Goal: Information Seeking & Learning: Learn about a topic

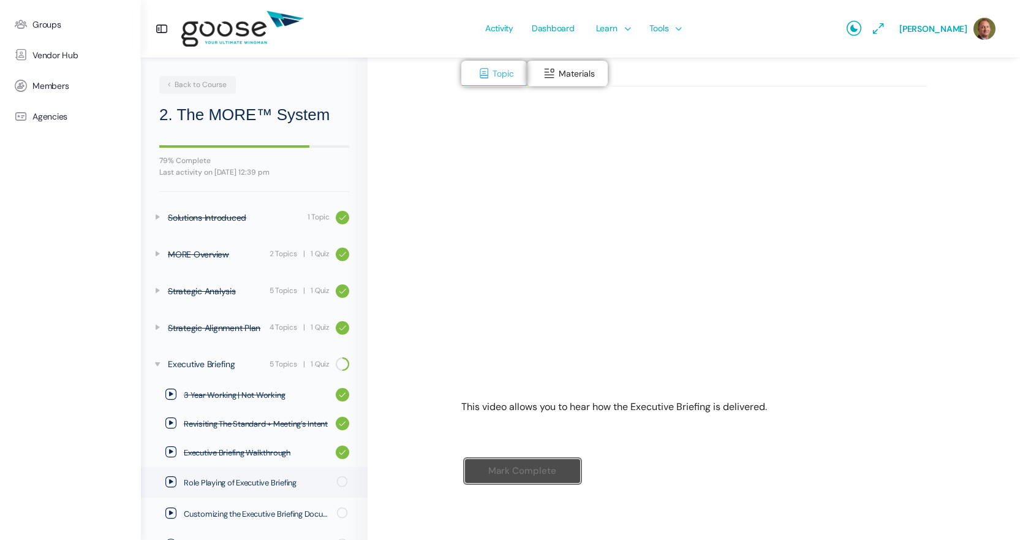
scroll to position [66, 0]
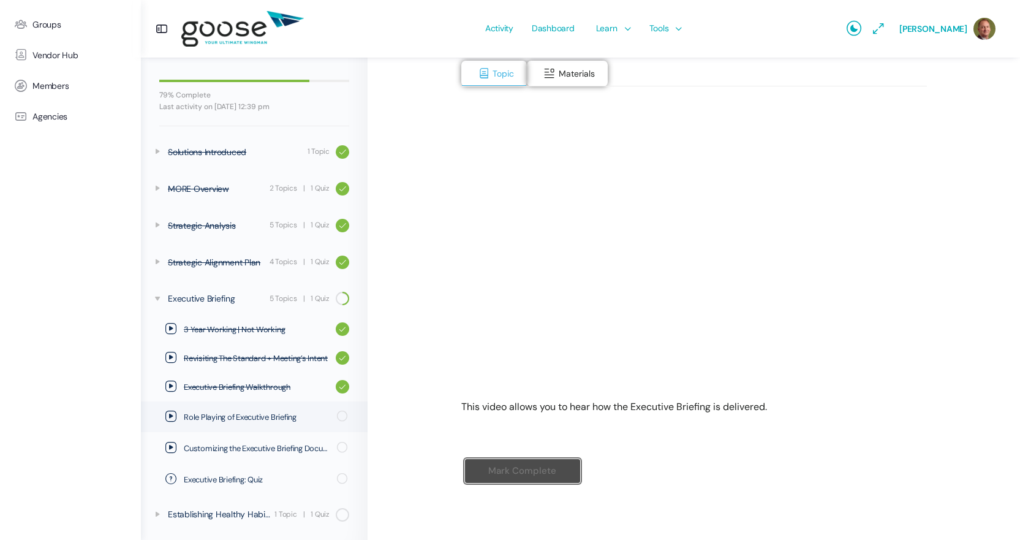
click at [667, 486] on div "Mark Complete" at bounding box center [694, 480] width 466 height 70
click at [507, 478] on input "Mark Complete" at bounding box center [522, 470] width 116 height 25
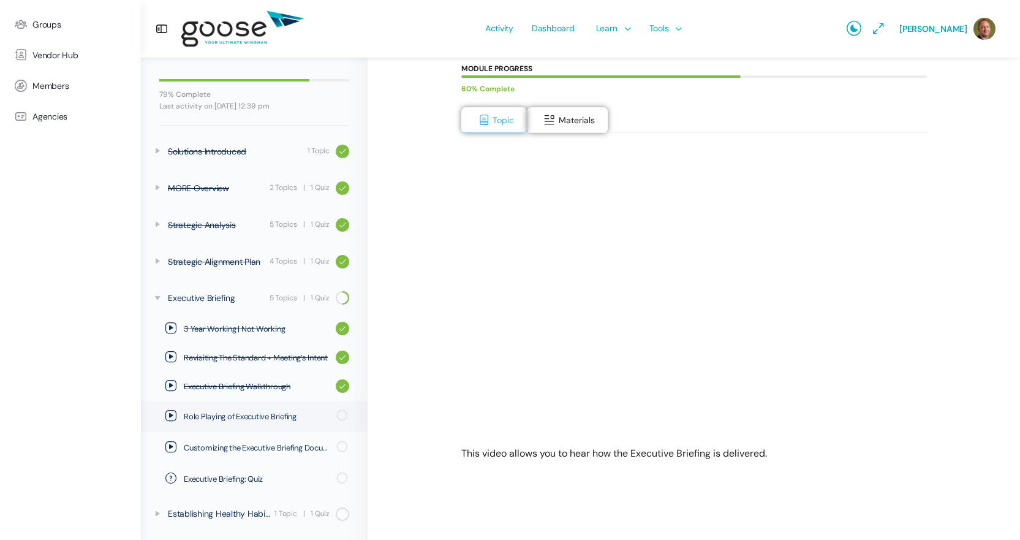
scroll to position [141, 0]
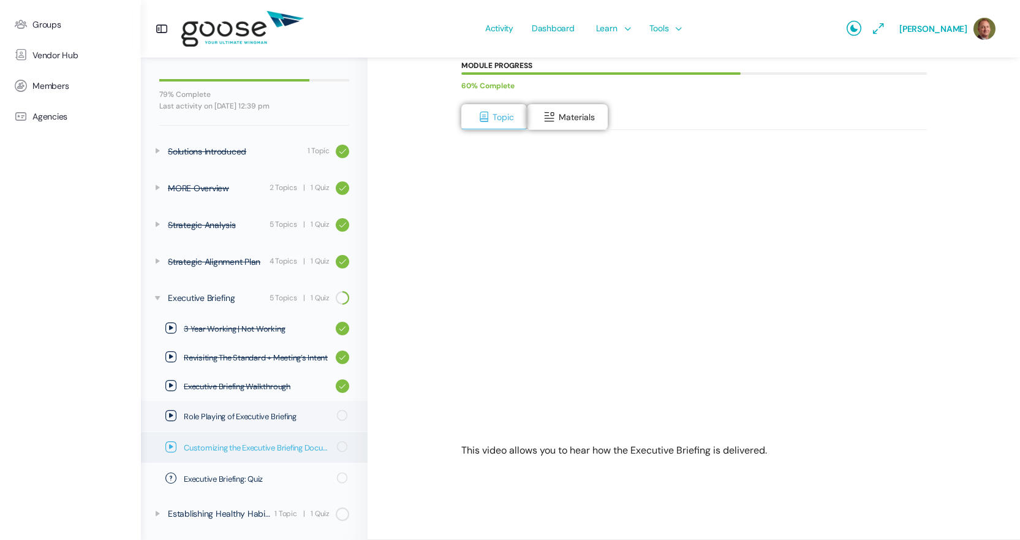
click at [254, 447] on span "Customizing the Executive Briefing Document" at bounding box center [256, 448] width 145 height 12
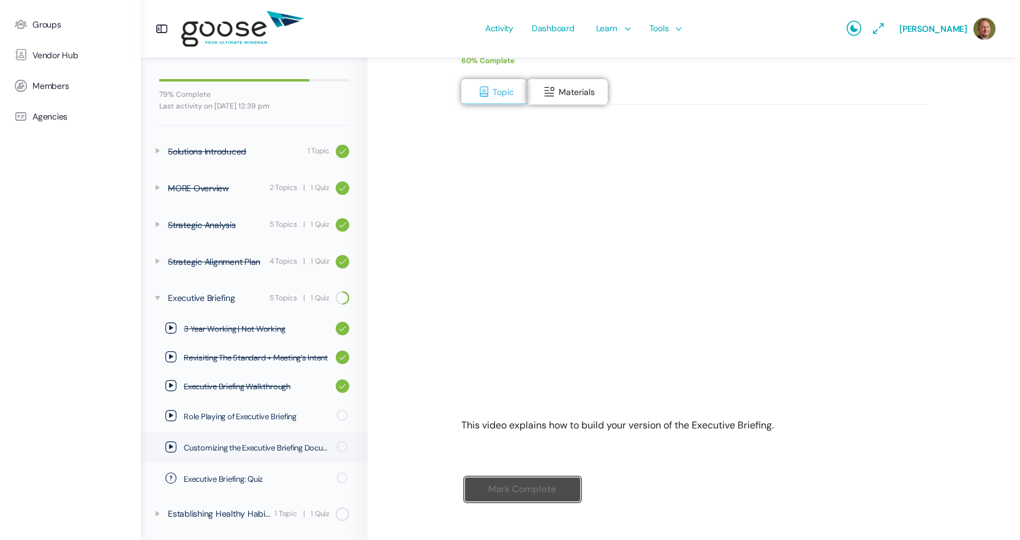
scroll to position [184, 0]
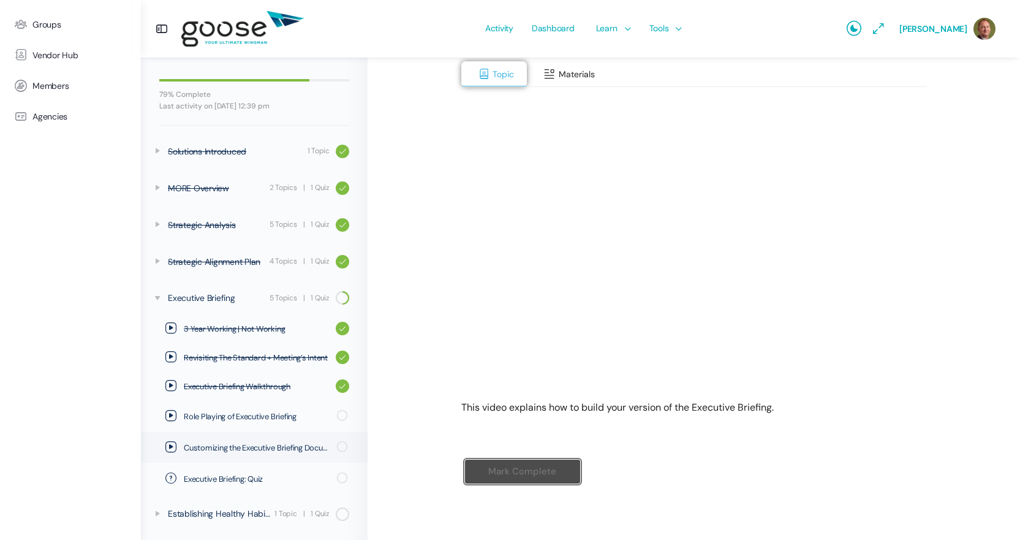
click at [559, 74] on span "Materials" at bounding box center [577, 74] width 36 height 11
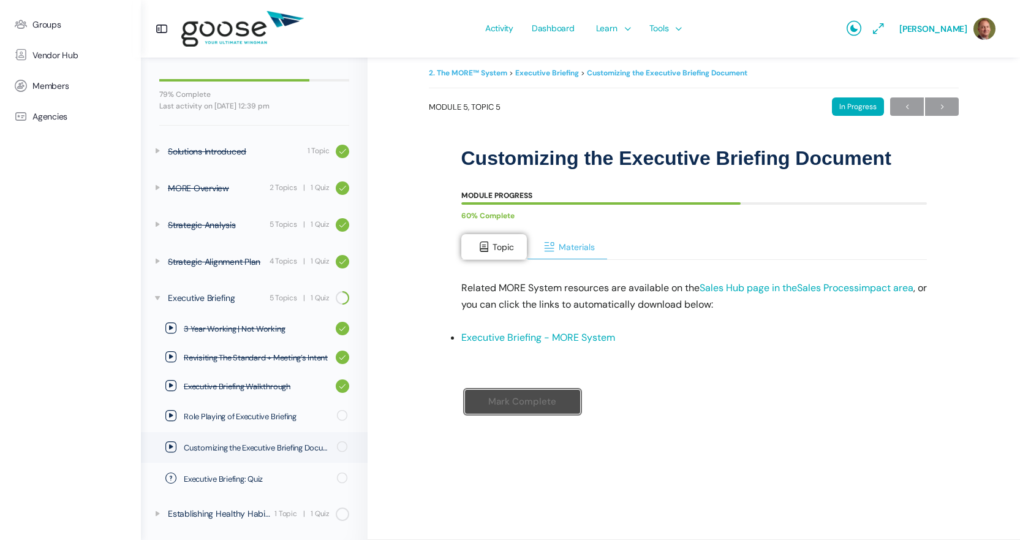
click at [571, 246] on span "Materials" at bounding box center [577, 246] width 36 height 11
click at [496, 336] on link "Executive Briefing - MORE System" at bounding box center [538, 337] width 154 height 13
click at [504, 249] on span "Topic" at bounding box center [503, 246] width 21 height 11
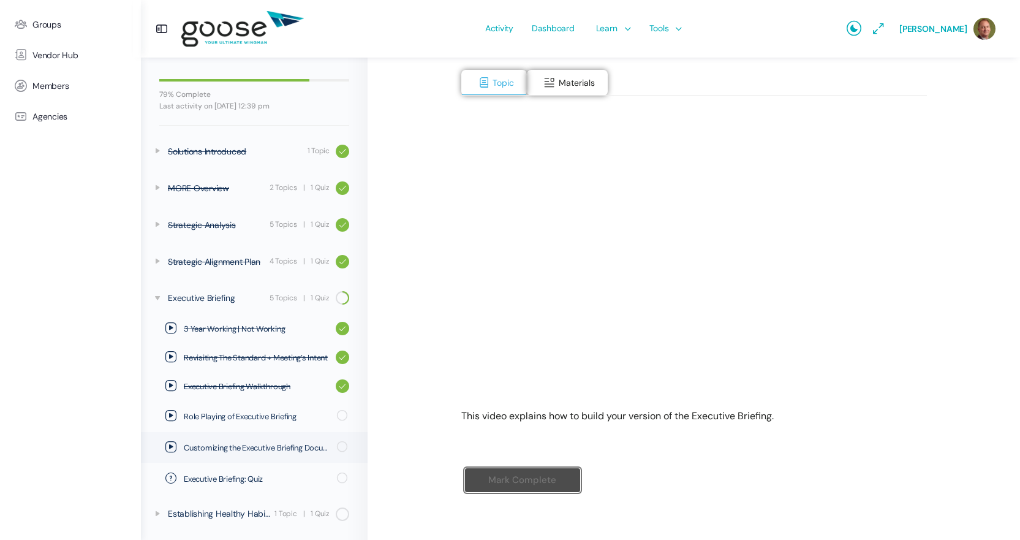
scroll to position [186, 0]
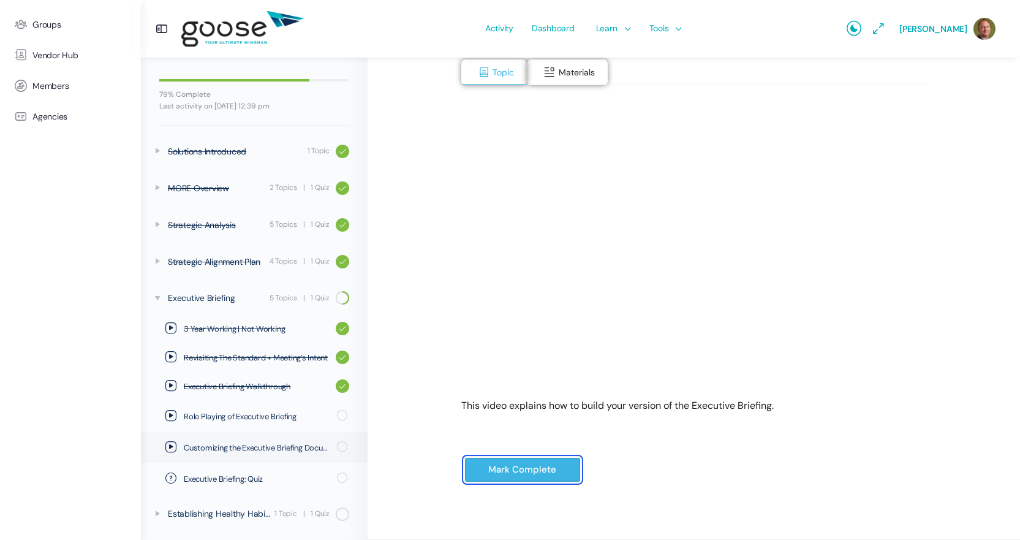
click at [490, 472] on input "Mark Complete" at bounding box center [522, 469] width 116 height 25
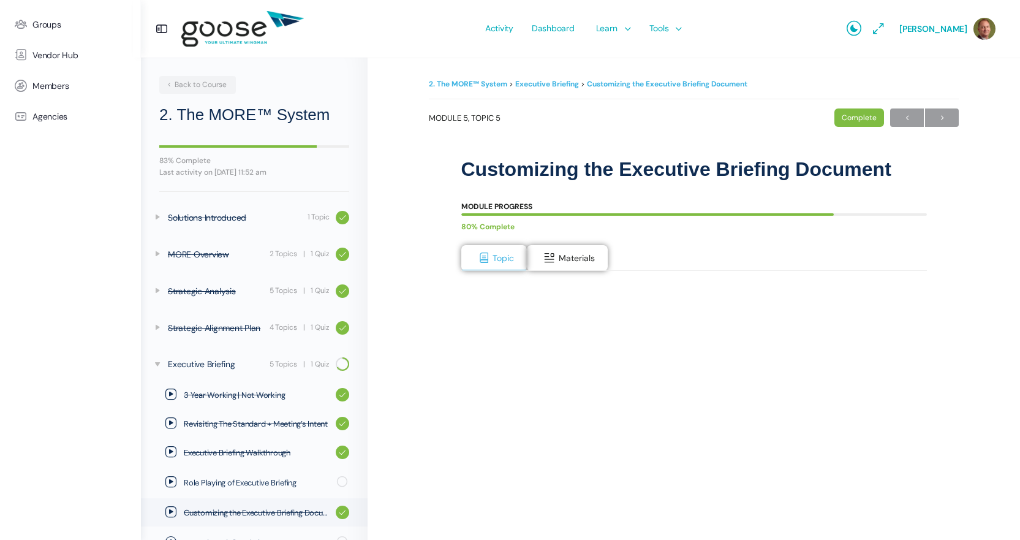
scroll to position [64, 0]
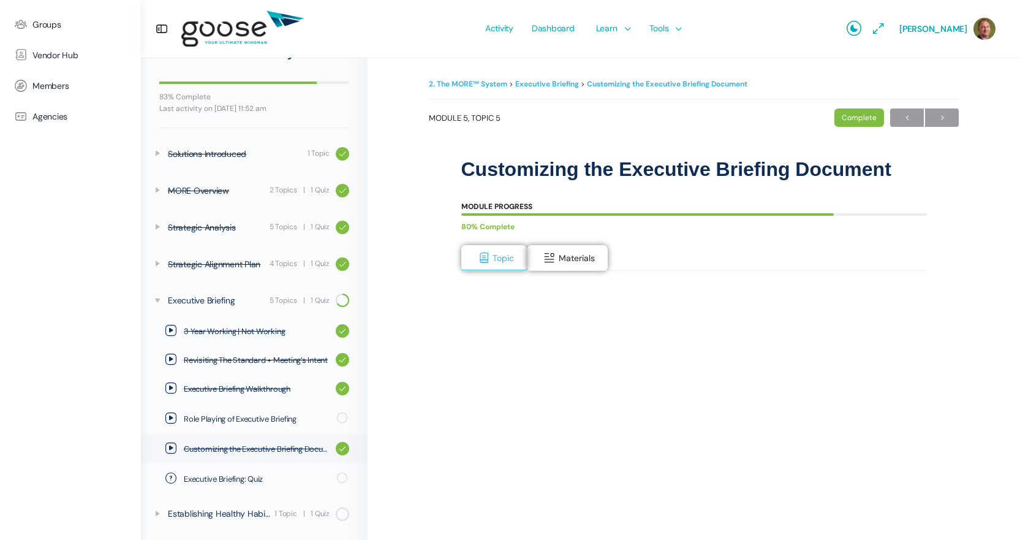
click at [281, 422] on span "Role Playing of Executive Briefing" at bounding box center [256, 419] width 145 height 12
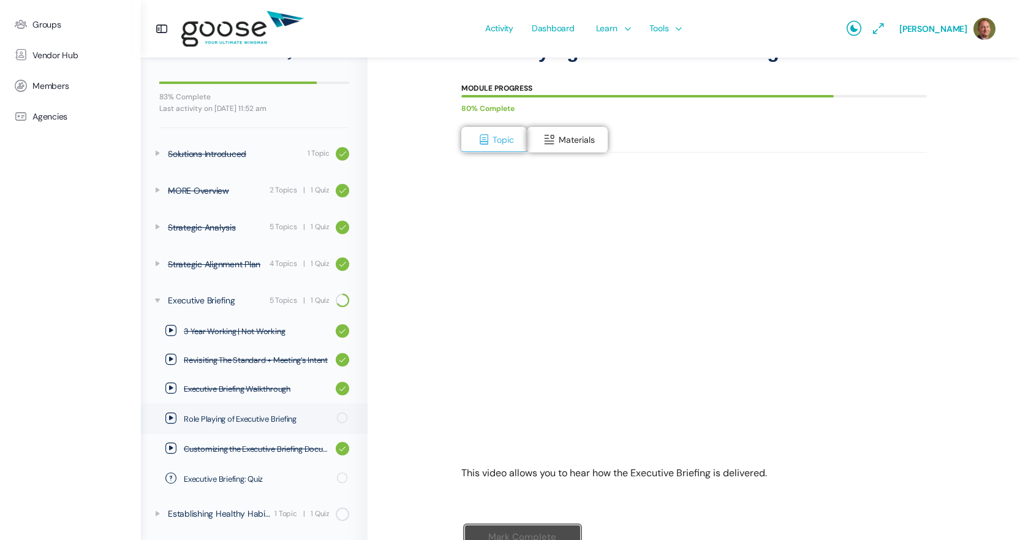
scroll to position [186, 0]
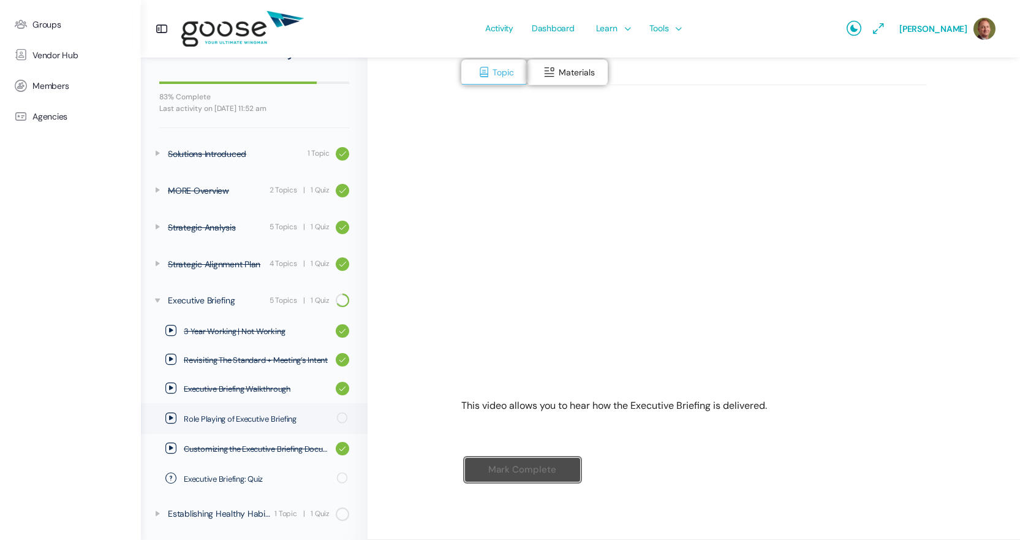
click at [677, 465] on div "Mark Complete" at bounding box center [694, 479] width 466 height 70
click at [535, 469] on input "Mark Complete" at bounding box center [522, 469] width 116 height 25
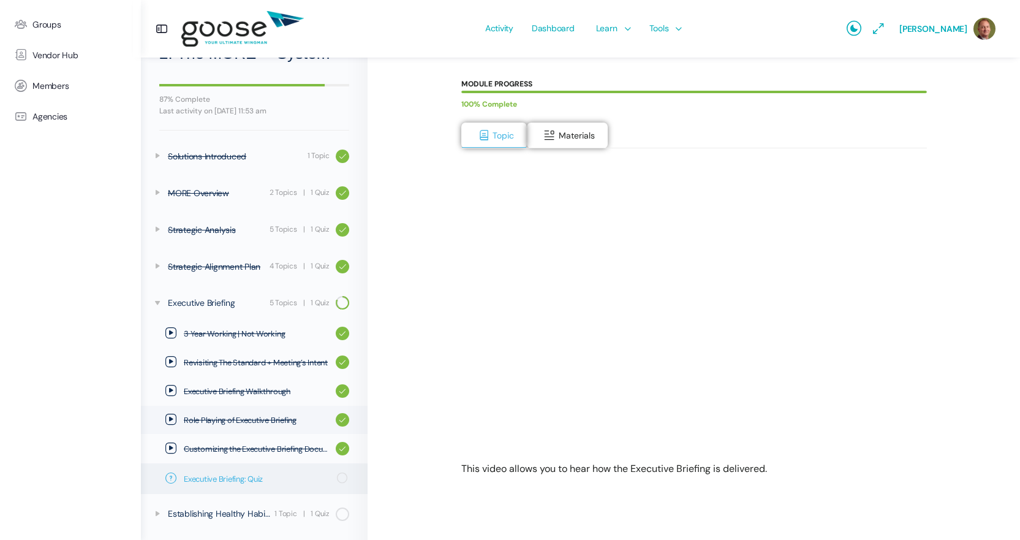
scroll to position [141, 0]
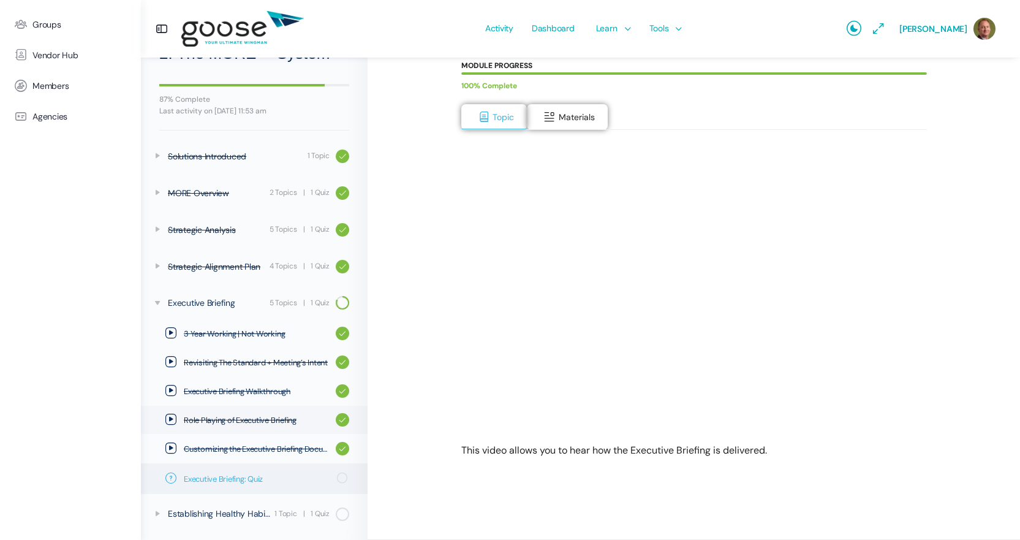
click at [248, 480] on span "Executive Briefing: Quiz" at bounding box center [256, 479] width 145 height 12
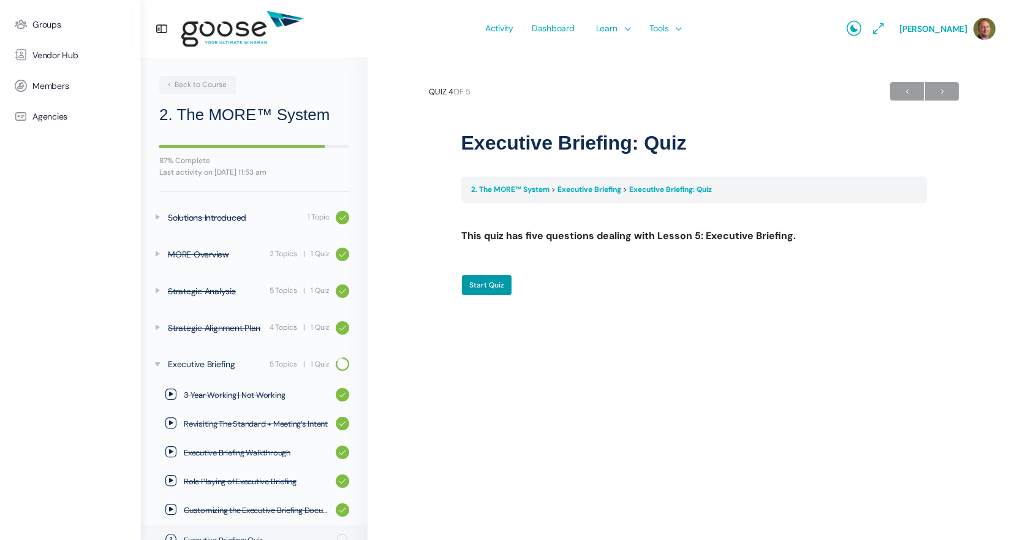
scroll to position [61, 0]
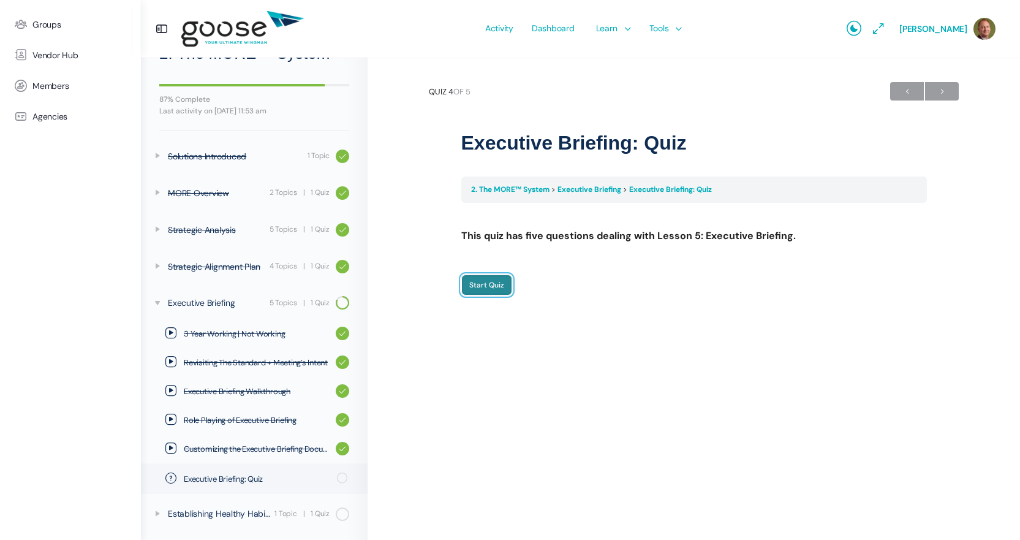
click at [472, 288] on input "Start Quiz" at bounding box center [486, 284] width 51 height 21
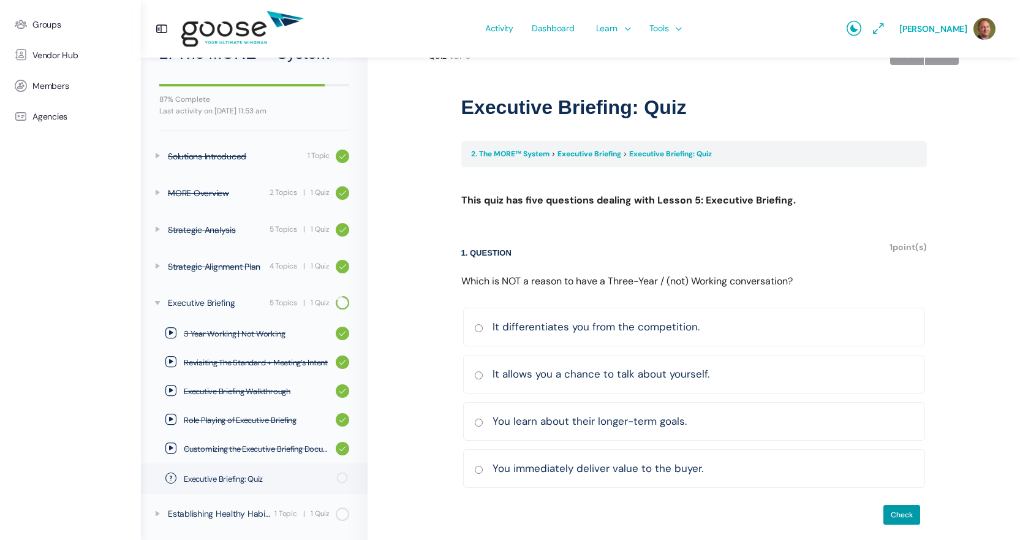
scroll to position [46, 0]
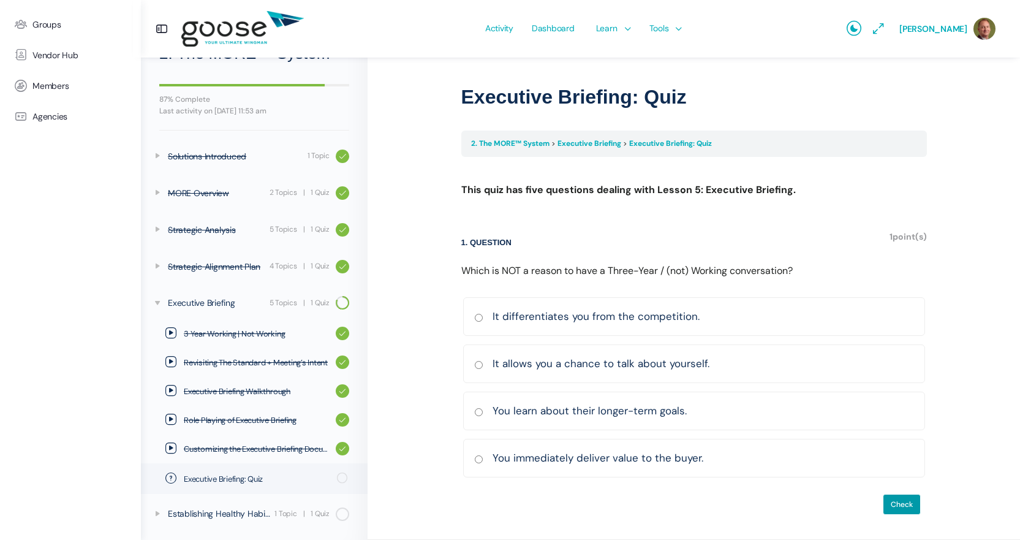
click at [480, 365] on input "It allows you a chance to talk about yourself. Correct Incorrect Correct answer" at bounding box center [478, 365] width 9 height 8
radio input "true"
click at [907, 507] on input "Check" at bounding box center [902, 504] width 38 height 21
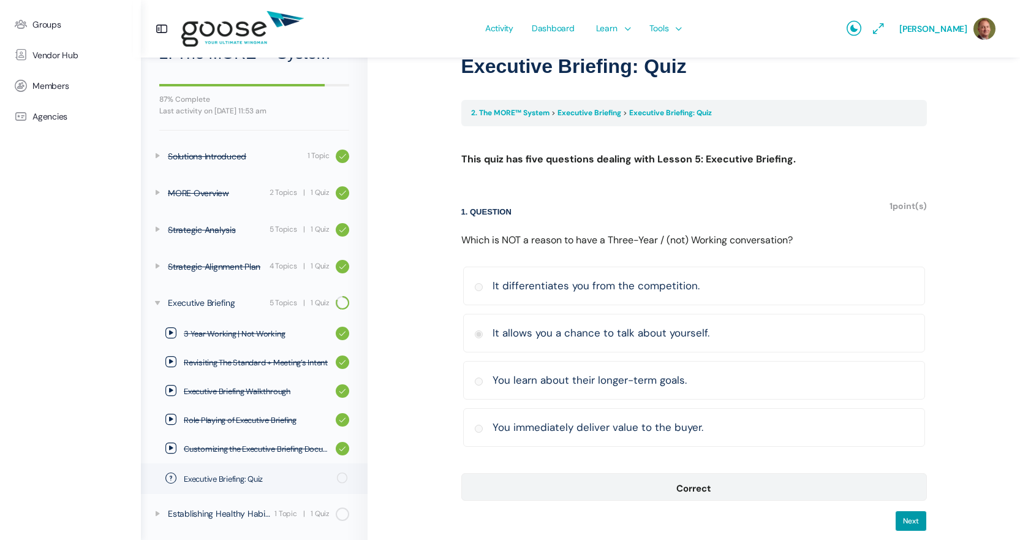
scroll to position [93, 0]
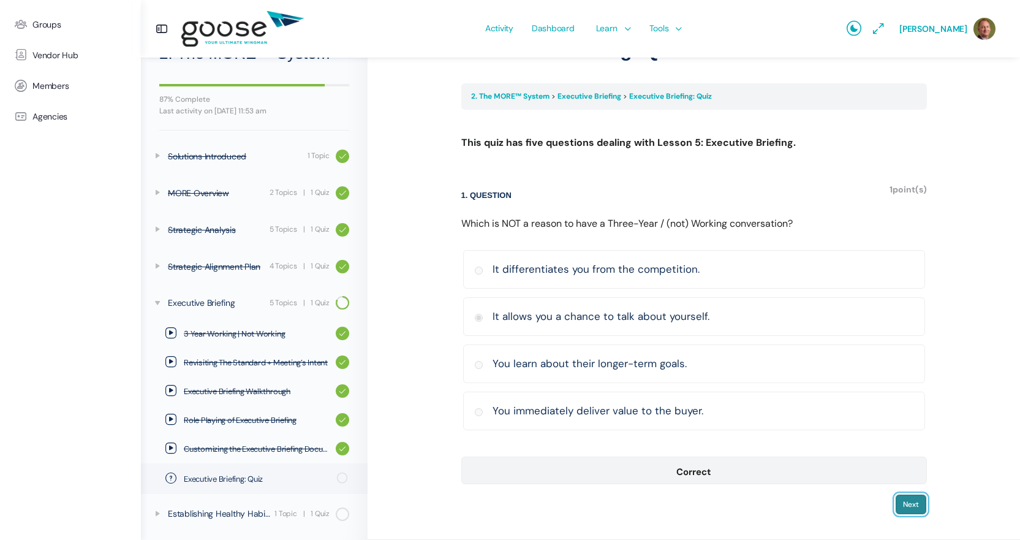
click at [915, 511] on input "Next" at bounding box center [911, 504] width 32 height 21
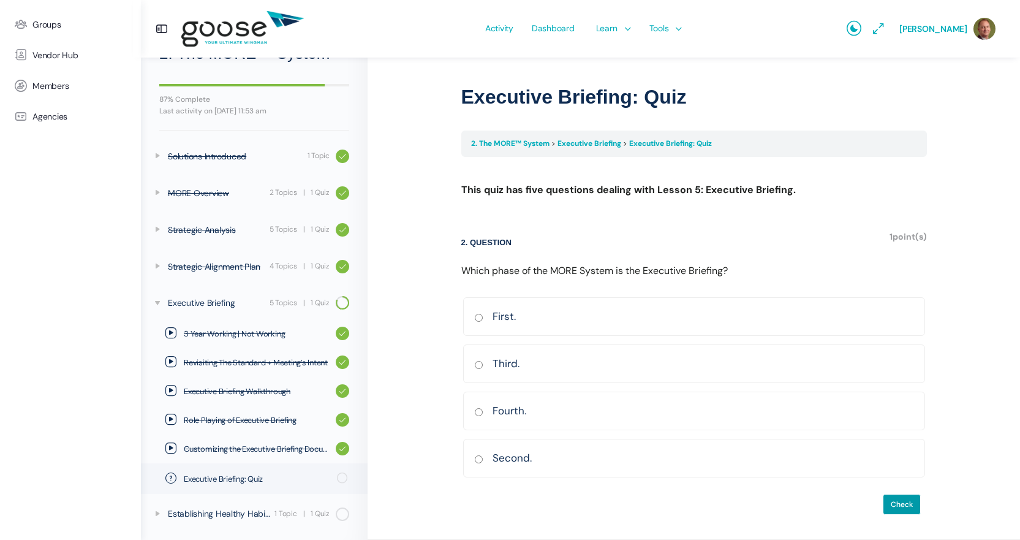
click at [478, 320] on input "First. Correct Incorrect Correct answer" at bounding box center [478, 318] width 9 height 8
radio input "true"
click at [898, 509] on input "Check" at bounding box center [902, 504] width 38 height 21
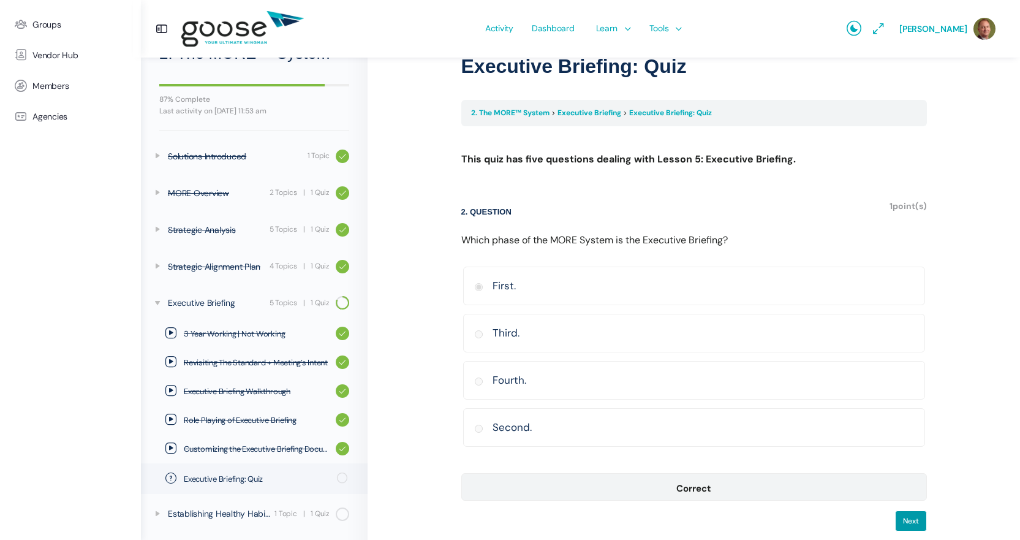
scroll to position [93, 0]
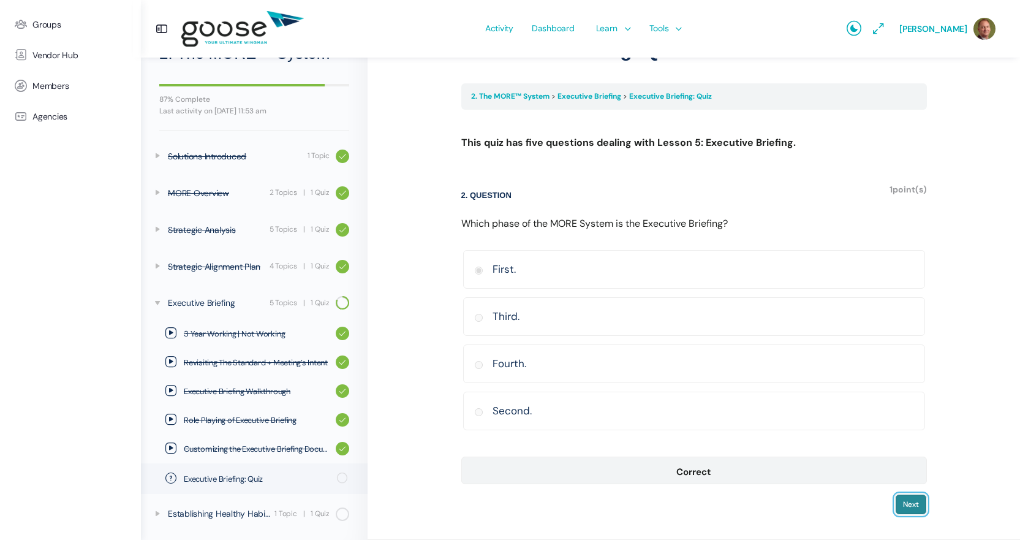
click at [896, 498] on input "Next" at bounding box center [911, 504] width 32 height 21
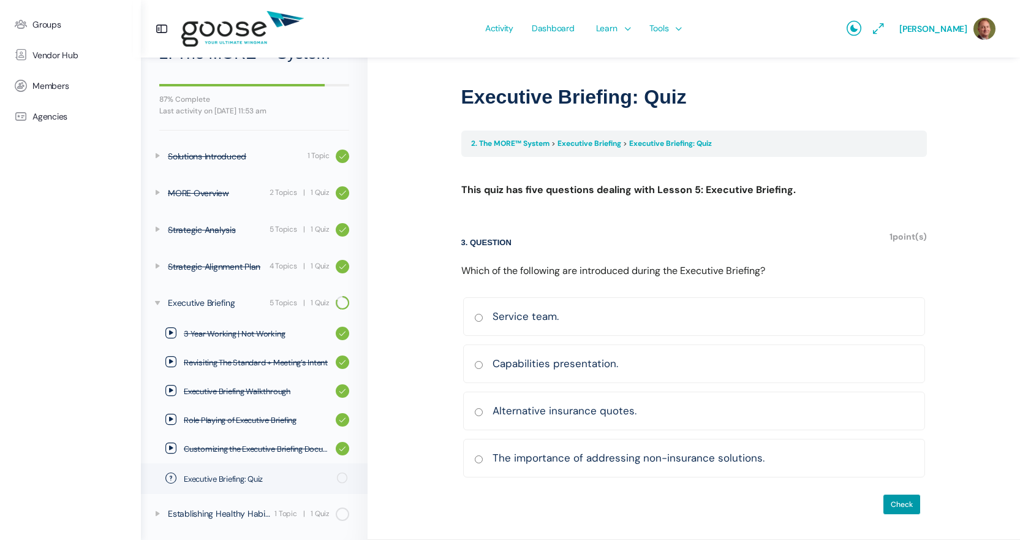
scroll to position [46, 0]
click at [475, 455] on input "The importance of addressing non-insurance solutions. Correct Incorrect Correct…" at bounding box center [478, 459] width 9 height 8
radio input "true"
click at [917, 499] on input "Check" at bounding box center [902, 504] width 38 height 21
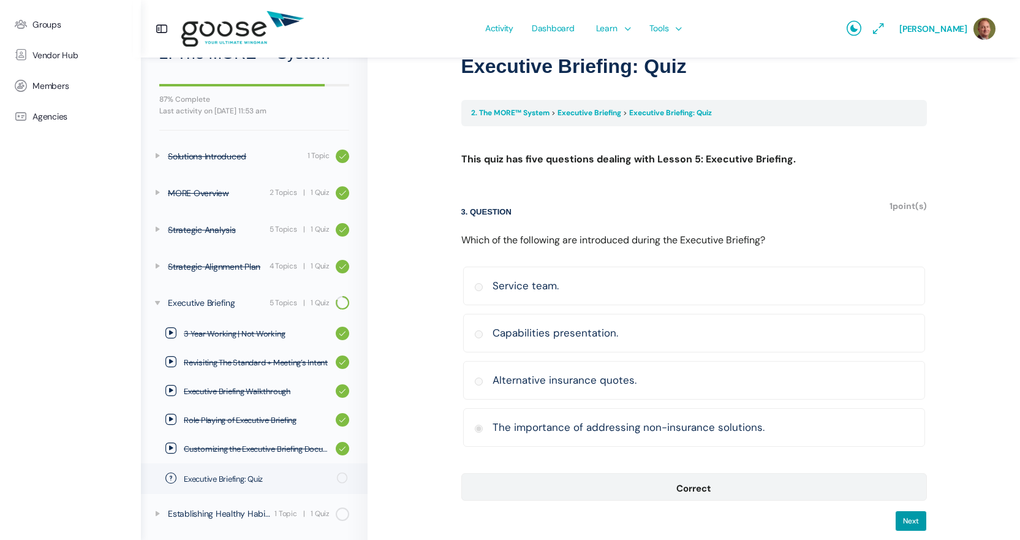
scroll to position [93, 0]
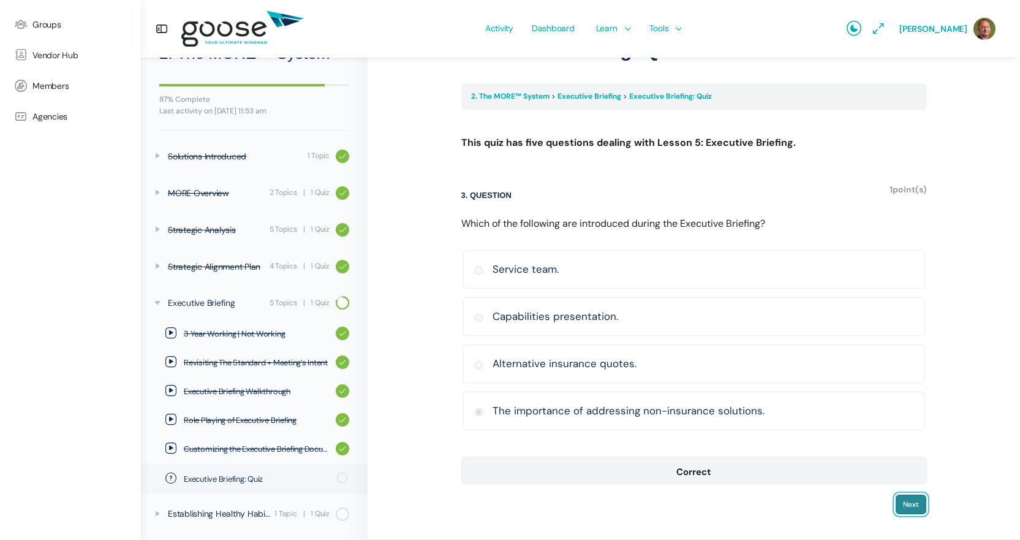
click at [909, 502] on input "Next" at bounding box center [911, 504] width 32 height 21
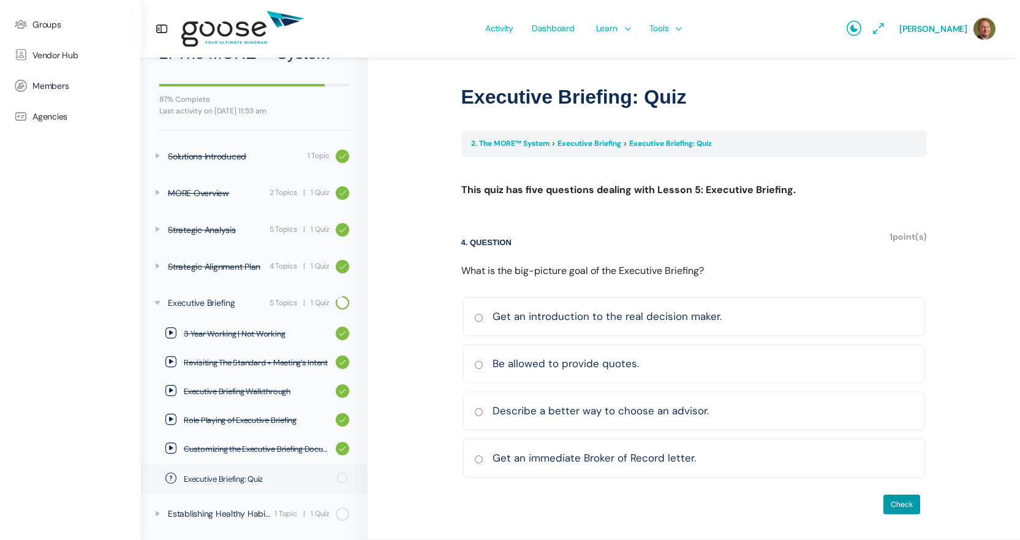
scroll to position [46, 0]
click at [480, 411] on input "Describe a better way to choose an advisor. Correct Incorrect Correct answer" at bounding box center [478, 412] width 9 height 8
radio input "true"
click at [897, 502] on input "Check" at bounding box center [902, 504] width 38 height 21
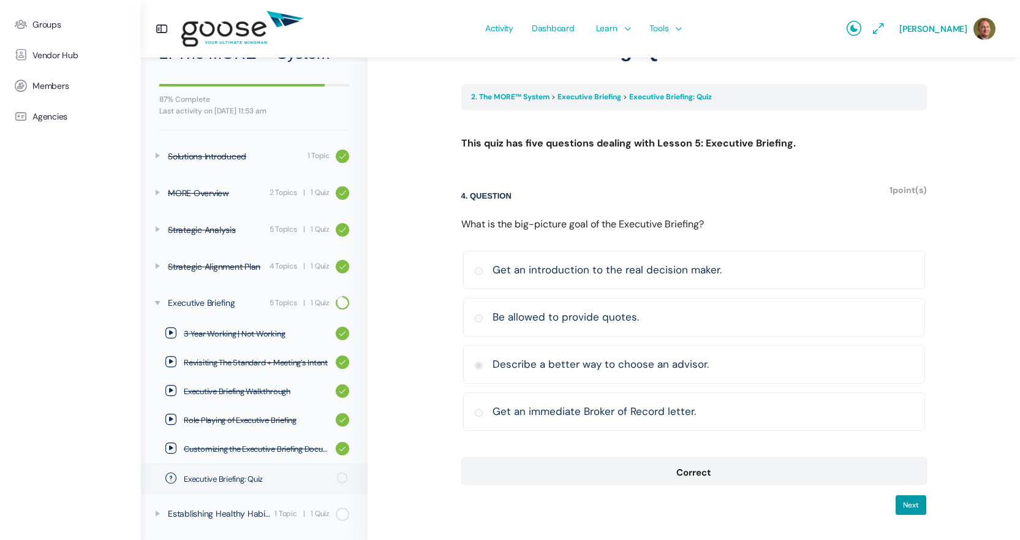
scroll to position [93, 0]
click at [917, 510] on input "Next" at bounding box center [911, 504] width 32 height 21
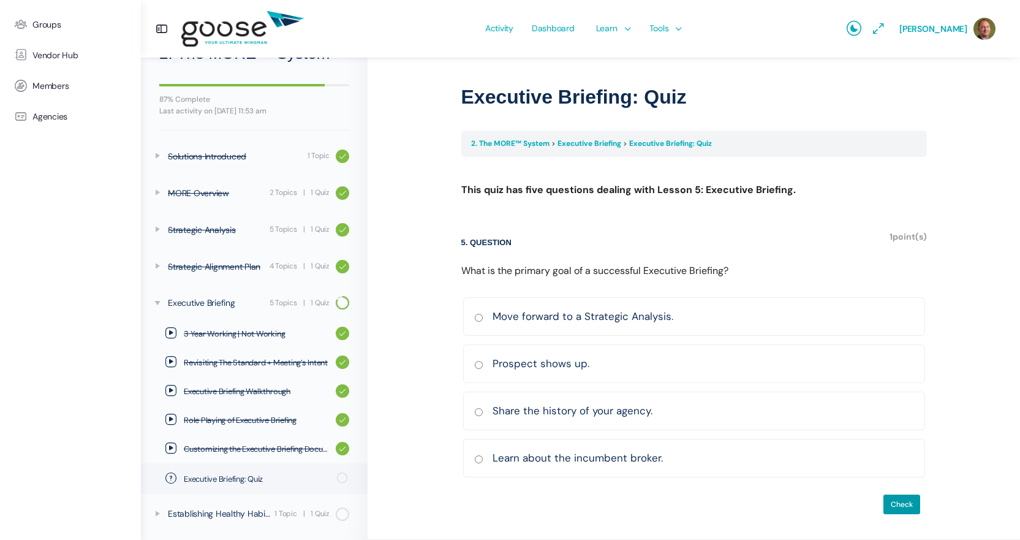
click at [477, 324] on label "Move forward to a Strategic Analysis. Correct Incorrect Correct answer" at bounding box center [694, 316] width 462 height 39
click at [477, 322] on input "Move forward to a Strategic Analysis. Correct Incorrect Correct answer" at bounding box center [478, 318] width 9 height 8
radio input "true"
click at [903, 501] on input "Check" at bounding box center [902, 504] width 38 height 21
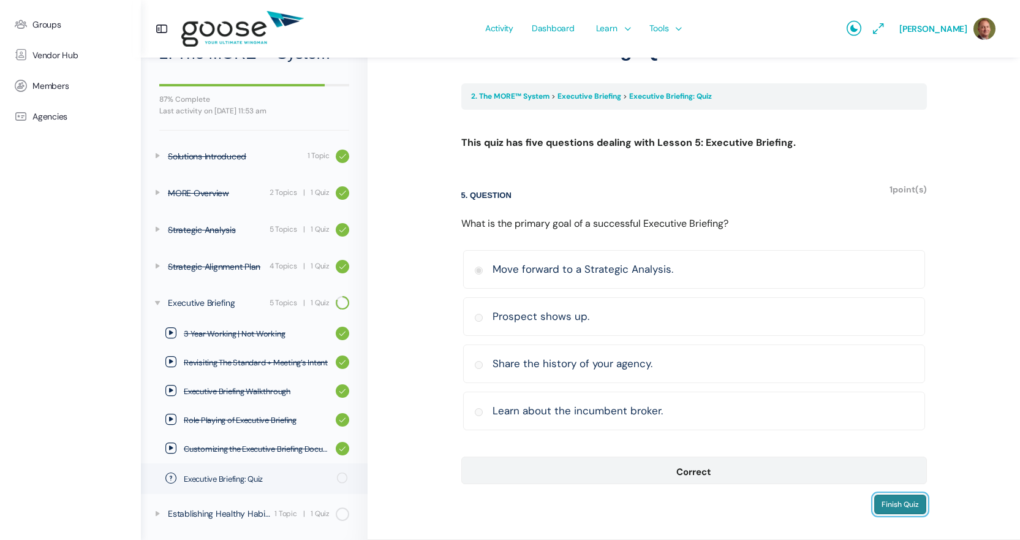
click at [899, 502] on input "Finish Quiz" at bounding box center [900, 504] width 53 height 21
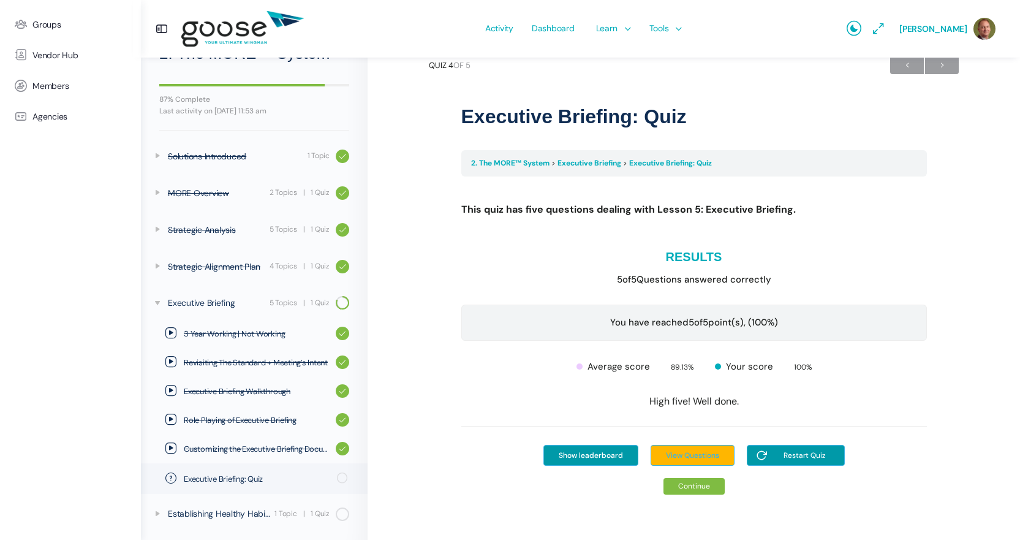
scroll to position [31, 0]
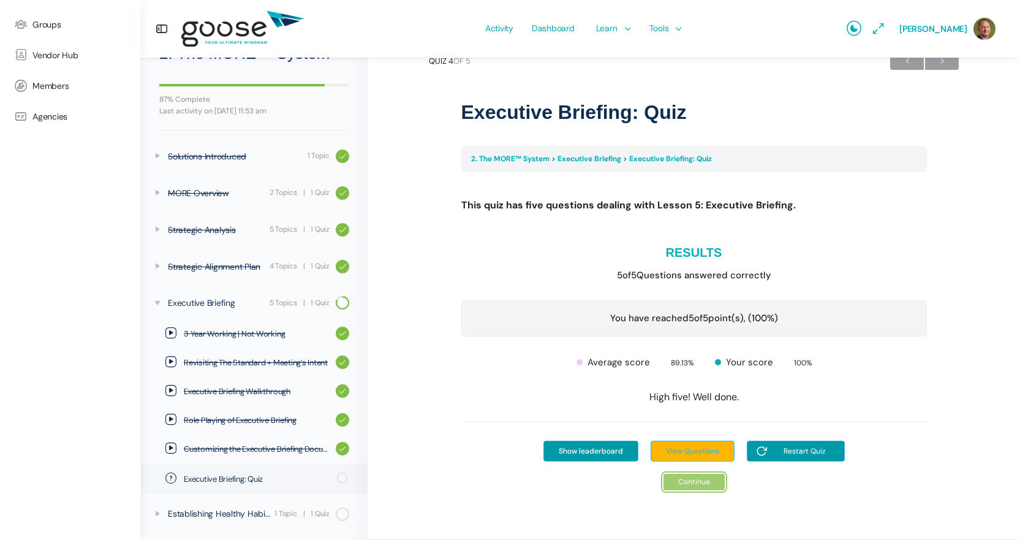
click at [690, 486] on link "Continue" at bounding box center [694, 482] width 61 height 17
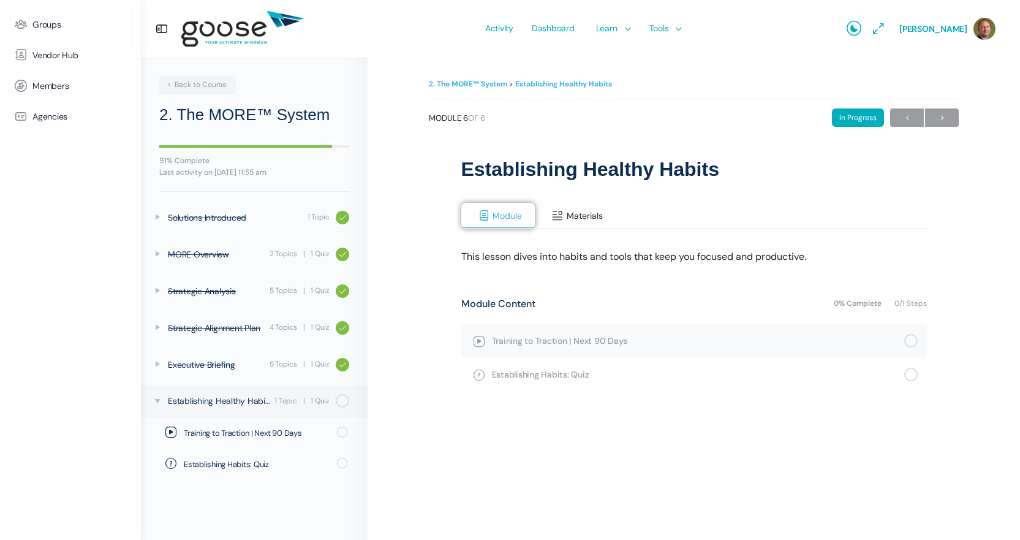
click at [590, 210] on span "Materials" at bounding box center [585, 215] width 36 height 11
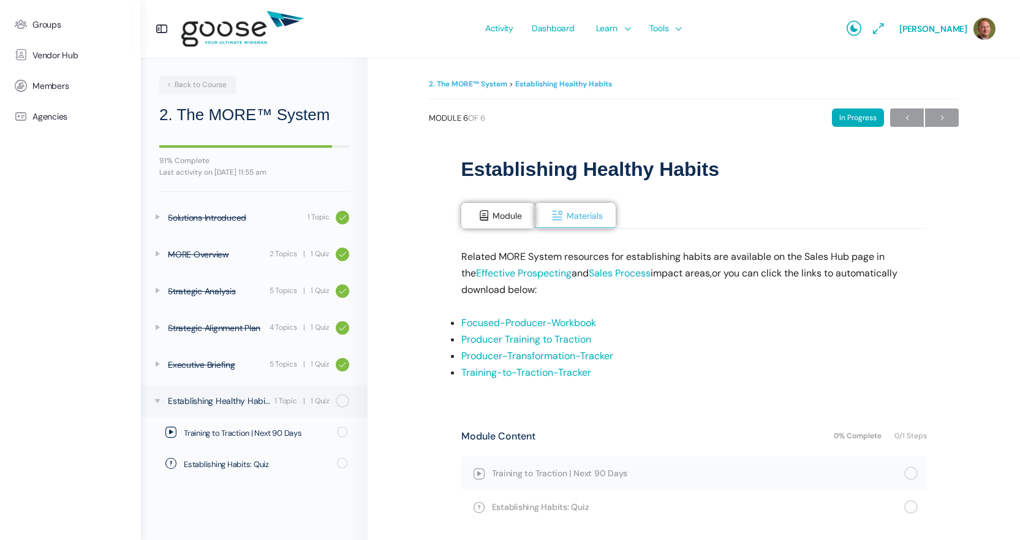
click at [555, 321] on link "Focused-Producer-Workbook" at bounding box center [528, 322] width 135 height 13
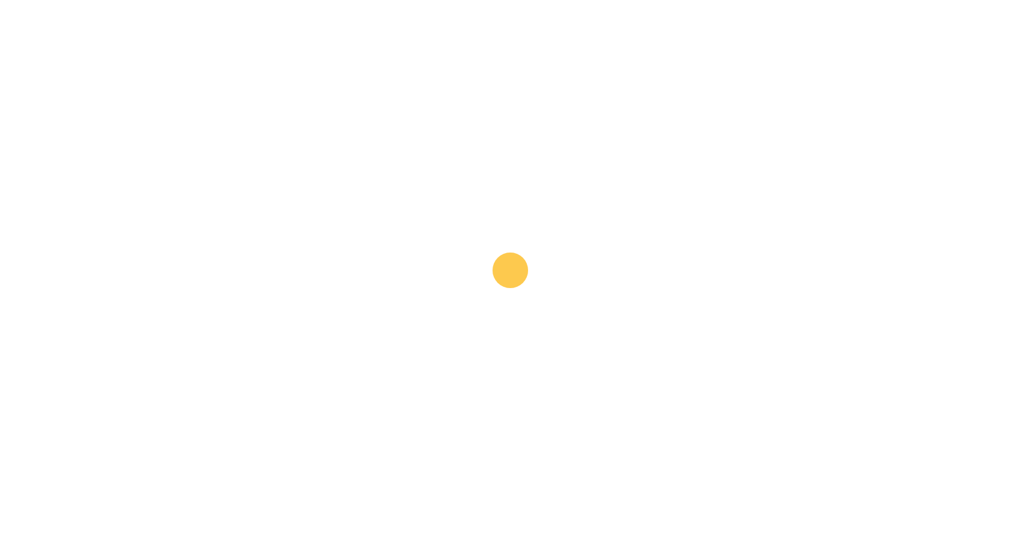
click at [419, 236] on e-page-transition at bounding box center [510, 270] width 1020 height 540
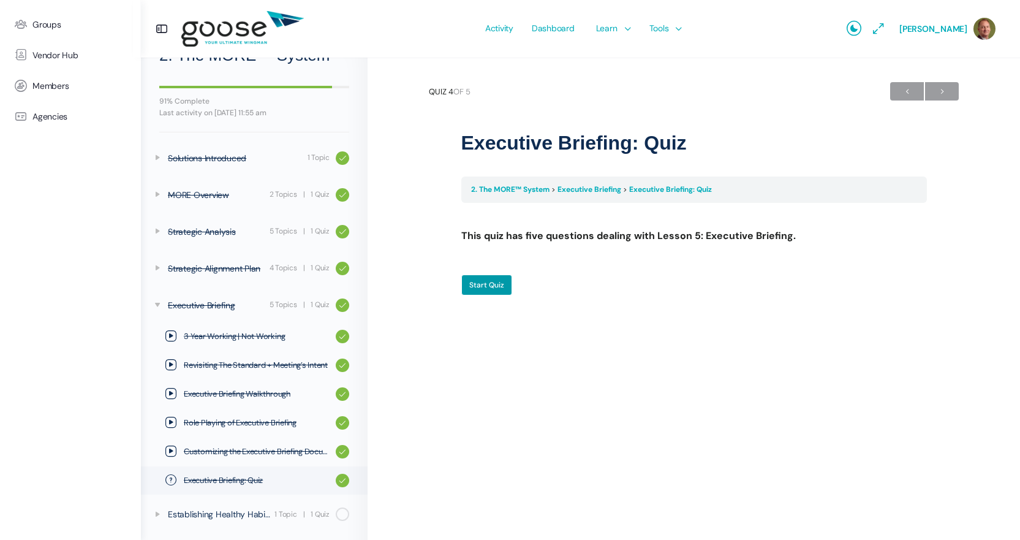
scroll to position [11, 0]
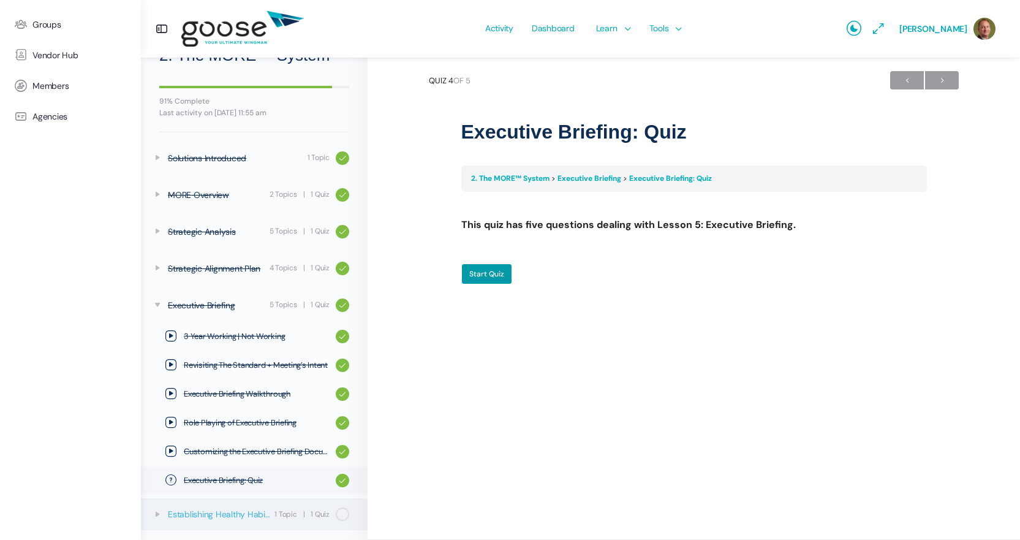
click at [248, 509] on div "Establishing Healthy Habits" at bounding box center [219, 513] width 103 height 13
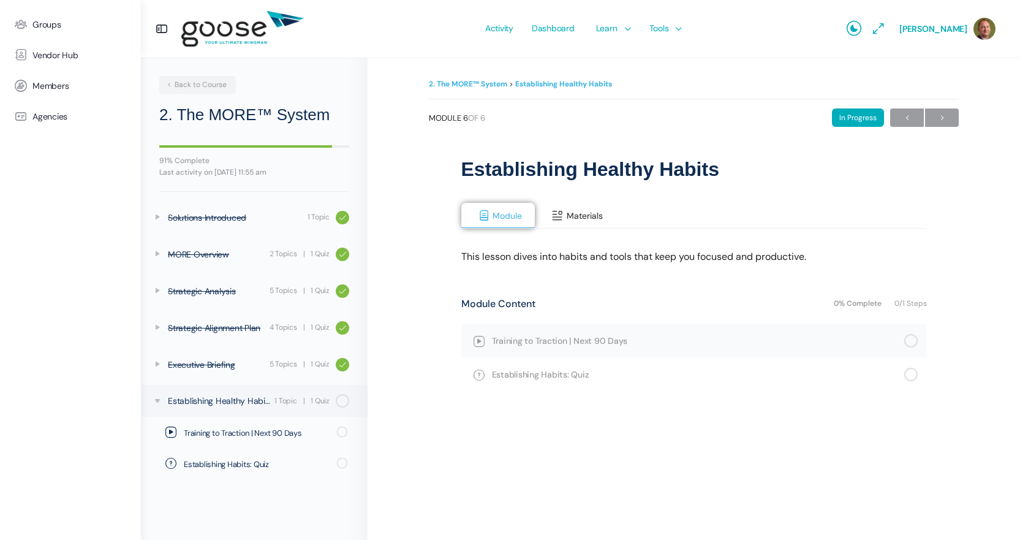
click at [579, 222] on button "Materials" at bounding box center [575, 216] width 81 height 26
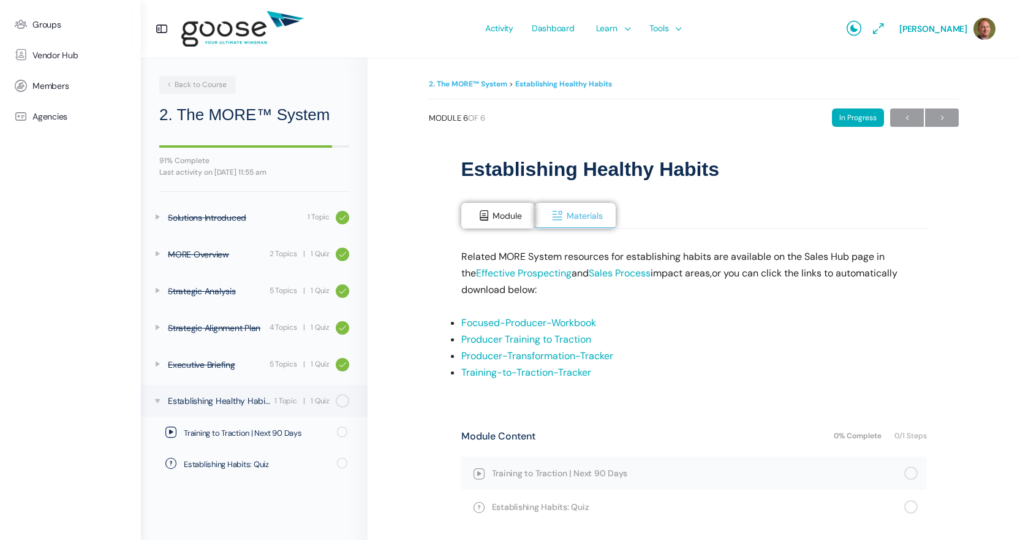
click at [537, 338] on link "Producer Training to Traction" at bounding box center [526, 339] width 130 height 13
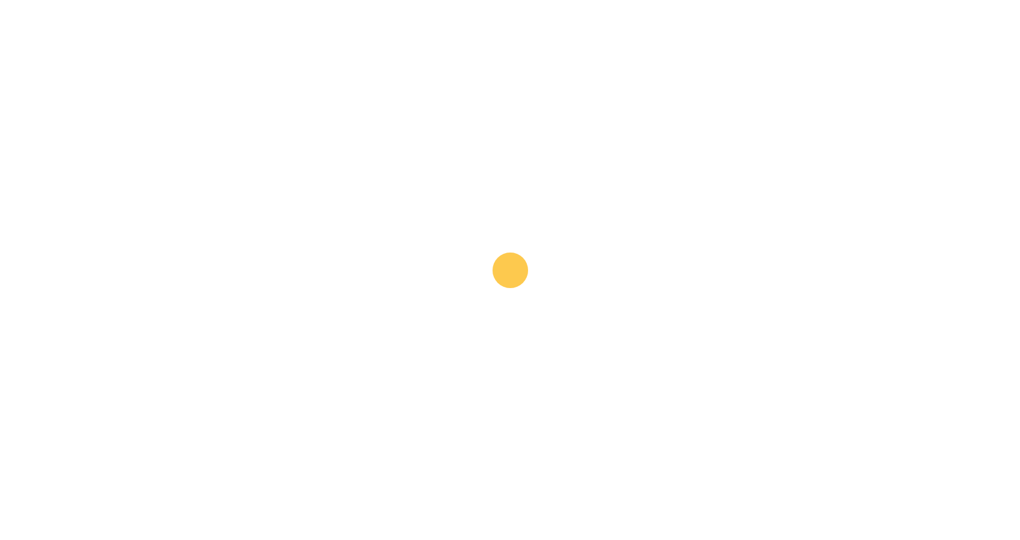
click at [349, 163] on e-page-transition at bounding box center [510, 270] width 1020 height 540
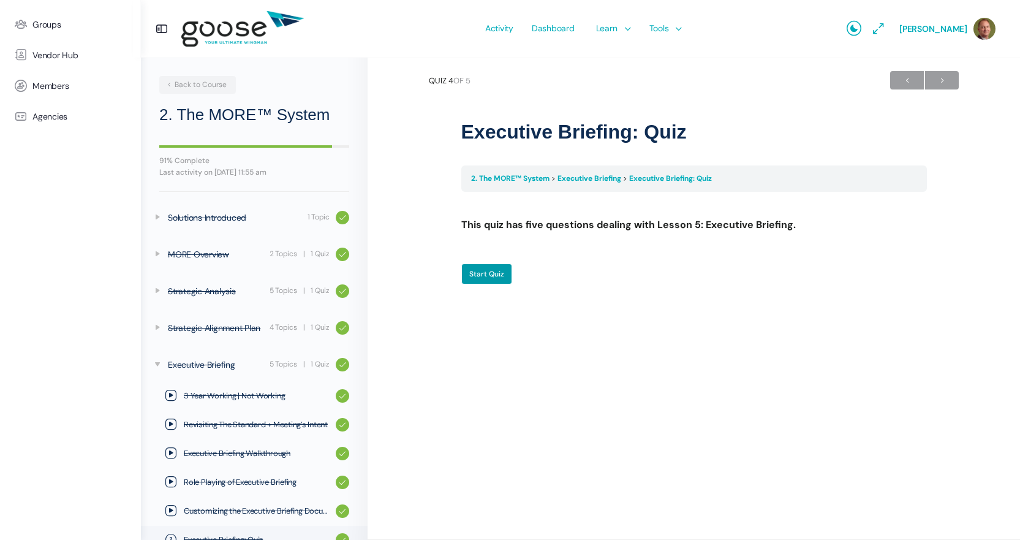
scroll to position [59, 0]
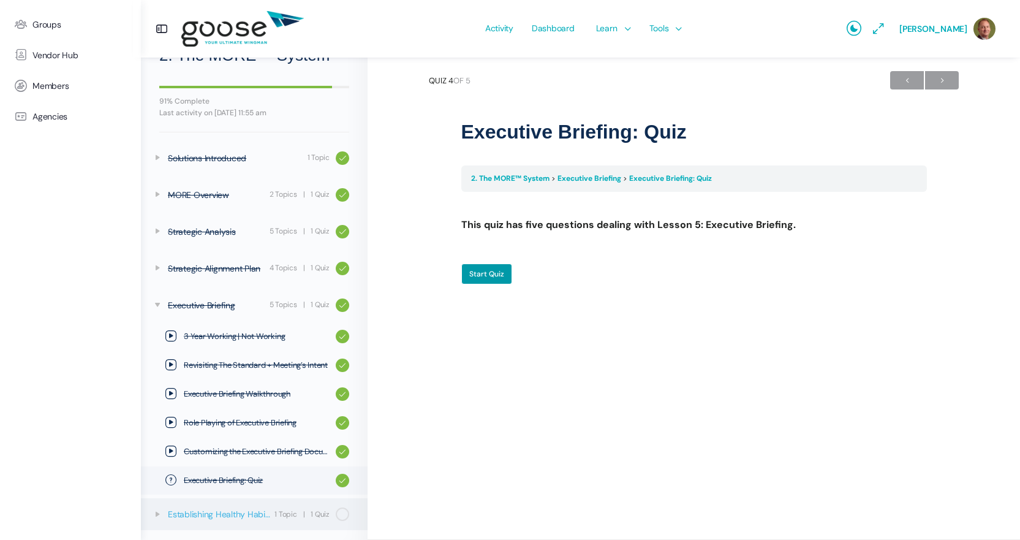
click at [246, 506] on link "Establishing Healthy Habits 1 Topic | 1 Quiz" at bounding box center [254, 514] width 227 height 32
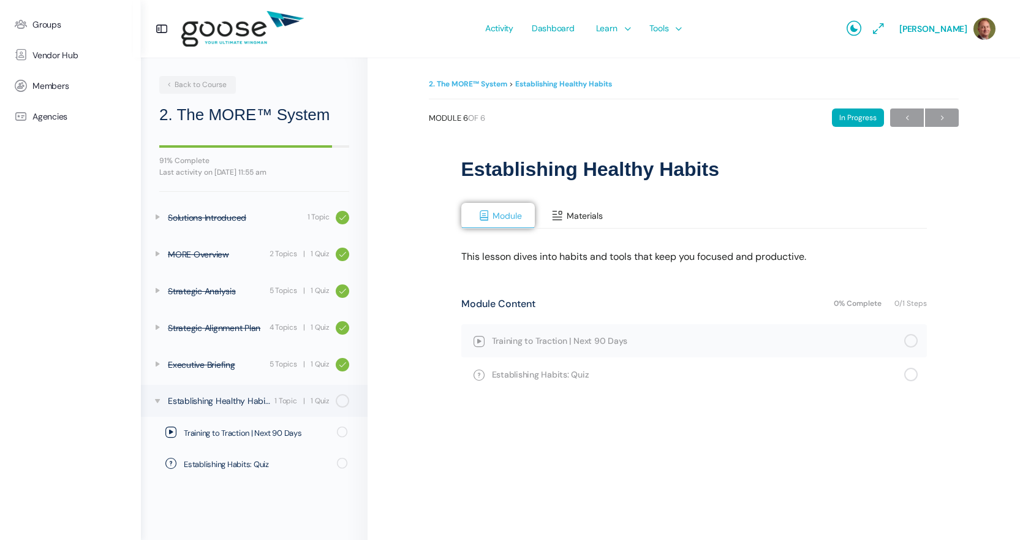
click at [578, 221] on span "Materials" at bounding box center [585, 215] width 36 height 11
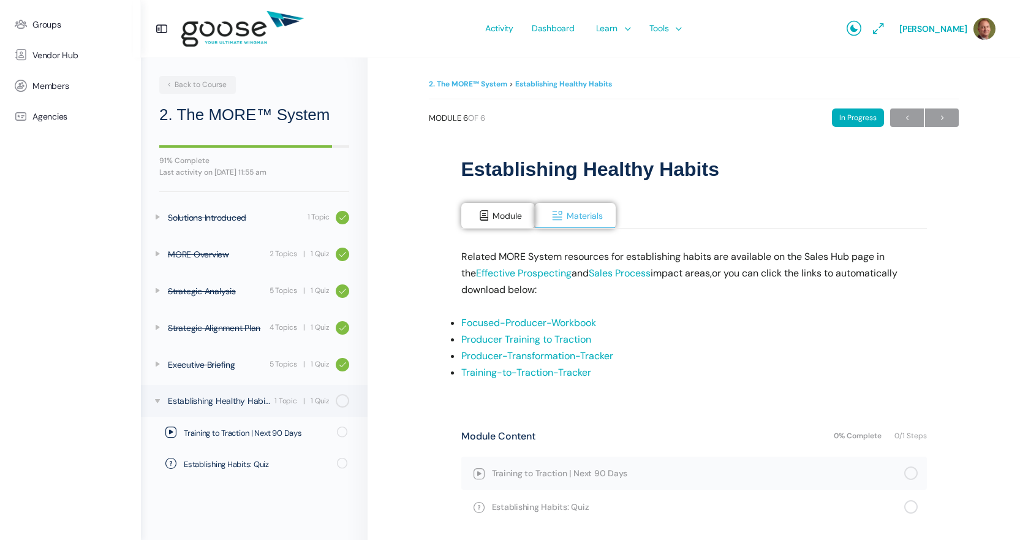
click at [552, 352] on link "Producer-Transformation-Tracker" at bounding box center [537, 355] width 152 height 13
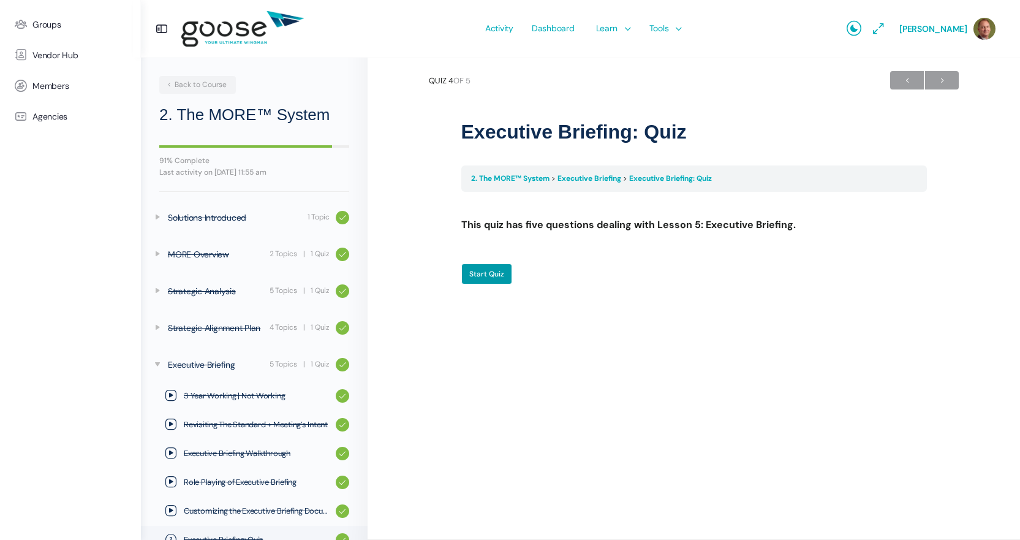
scroll to position [59, 0]
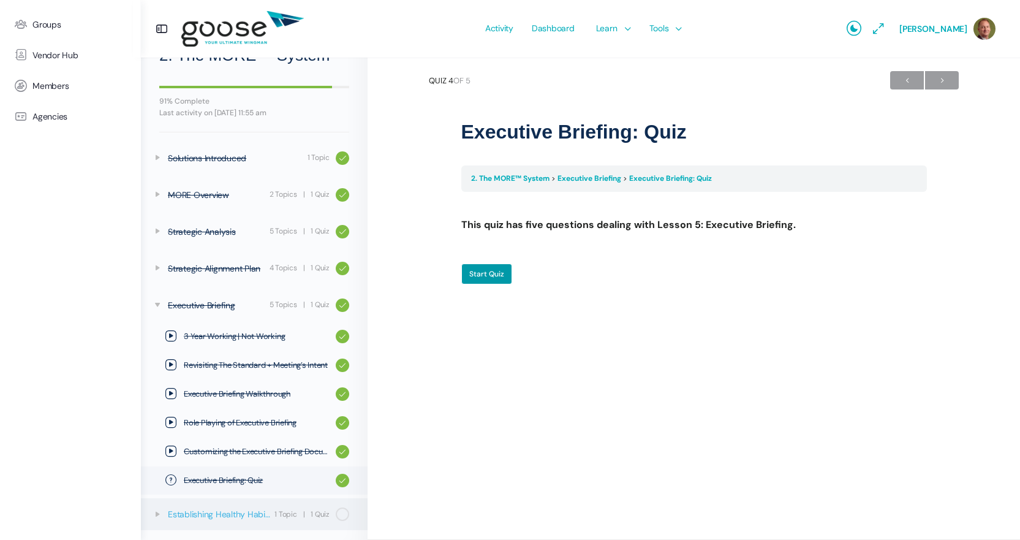
click at [229, 510] on div "Establishing Healthy Habits" at bounding box center [219, 513] width 103 height 13
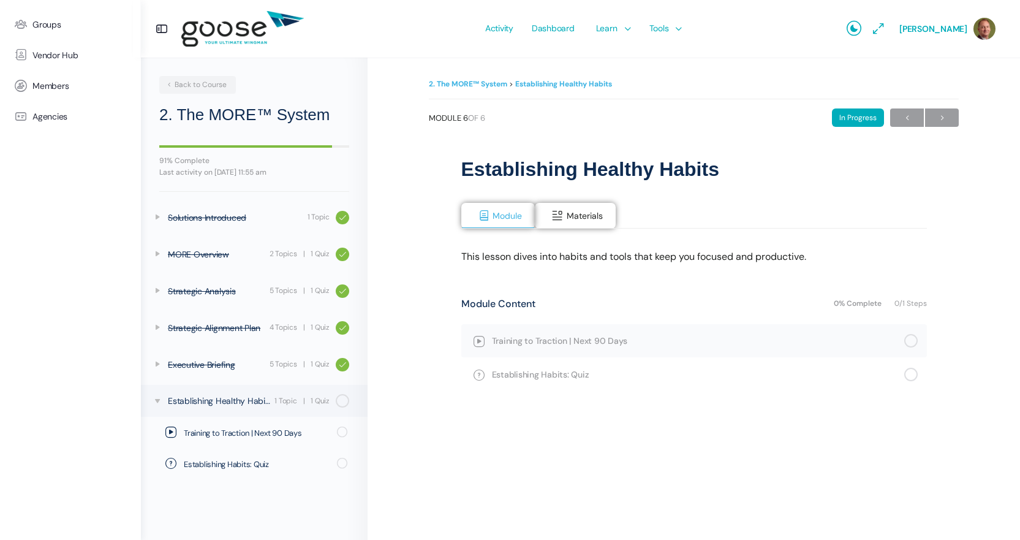
click at [596, 212] on body "Groups Vendor Hub Members Agencies Activity Dashboard Learn Courses Map Your Gr…" at bounding box center [510, 275] width 1020 height 551
click at [586, 213] on span "Materials" at bounding box center [585, 215] width 36 height 11
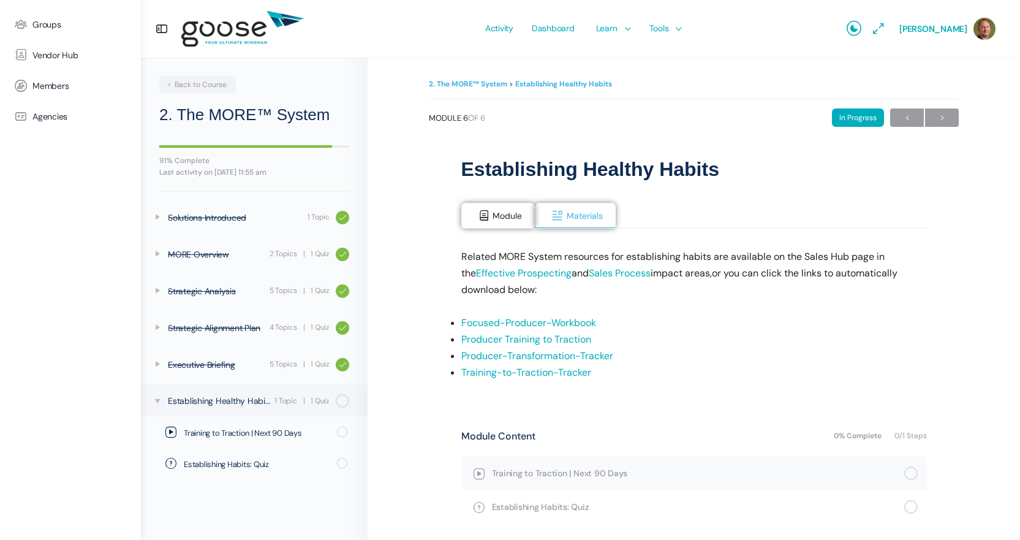
click at [530, 369] on link "Training-to-Traction-Tracker" at bounding box center [526, 372] width 130 height 13
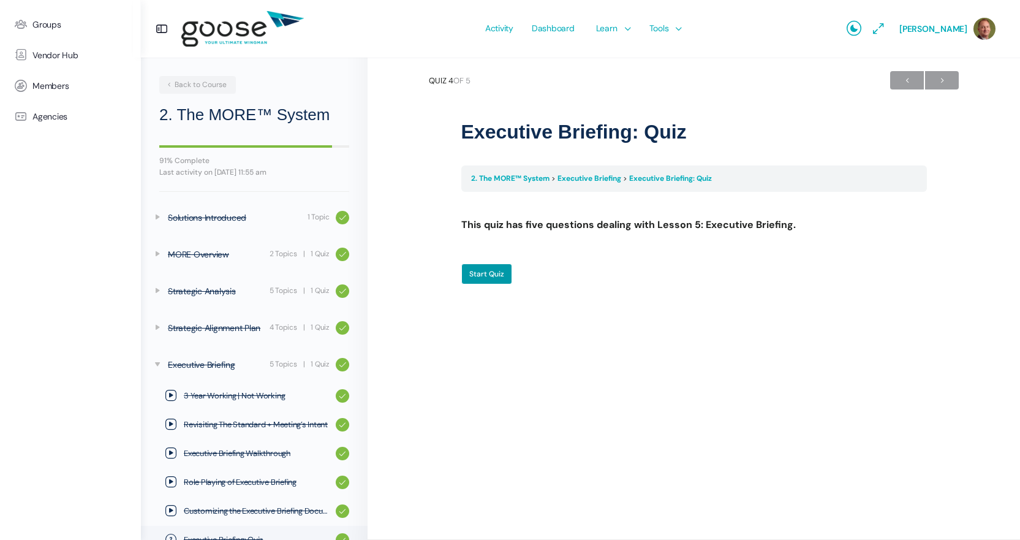
scroll to position [59, 0]
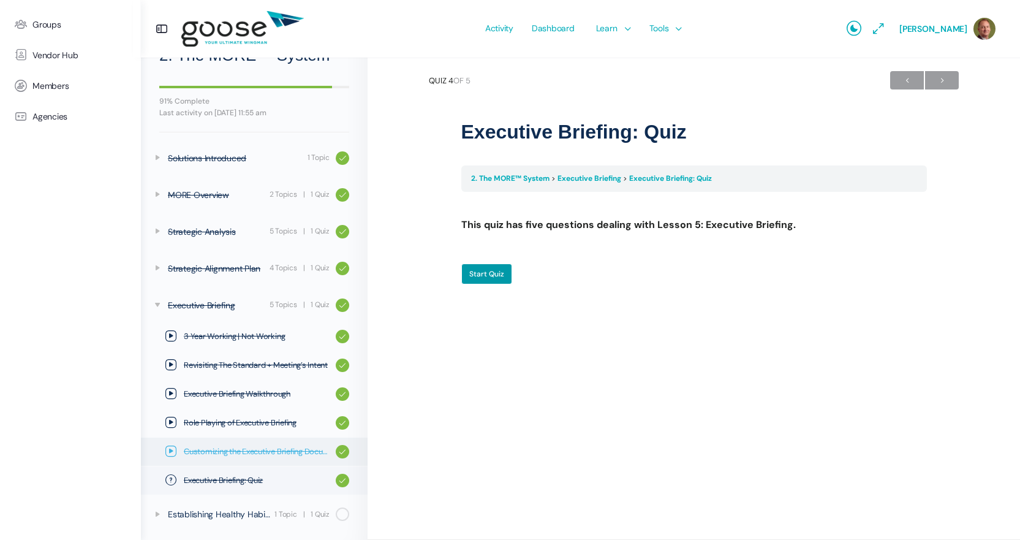
click at [252, 446] on span "Customizing the Executive Briefing Document" at bounding box center [257, 451] width 146 height 12
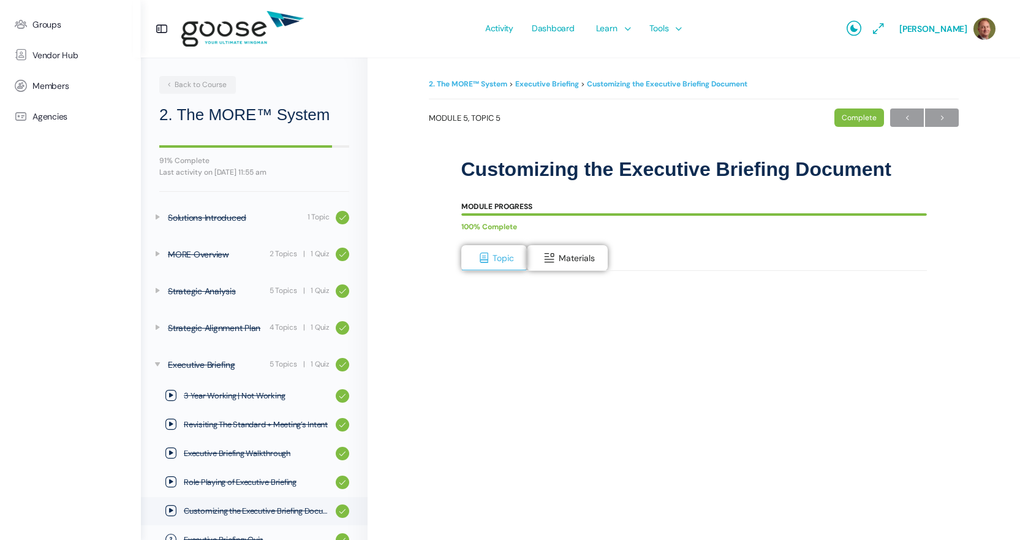
scroll to position [59, 0]
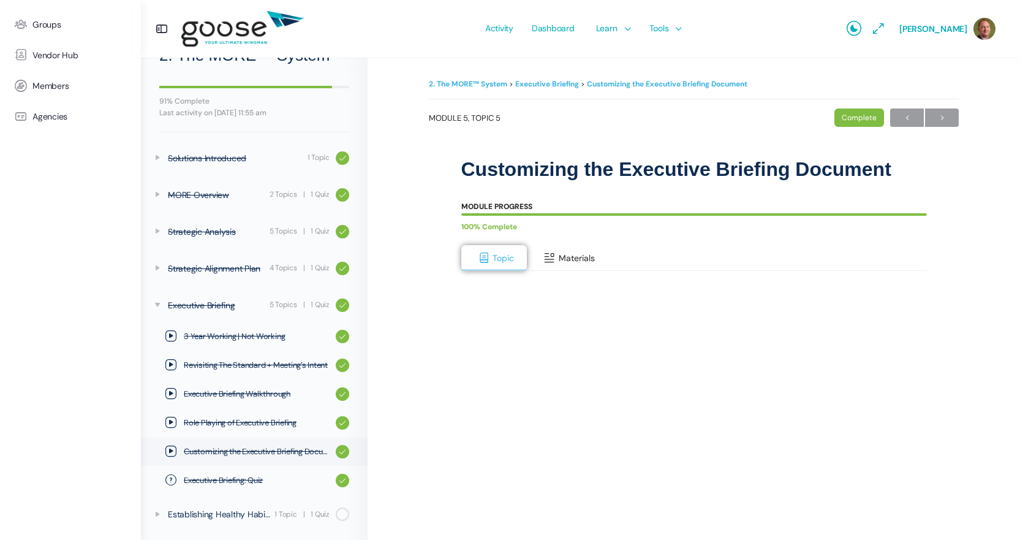
click at [556, 252] on button "Materials" at bounding box center [567, 258] width 81 height 26
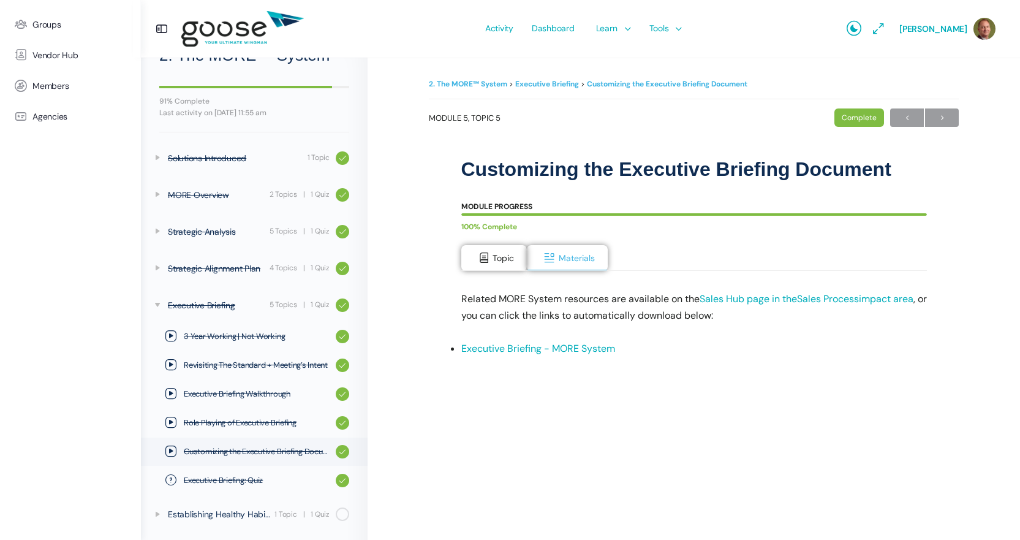
click at [530, 344] on link "Executive Briefing - MORE System" at bounding box center [538, 348] width 154 height 13
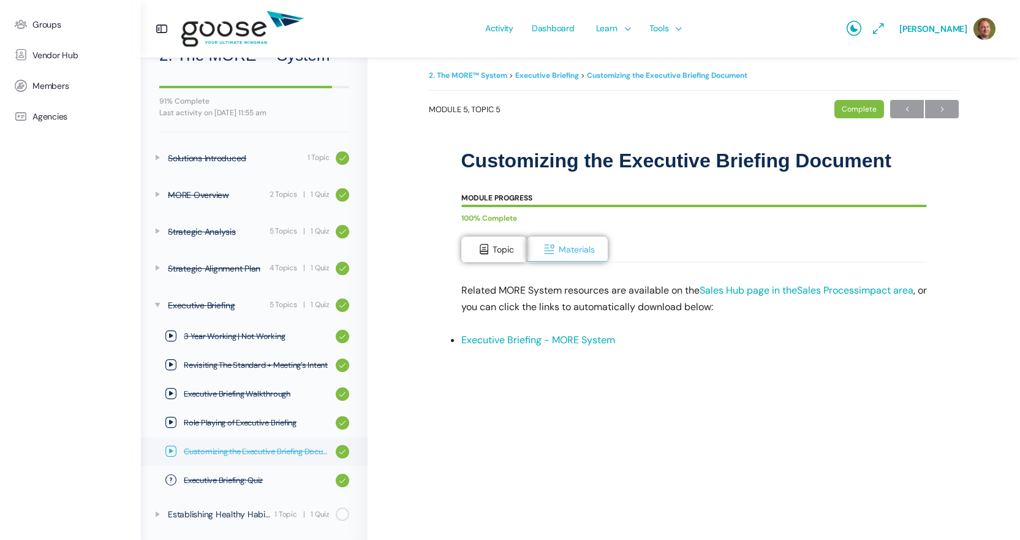
scroll to position [11, 0]
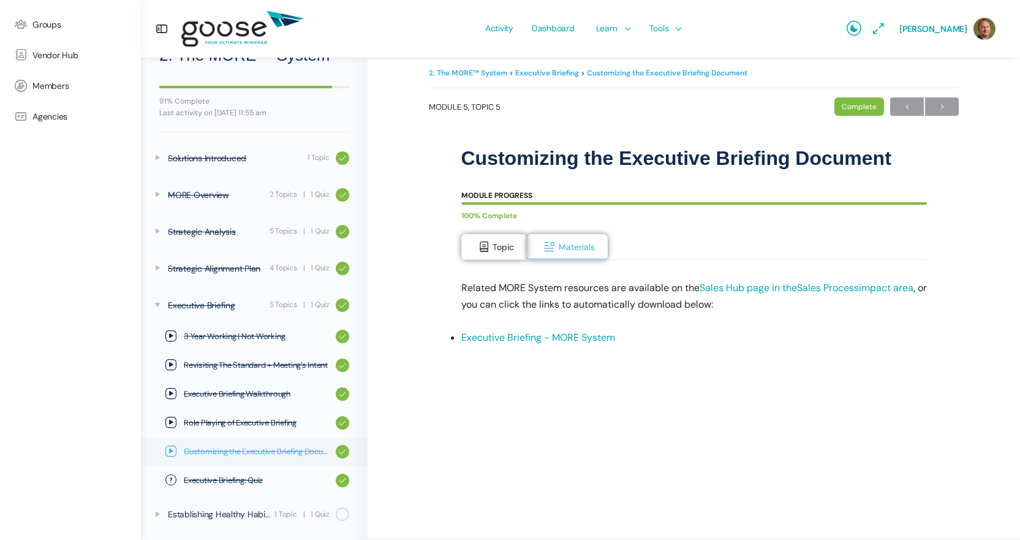
click at [286, 449] on span "Customizing the Executive Briefing Document" at bounding box center [257, 451] width 146 height 12
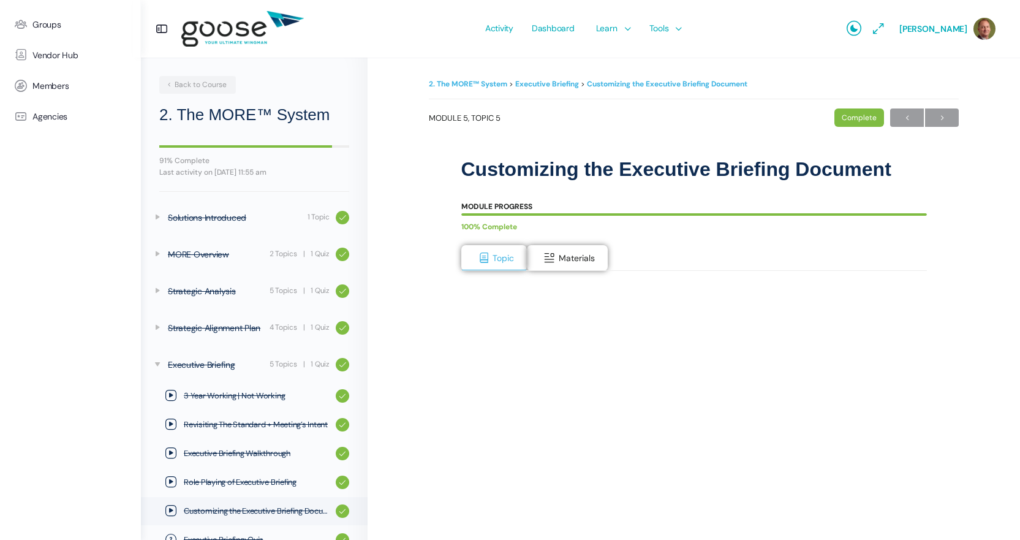
scroll to position [59, 0]
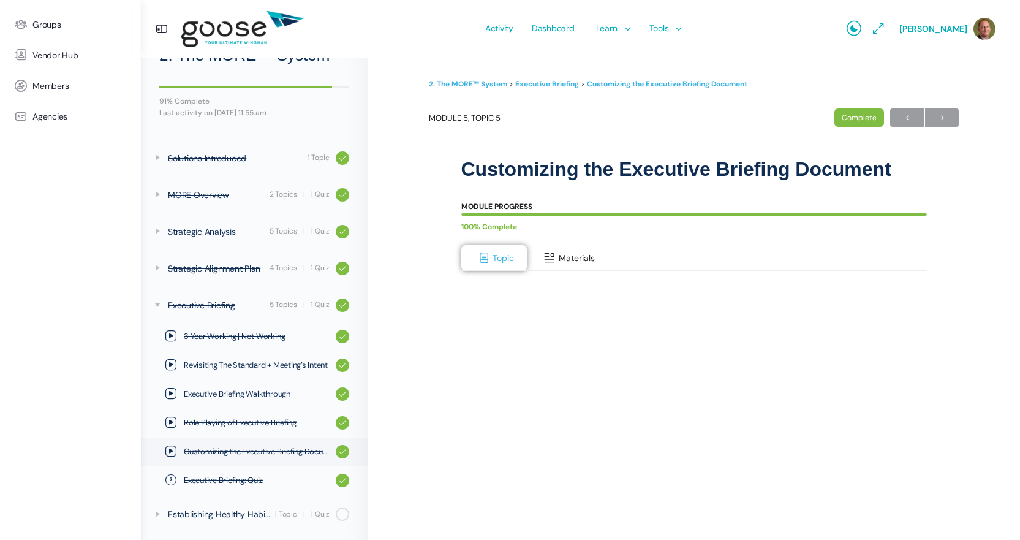
click at [570, 255] on span "Materials" at bounding box center [577, 257] width 36 height 11
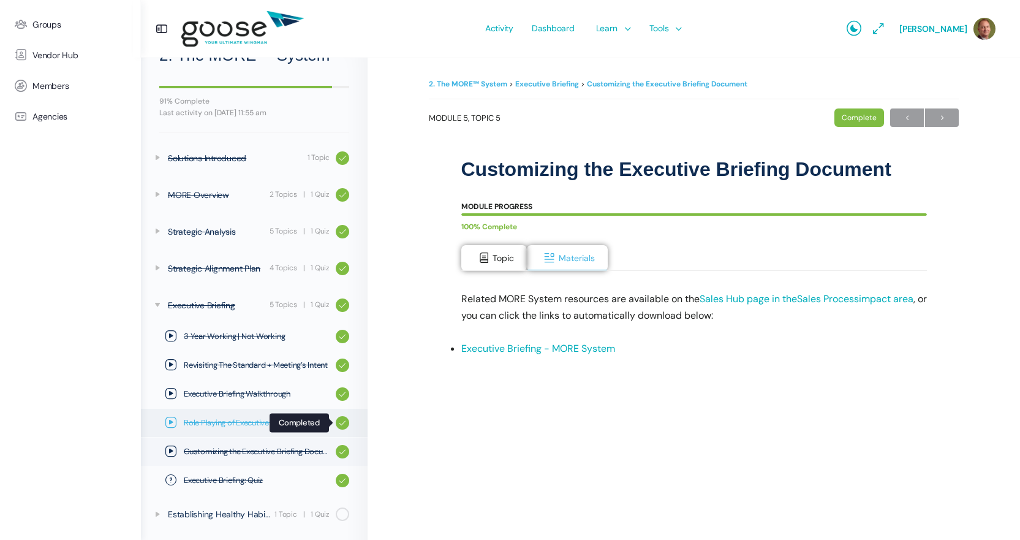
click at [336, 420] on div at bounding box center [342, 422] width 13 height 13
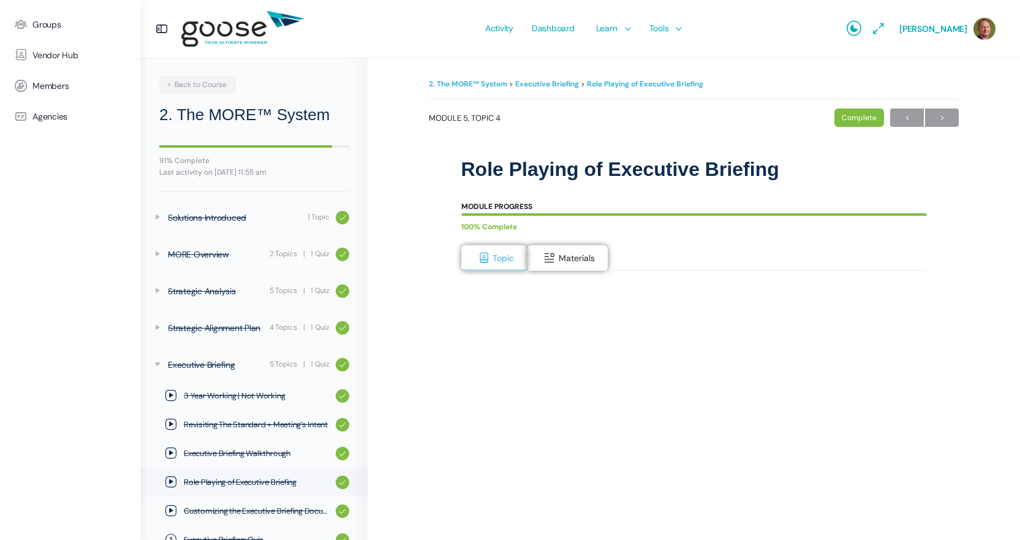
scroll to position [59, 0]
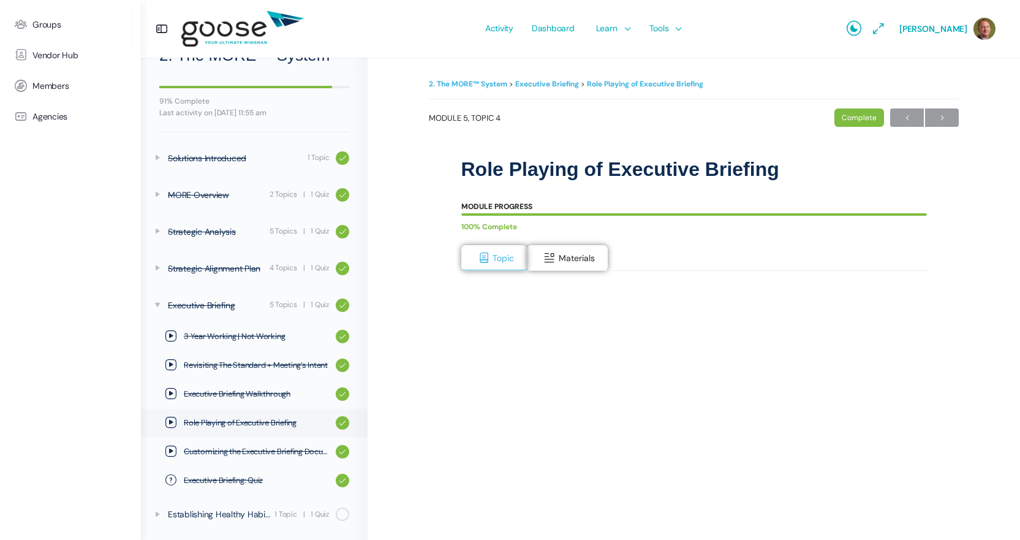
click at [567, 254] on body "Groups Vendor Hub Members Agencies Activity Dashboard Learn Courses Map Your Gr…" at bounding box center [510, 340] width 1020 height 681
click at [567, 254] on span "Materials" at bounding box center [577, 257] width 36 height 11
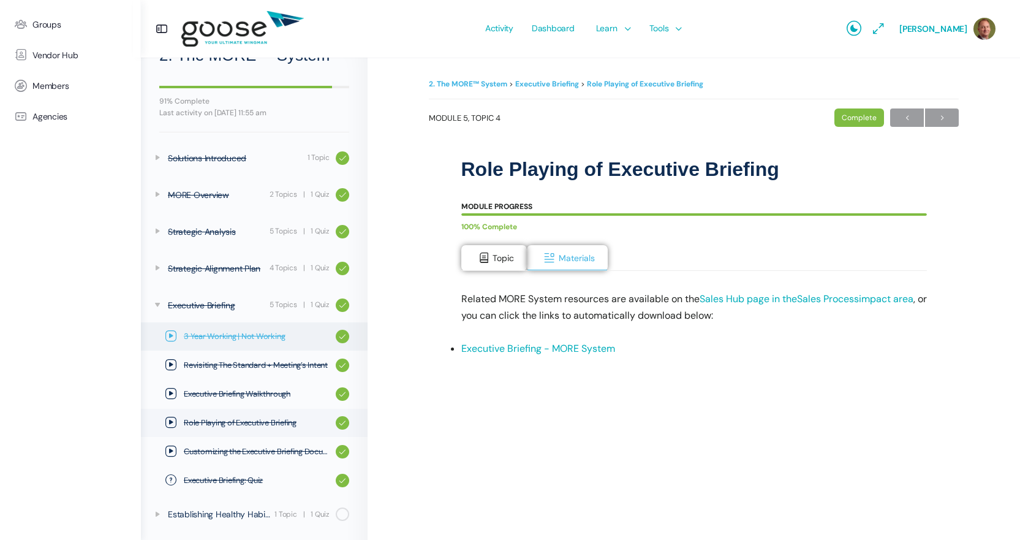
click at [248, 333] on span "3 Year Working | Not Working" at bounding box center [257, 336] width 146 height 12
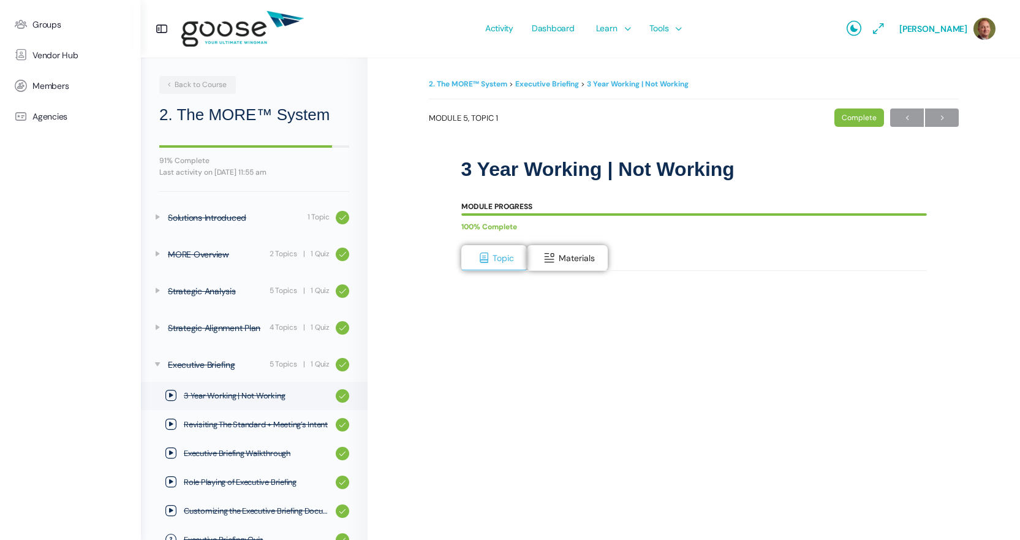
scroll to position [59, 0]
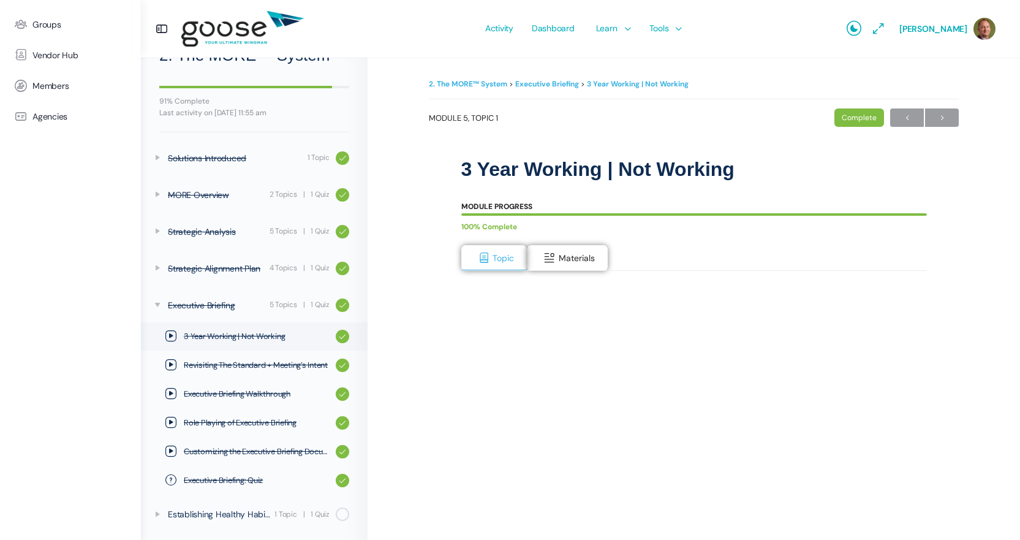
click at [559, 263] on e-page-transition at bounding box center [510, 270] width 1020 height 540
click at [558, 257] on button "Materials" at bounding box center [567, 258] width 81 height 26
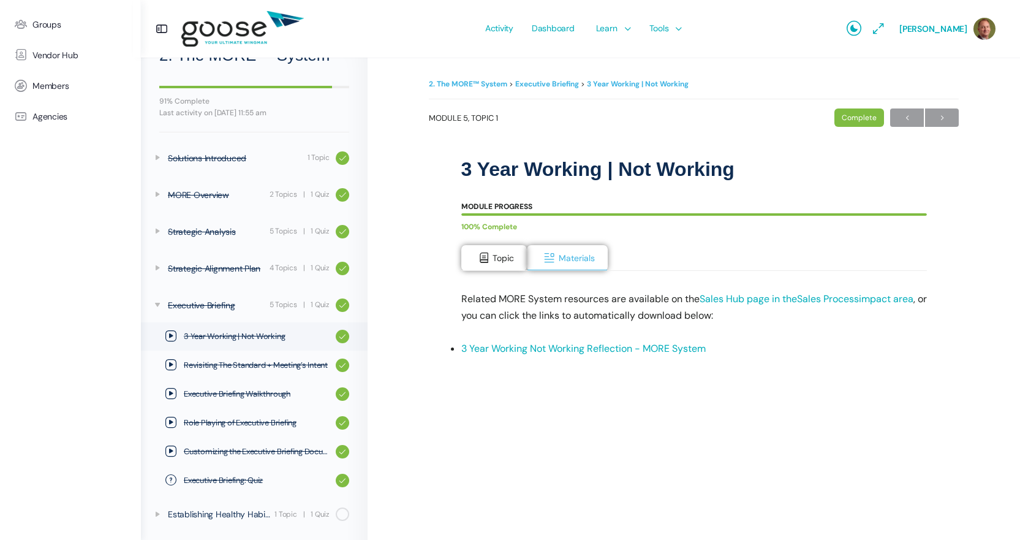
click at [563, 348] on link "3 Year Working Not Working Reflection - MORE System" at bounding box center [583, 348] width 244 height 13
click at [225, 366] on span "Revisiting The Standard + Meeting’s Intent" at bounding box center [257, 365] width 146 height 12
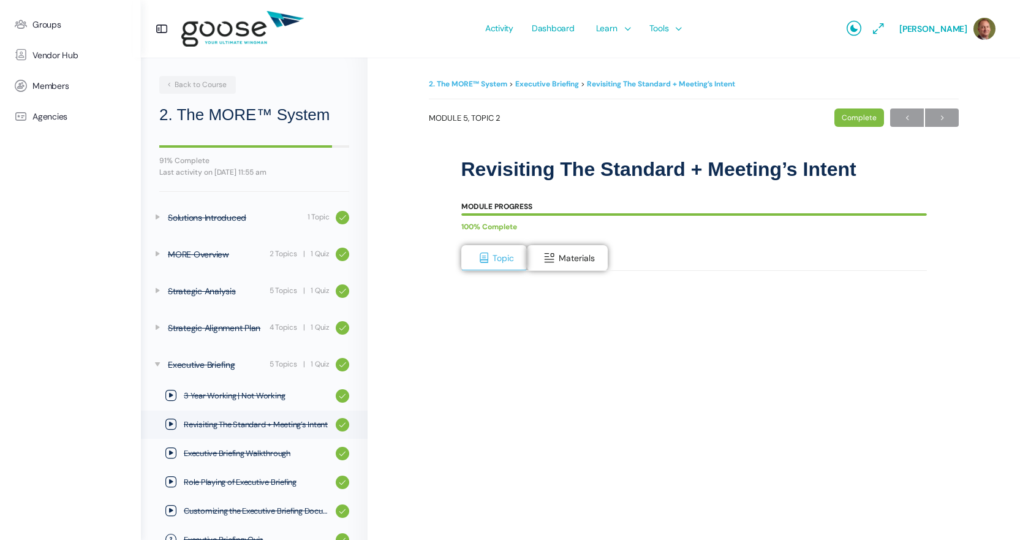
scroll to position [59, 0]
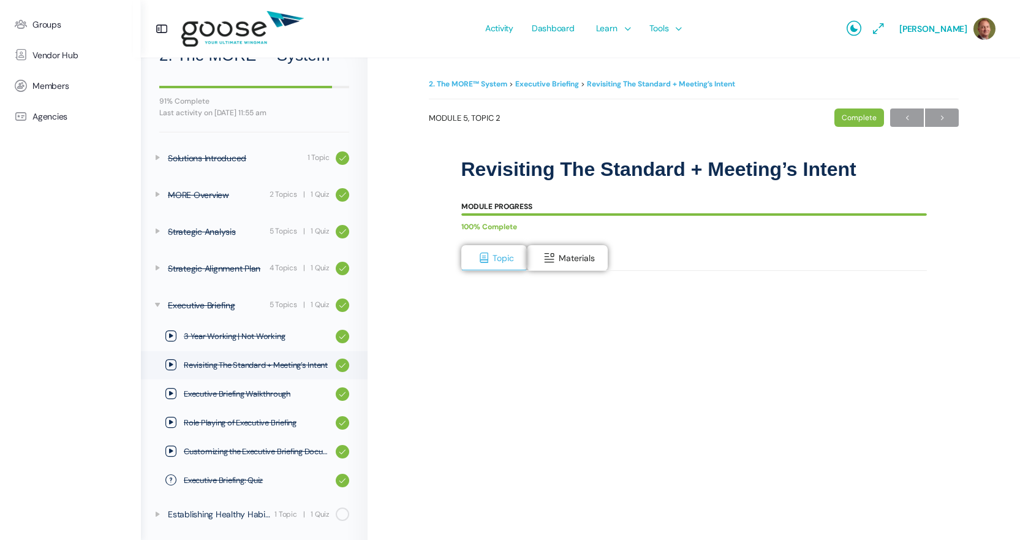
click at [546, 262] on e-page-transition at bounding box center [510, 270] width 1020 height 540
click at [552, 260] on span at bounding box center [549, 258] width 12 height 12
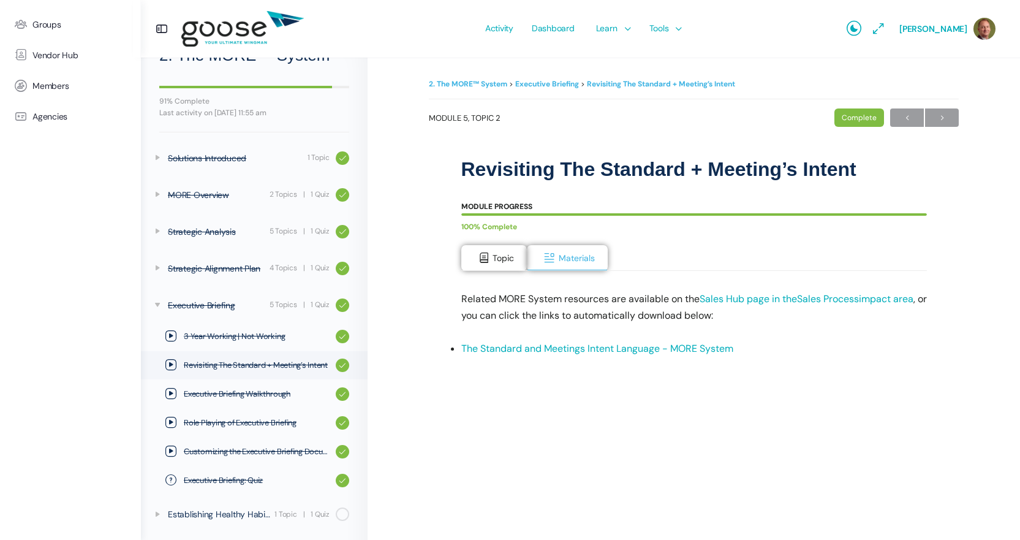
click at [564, 348] on link "The Standard and Meetings Intent Language - MORE System" at bounding box center [597, 348] width 272 height 13
click at [220, 394] on span "Executive Briefing Walkthrough" at bounding box center [257, 394] width 146 height 12
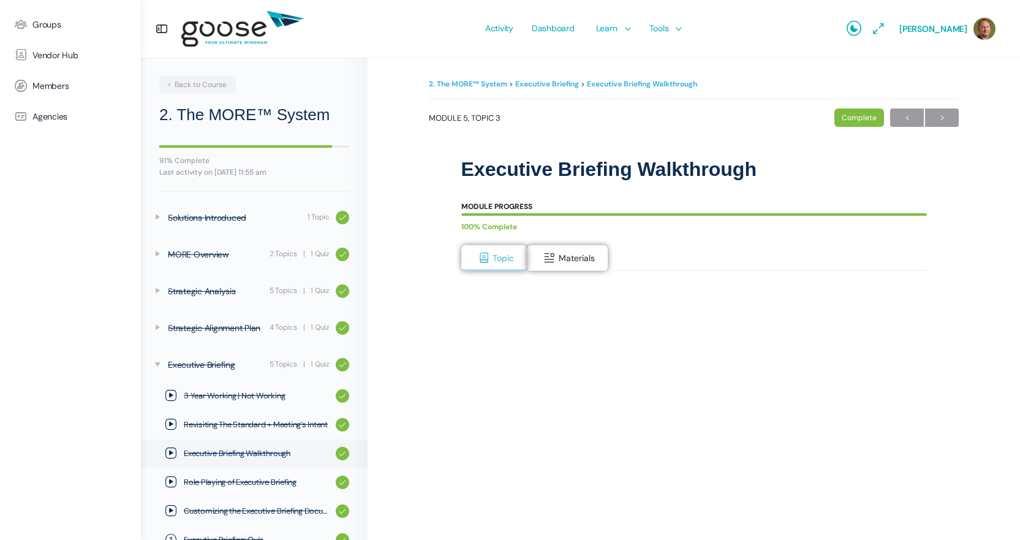
scroll to position [59, 0]
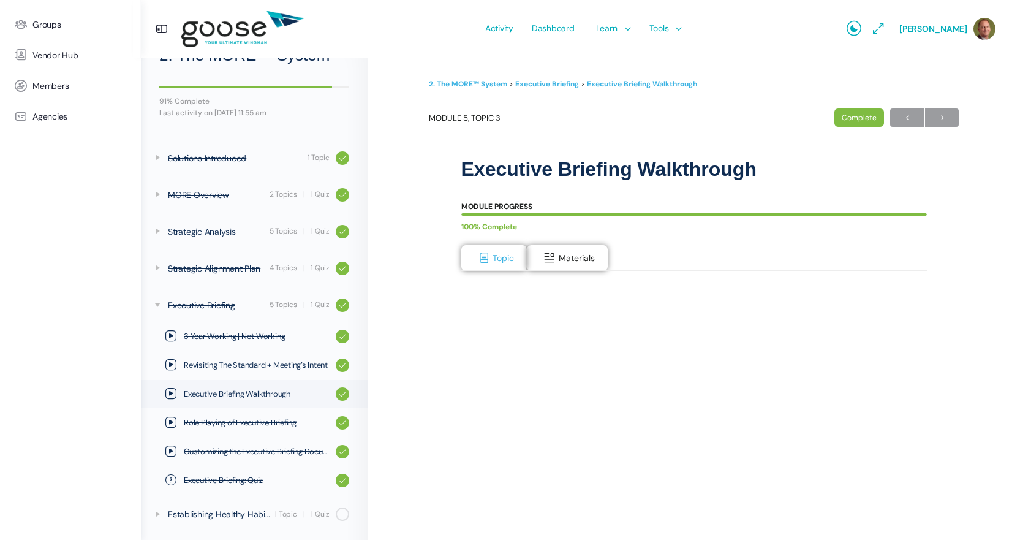
click at [556, 254] on e-page-transition at bounding box center [510, 270] width 1020 height 540
click at [553, 255] on span at bounding box center [549, 258] width 12 height 12
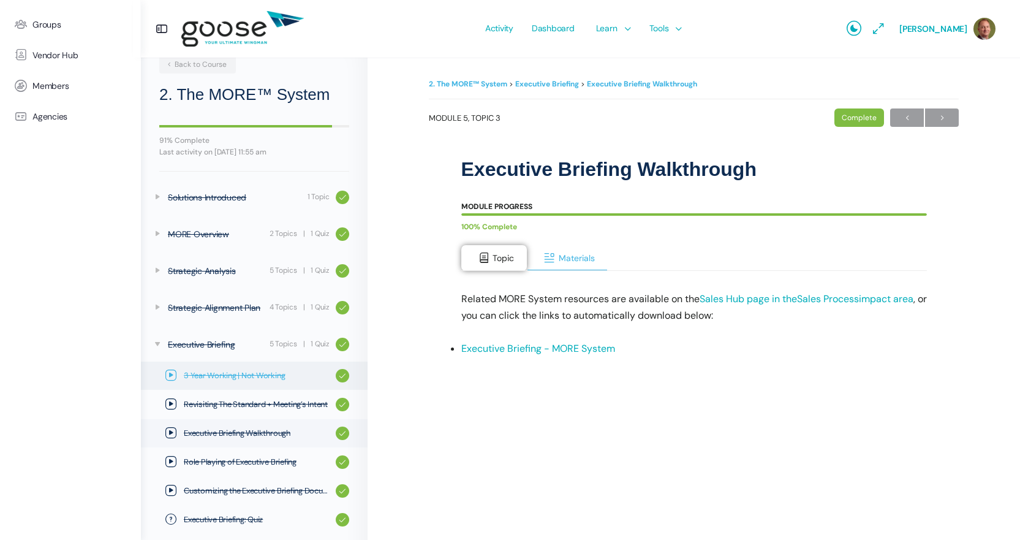
scroll to position [0, 0]
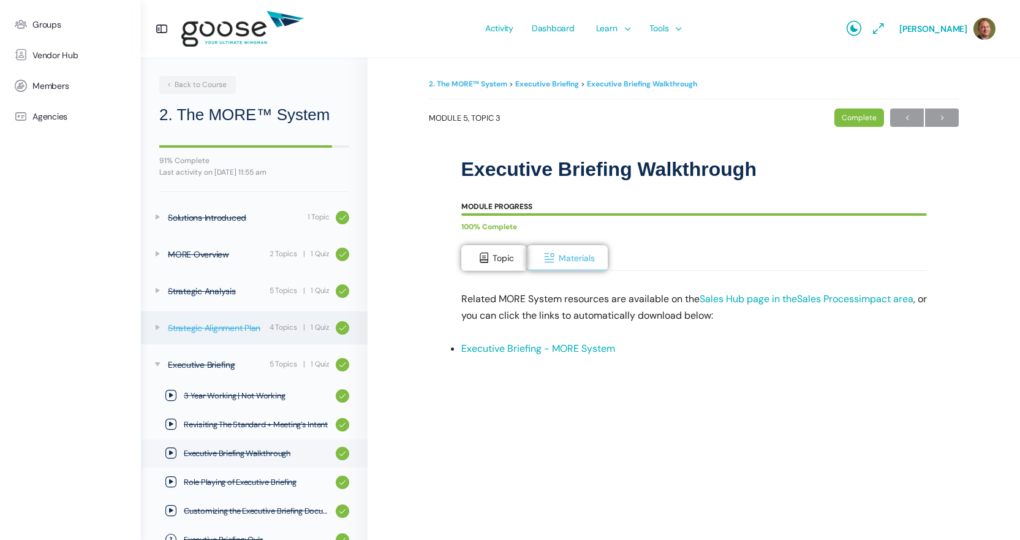
click at [229, 328] on div "Strategic Alignment Plan" at bounding box center [217, 327] width 98 height 13
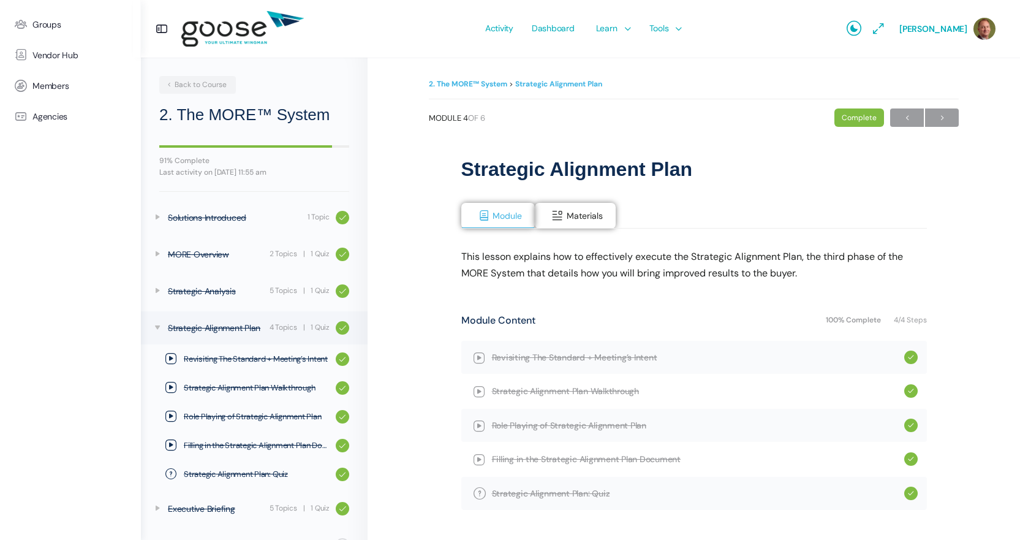
scroll to position [31, 0]
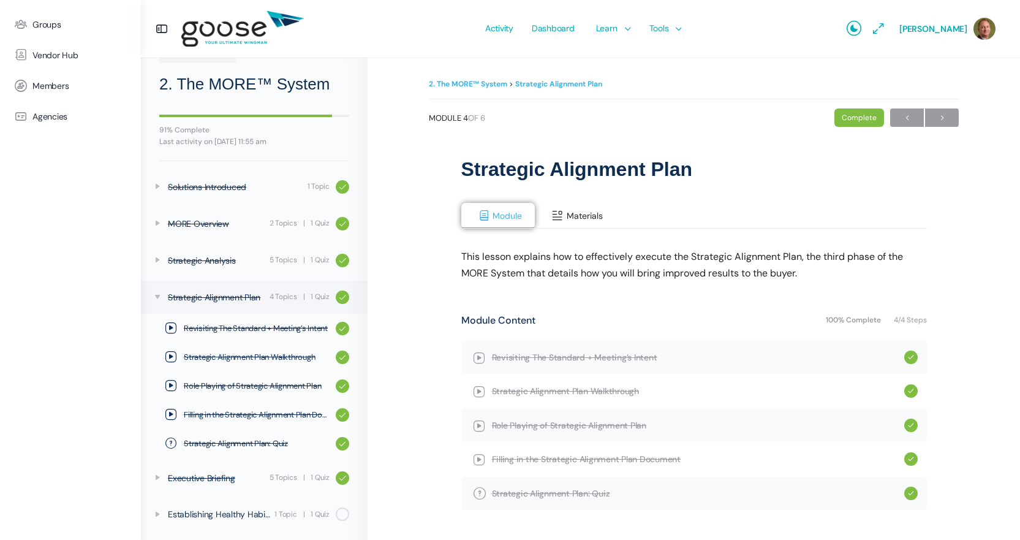
click at [559, 208] on button "Materials" at bounding box center [575, 216] width 81 height 26
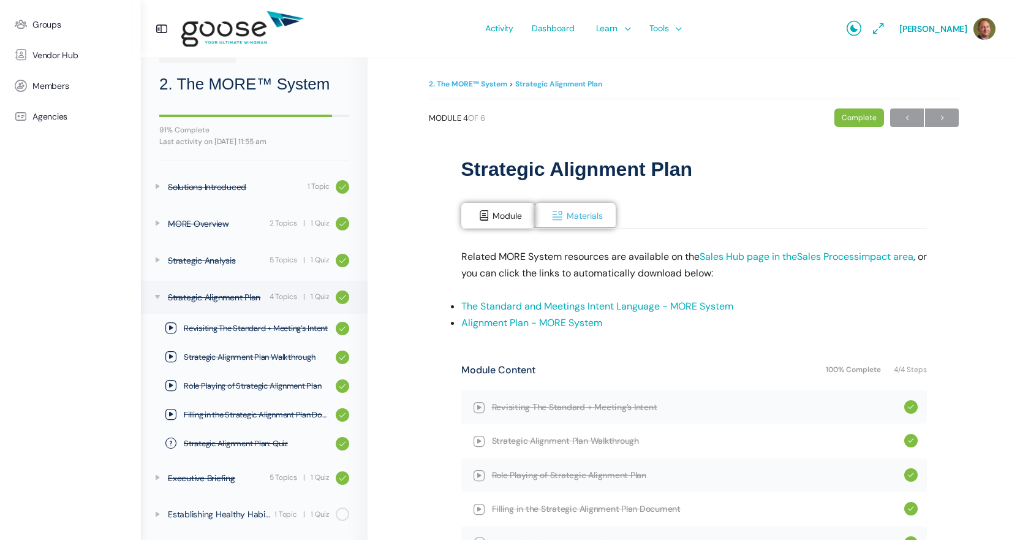
click at [528, 322] on link "Alignment Plan - MORE System" at bounding box center [531, 322] width 141 height 13
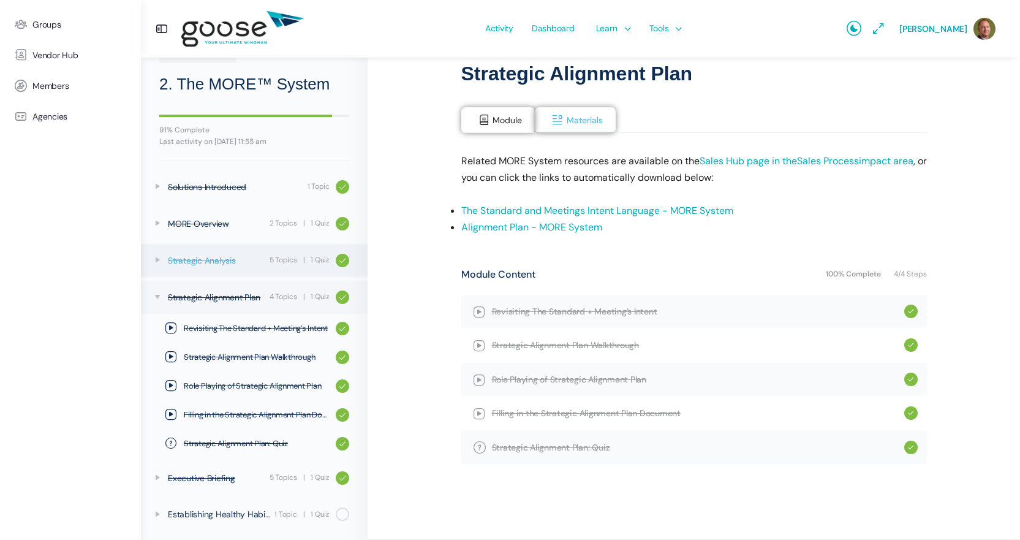
scroll to position [0, 0]
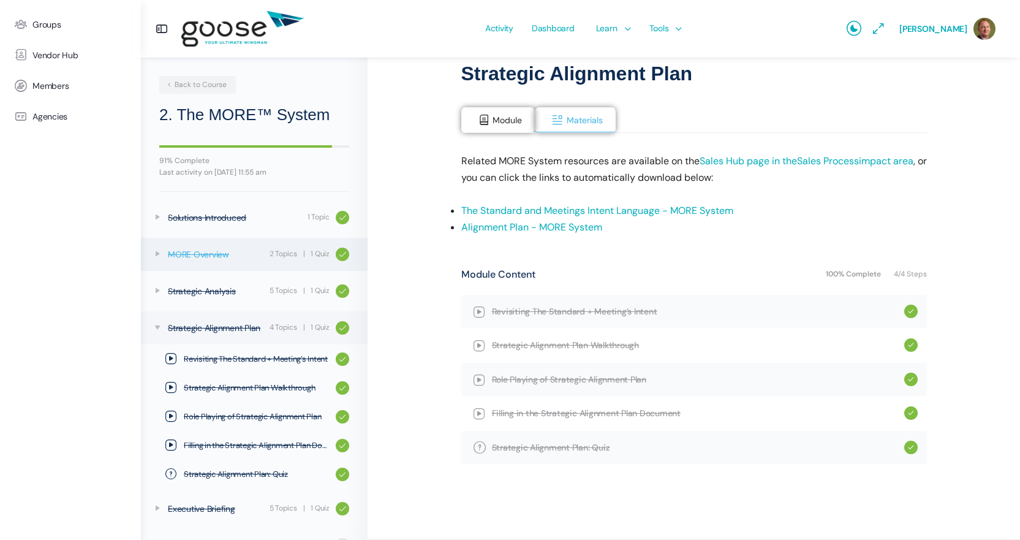
click at [202, 256] on div "MORE Overview" at bounding box center [217, 254] width 98 height 13
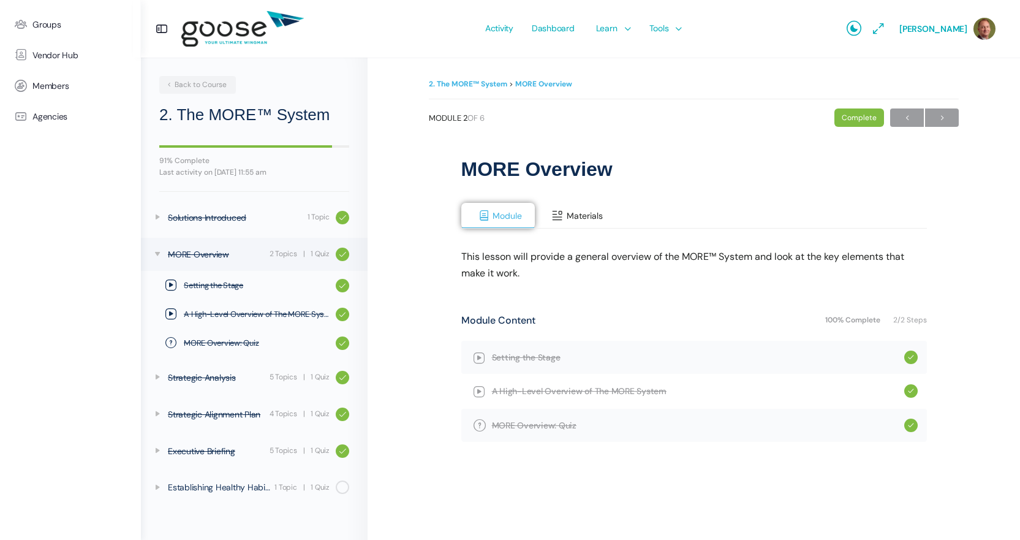
click at [565, 213] on button "Materials" at bounding box center [575, 216] width 81 height 26
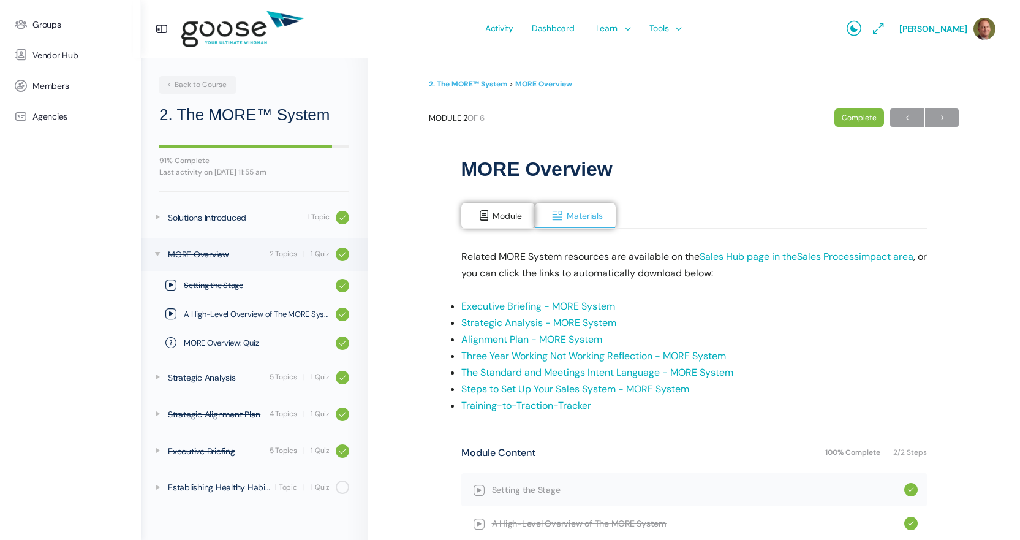
click at [535, 324] on link "Strategic Analysis - MORE System" at bounding box center [538, 322] width 155 height 13
click at [500, 388] on link "Steps to Set Up Your Sales System - MORE System" at bounding box center [575, 388] width 228 height 13
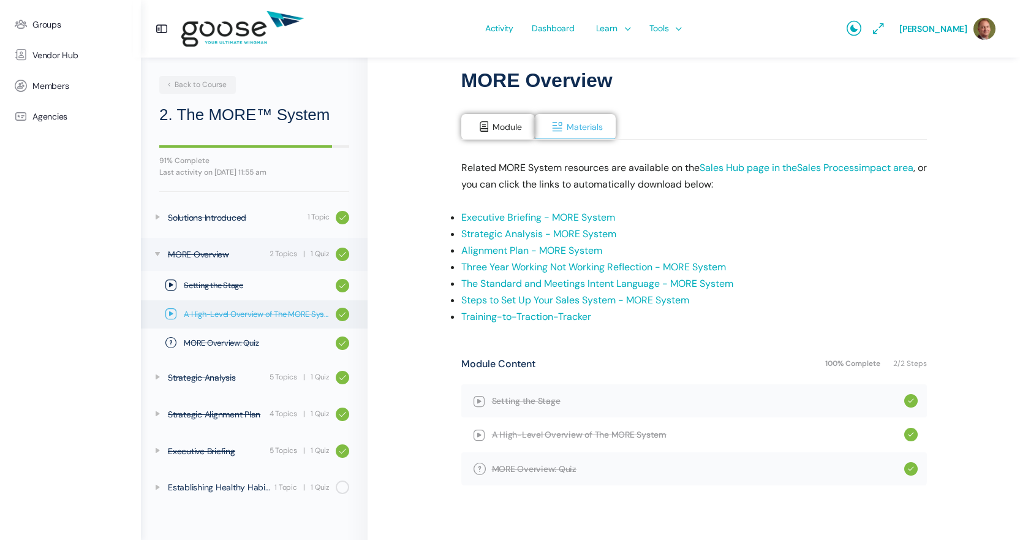
scroll to position [110, 0]
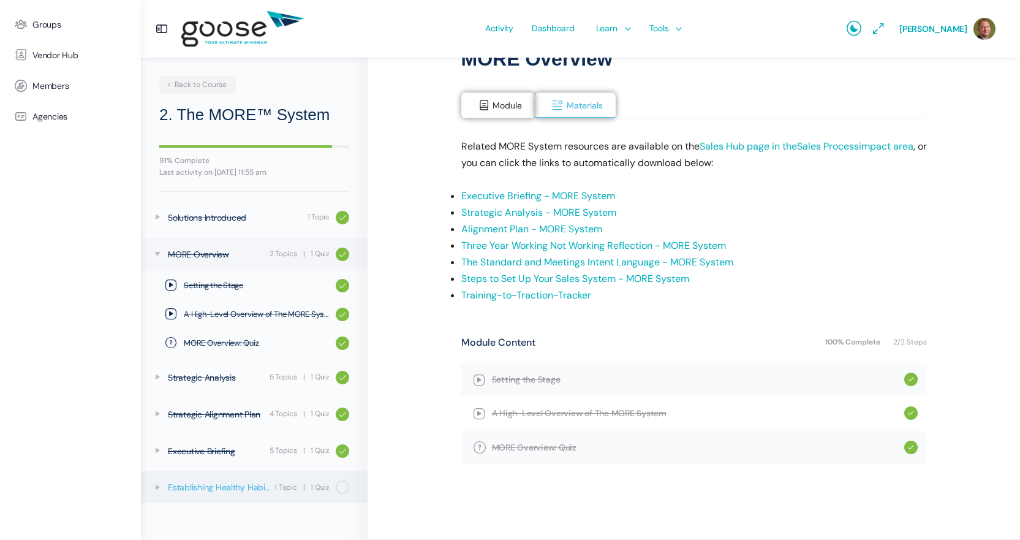
click at [228, 490] on div "Establishing Healthy Habits" at bounding box center [219, 486] width 103 height 13
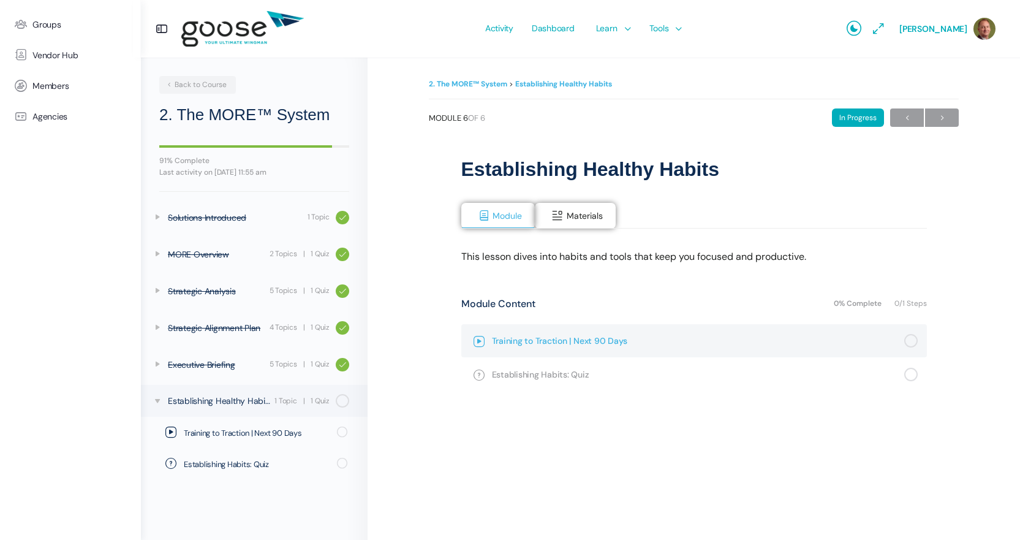
click at [577, 338] on span "Training to Traction | Next 90 Days" at bounding box center [698, 340] width 412 height 13
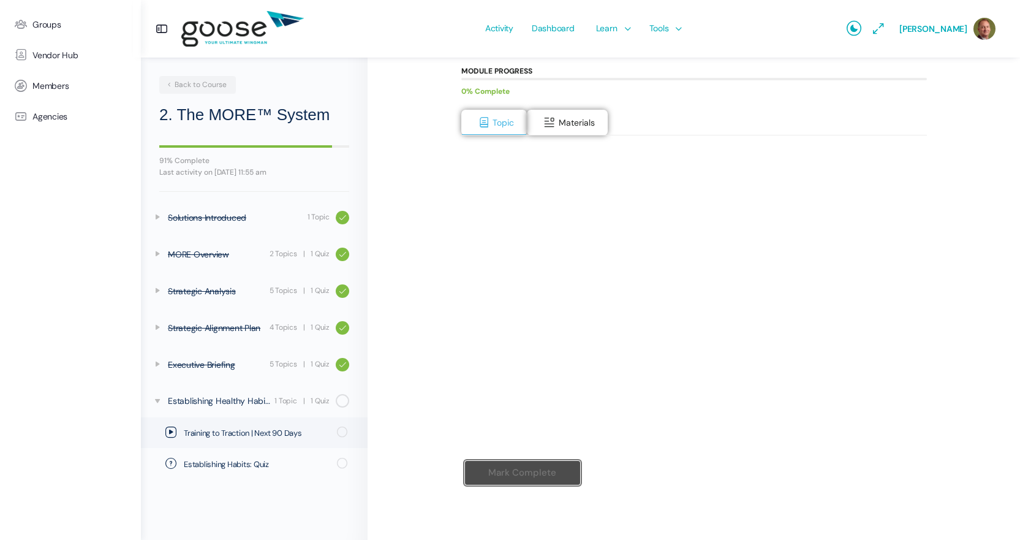
scroll to position [138, 0]
click at [547, 472] on input "Mark Complete" at bounding box center [522, 469] width 116 height 25
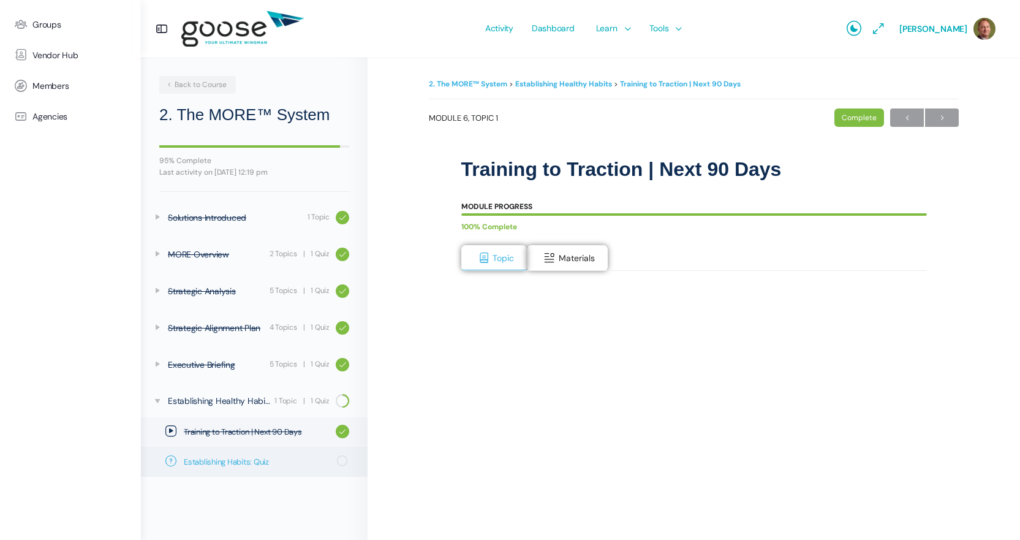
click at [201, 461] on span "Establishing Habits: Quiz" at bounding box center [256, 462] width 145 height 12
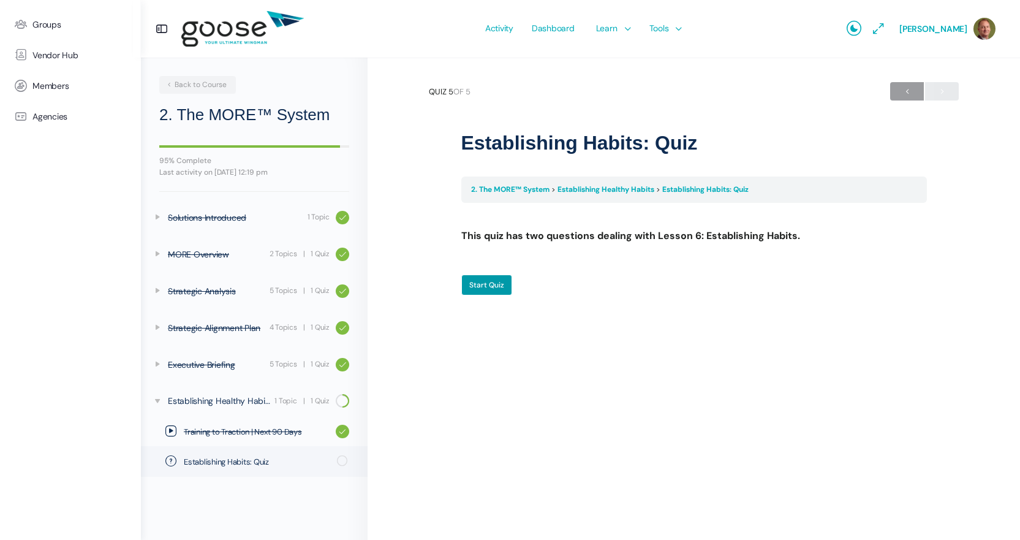
click at [494, 293] on e-page-transition at bounding box center [510, 270] width 1020 height 540
click at [488, 282] on input "Start Quiz" at bounding box center [486, 284] width 51 height 21
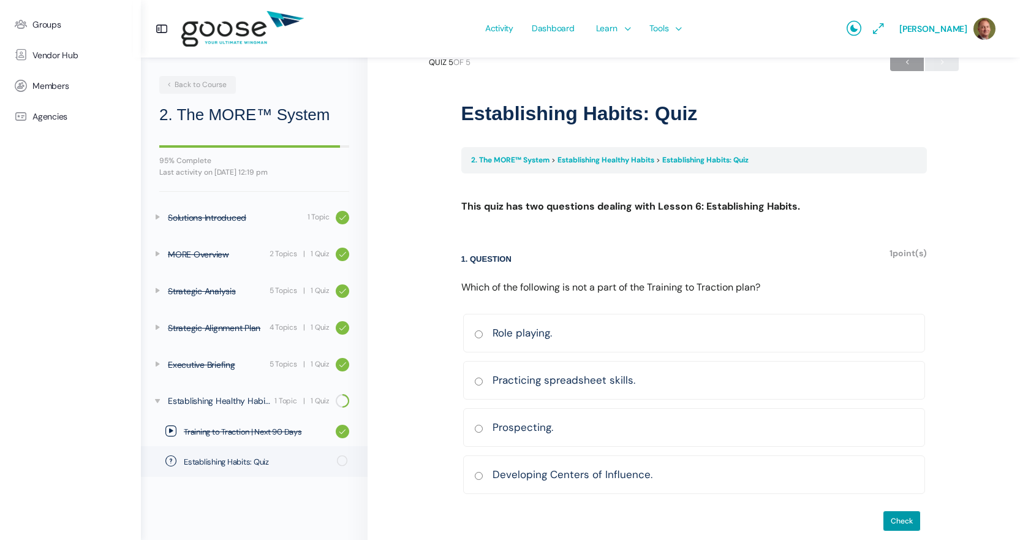
scroll to position [46, 0]
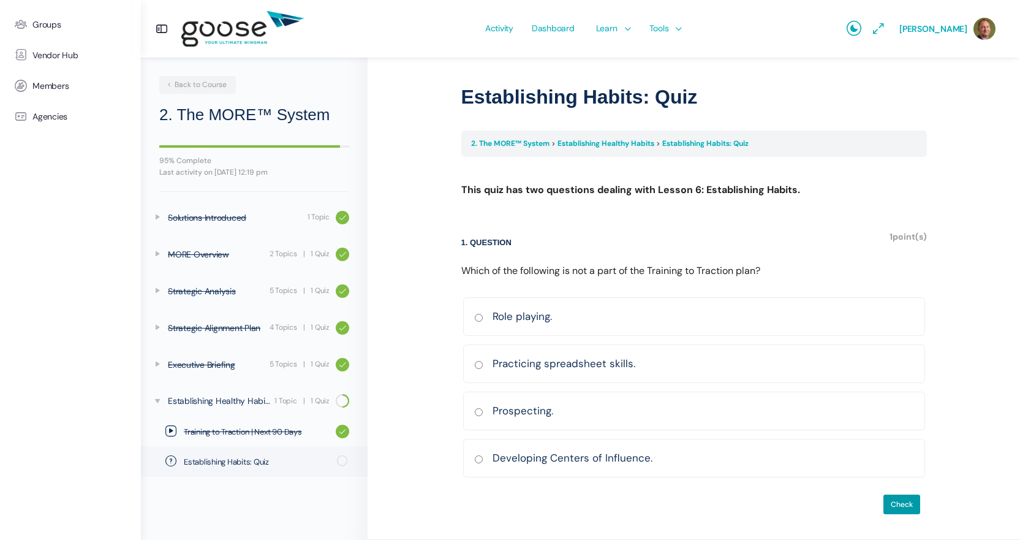
click at [474, 365] on input "Practicing spreadsheet skills. [GEOGRAPHIC_DATA] Incorrect Correct answer" at bounding box center [478, 365] width 9 height 8
radio input "true"
click at [907, 504] on input "Check" at bounding box center [902, 504] width 38 height 21
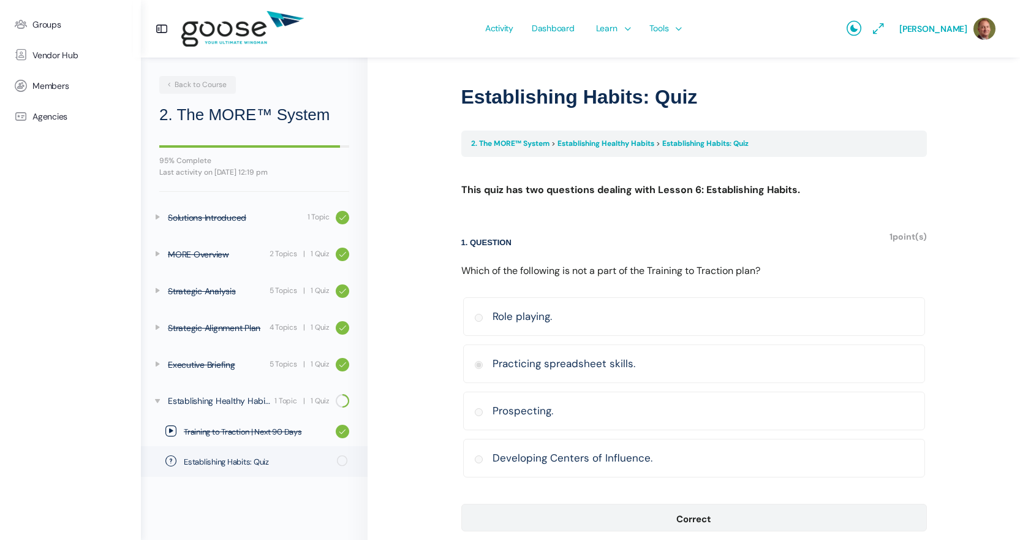
scroll to position [93, 0]
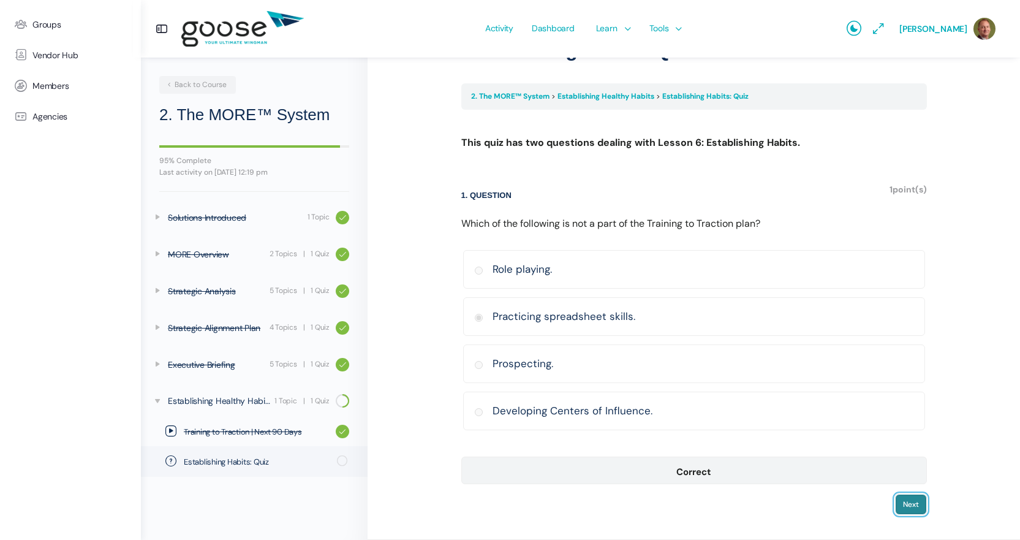
click at [910, 501] on input "Next" at bounding box center [911, 504] width 32 height 21
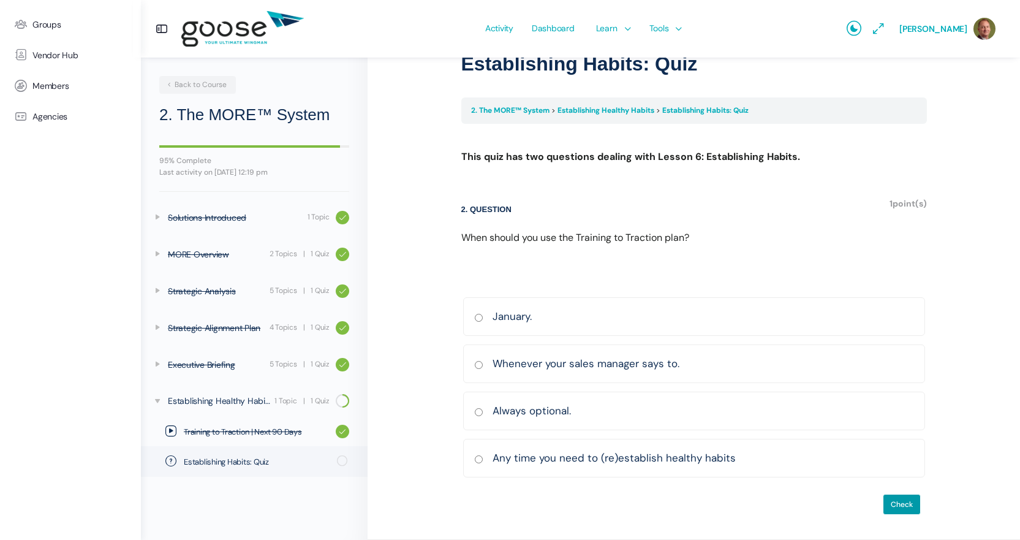
scroll to position [79, 0]
click at [478, 458] on input "Any time you need to (re)establish healthy habits [GEOGRAPHIC_DATA] Incorrect C…" at bounding box center [478, 459] width 9 height 8
radio input "true"
click at [899, 504] on input "Check" at bounding box center [902, 504] width 38 height 21
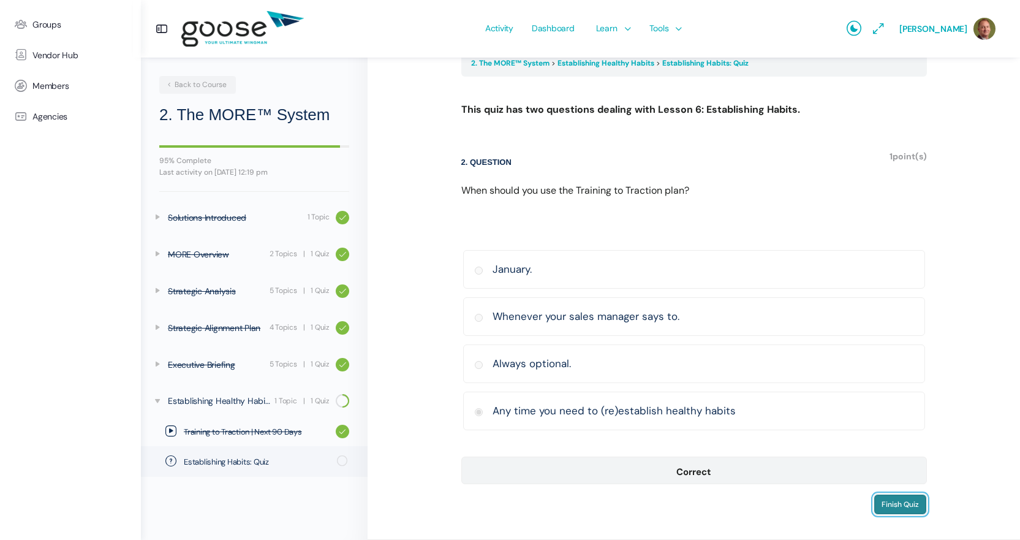
click at [896, 506] on input "Finish Quiz" at bounding box center [900, 504] width 53 height 21
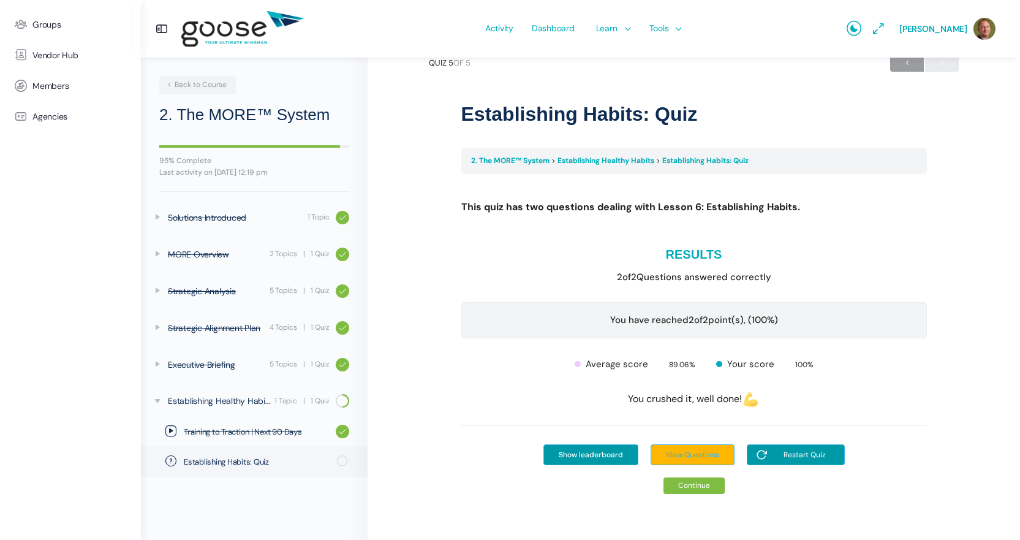
scroll to position [32, 0]
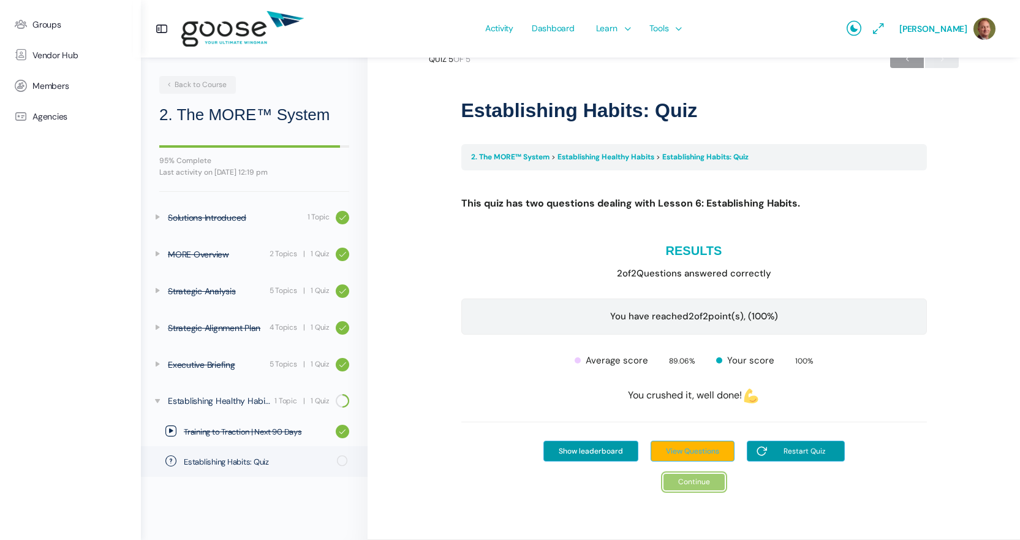
click at [682, 478] on link "Continue" at bounding box center [694, 482] width 61 height 17
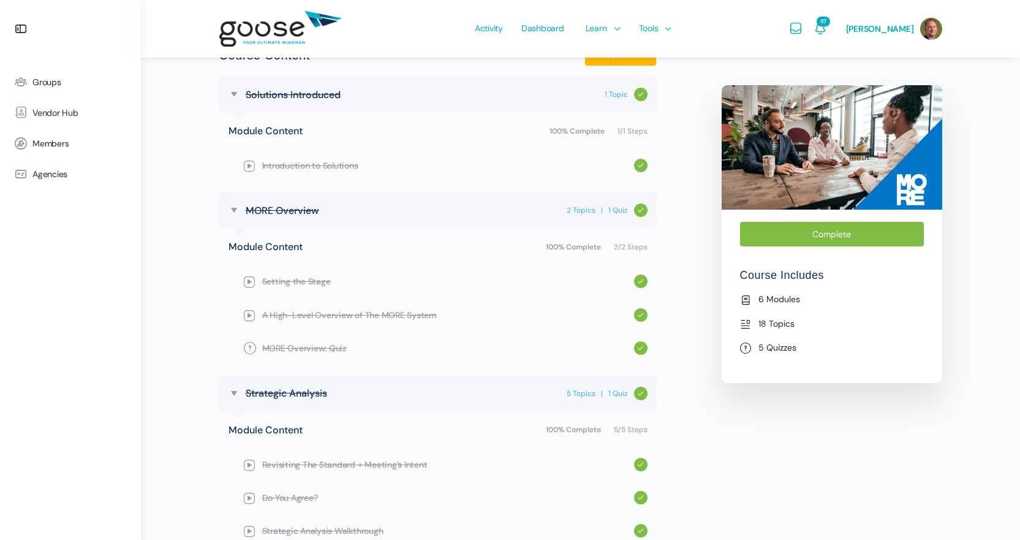
scroll to position [429, 0]
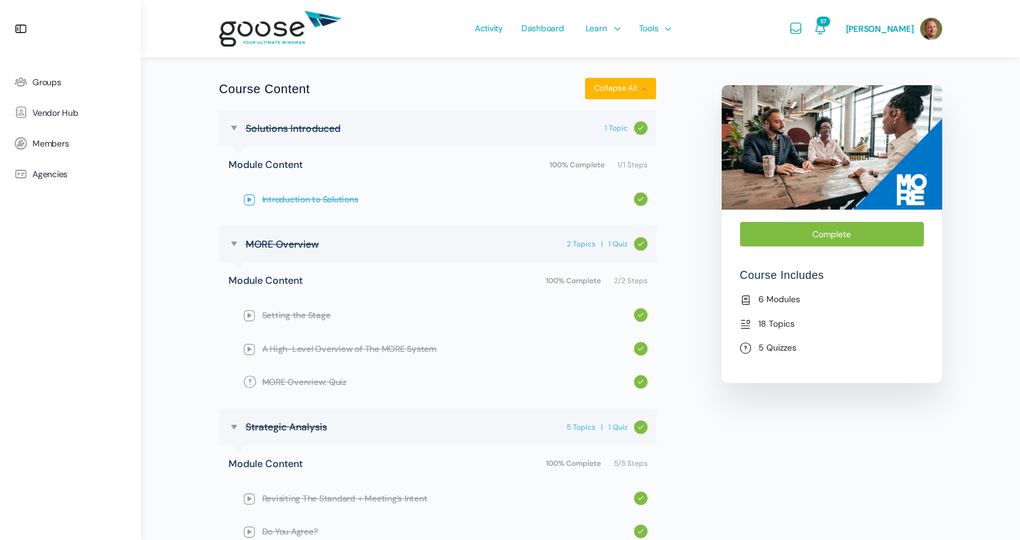
click at [292, 197] on span "Introduction to Solutions" at bounding box center [448, 198] width 372 height 13
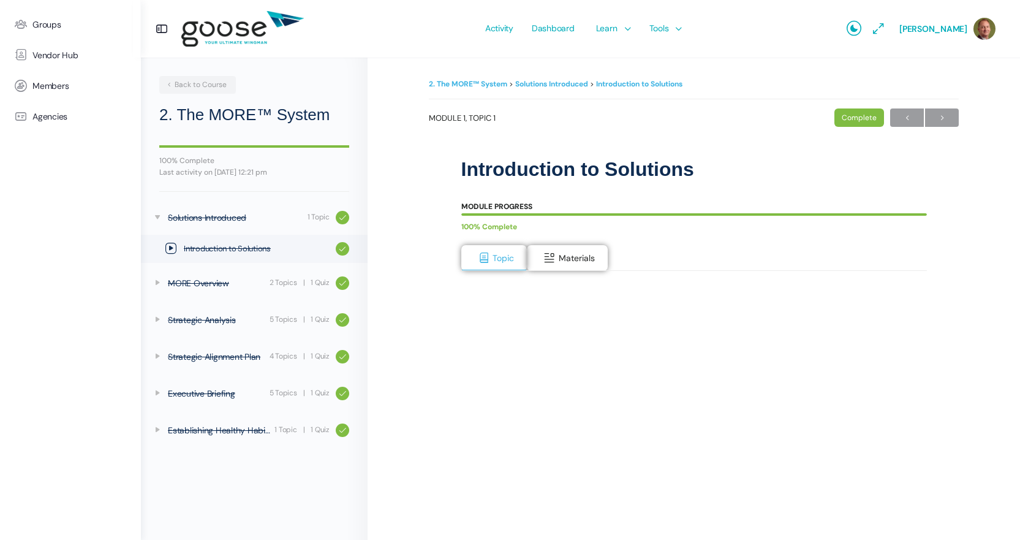
click at [567, 262] on e-page-transition at bounding box center [510, 270] width 1020 height 540
click at [550, 257] on span at bounding box center [549, 258] width 12 height 12
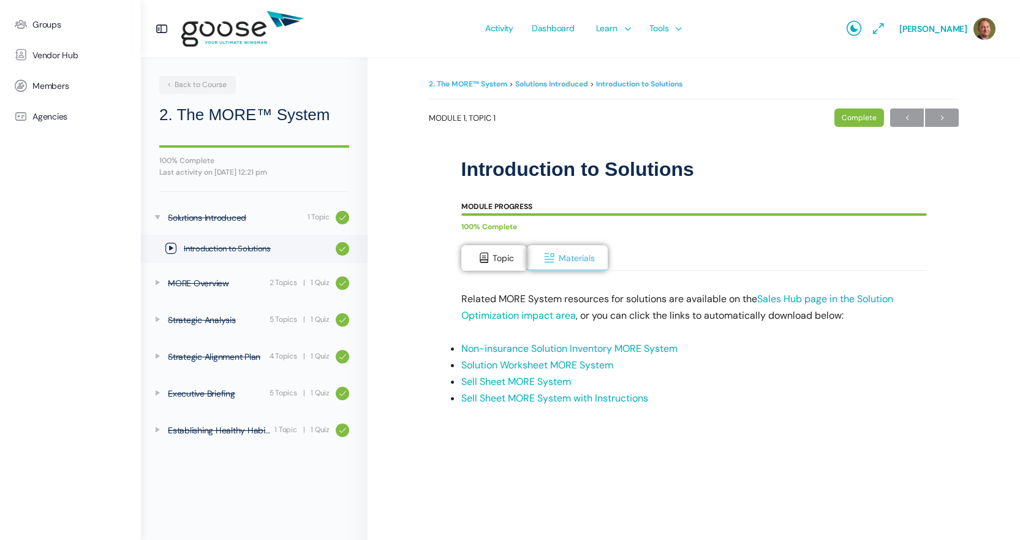
click at [523, 349] on link "Non-insurance Solution Inventory MORE System" at bounding box center [569, 348] width 216 height 13
click at [522, 358] on link "Solution Worksheet MORE System" at bounding box center [537, 364] width 152 height 13
click at [558, 385] on link "Sell Sheet MORE System" at bounding box center [516, 381] width 110 height 13
click at [521, 398] on link "Sell Sheet MORE System with Instructions" at bounding box center [554, 397] width 187 height 13
click at [219, 85] on span "Back to Course" at bounding box center [195, 85] width 61 height 10
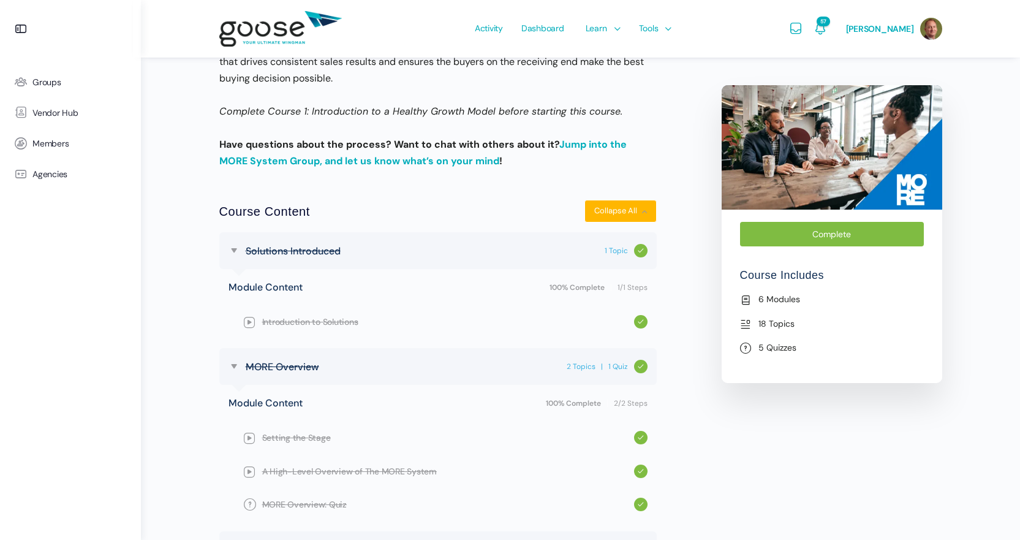
scroll to position [368, 0]
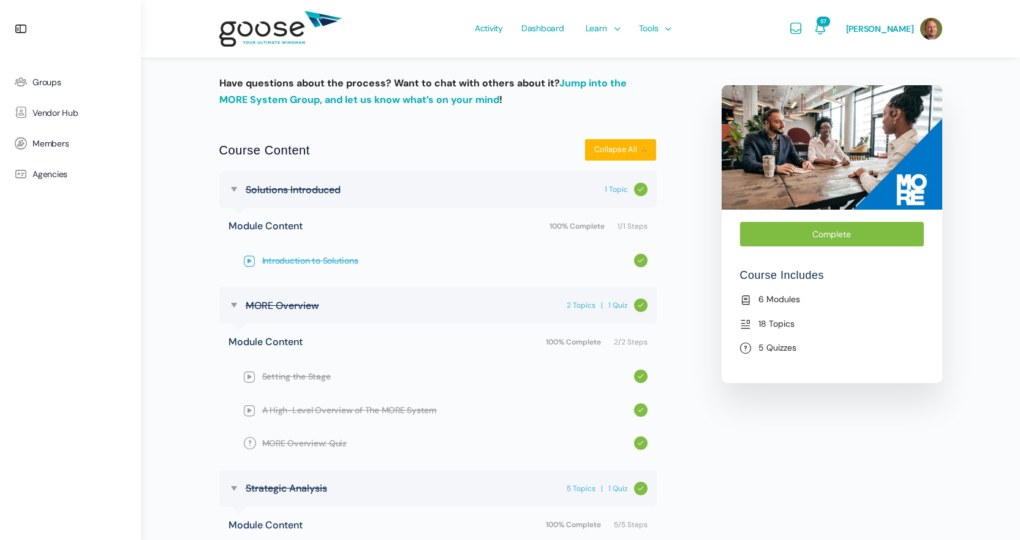
click at [306, 255] on span "Introduction to Solutions" at bounding box center [448, 260] width 372 height 13
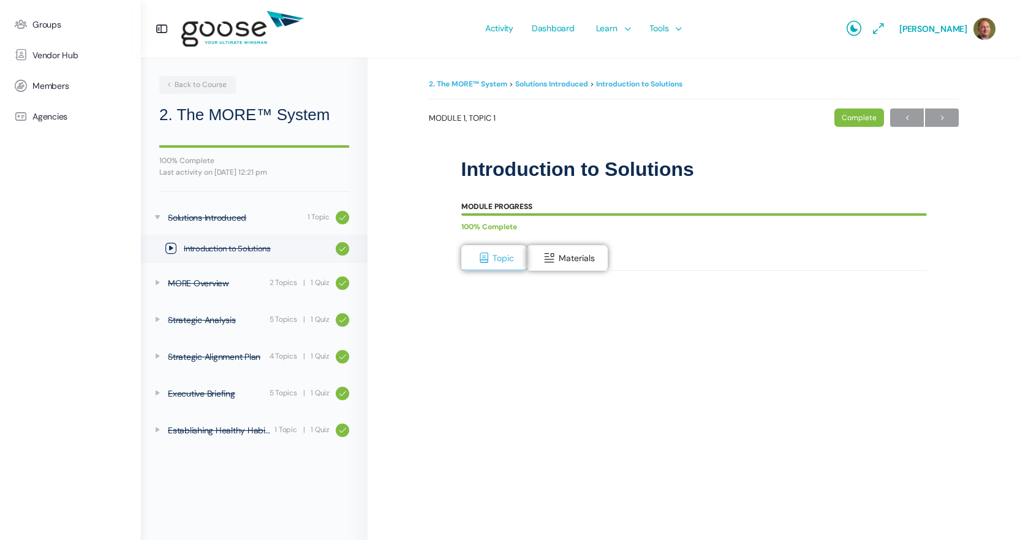
click at [596, 252] on e-page-transition at bounding box center [510, 270] width 1020 height 540
click at [570, 256] on span "Materials" at bounding box center [577, 257] width 36 height 11
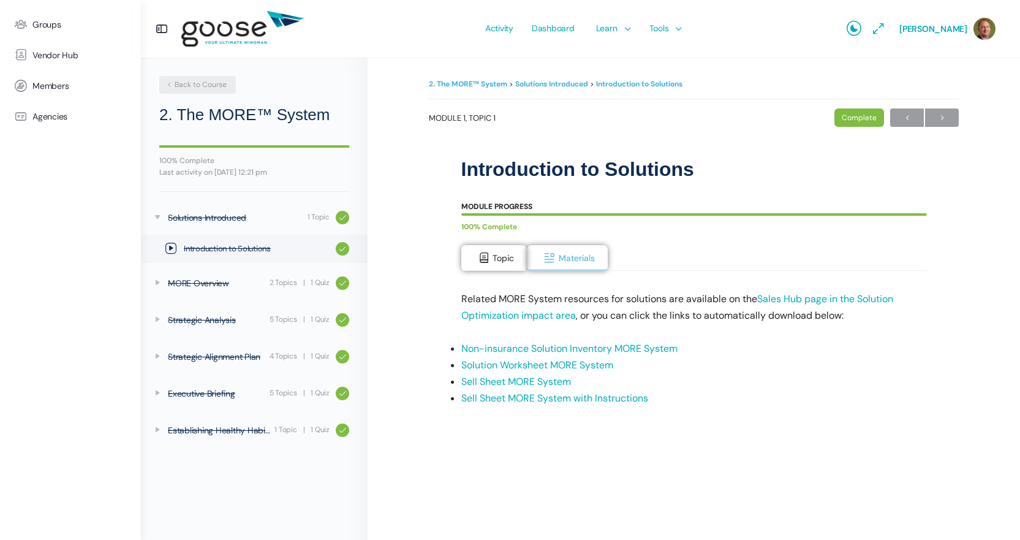
click at [186, 91] on link "Back to Course" at bounding box center [197, 85] width 77 height 18
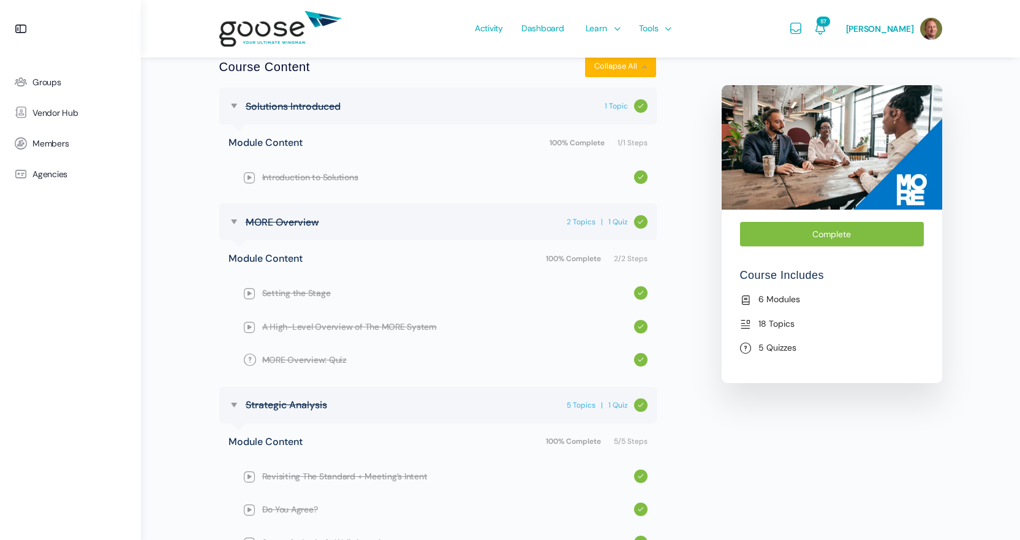
scroll to position [490, 0]
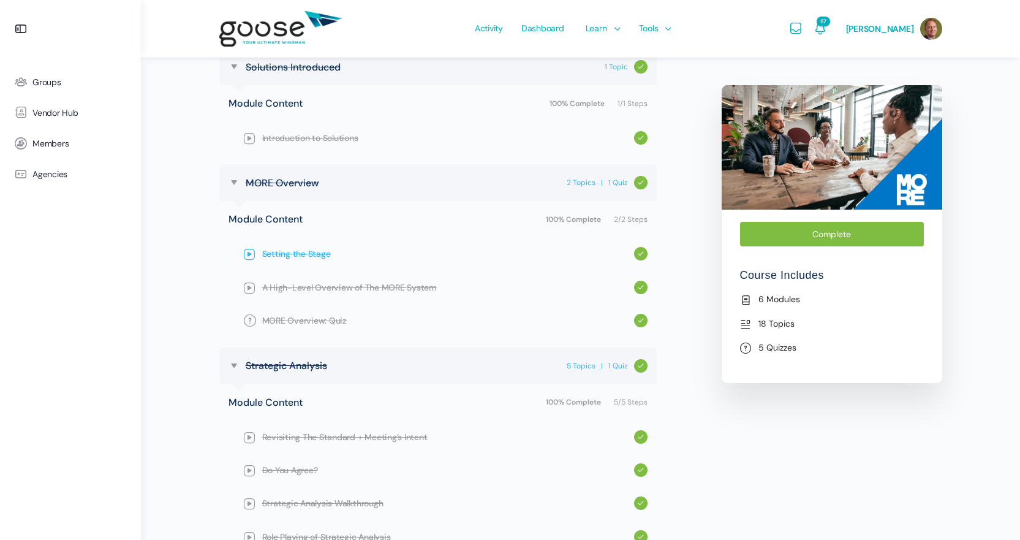
click at [322, 255] on span "Setting the Stage" at bounding box center [448, 253] width 372 height 13
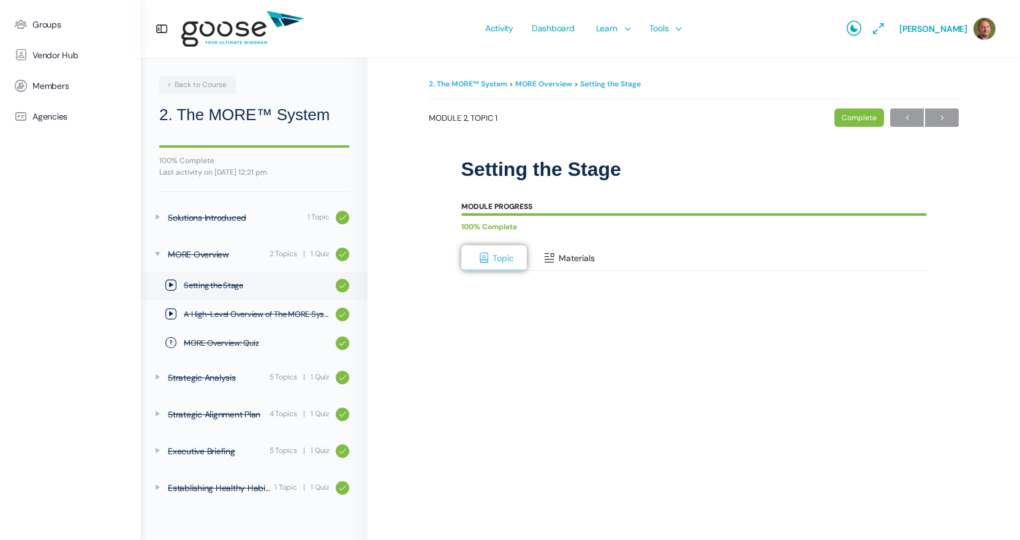
click at [572, 252] on button "Materials" at bounding box center [567, 258] width 81 height 26
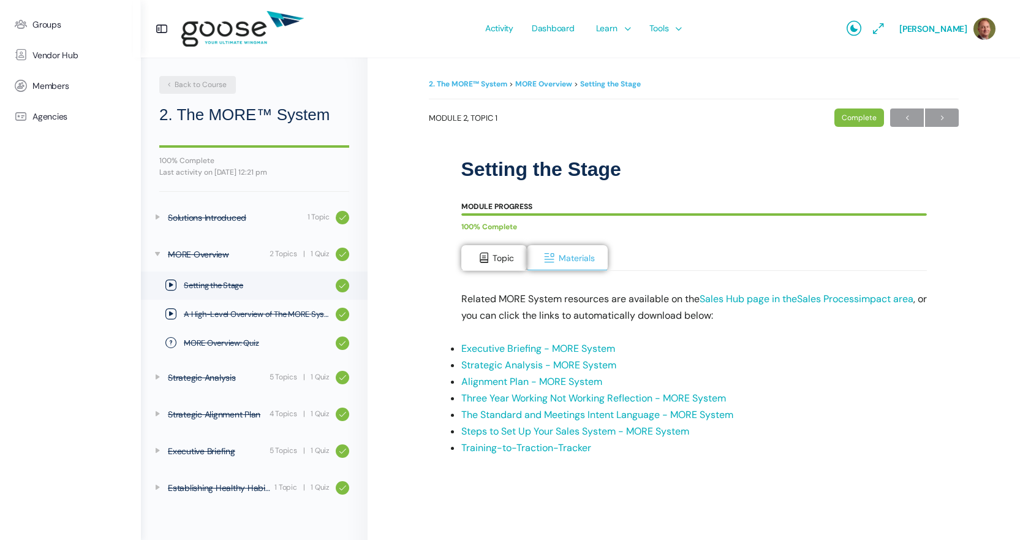
click at [170, 80] on span "Back to Course" at bounding box center [195, 85] width 61 height 10
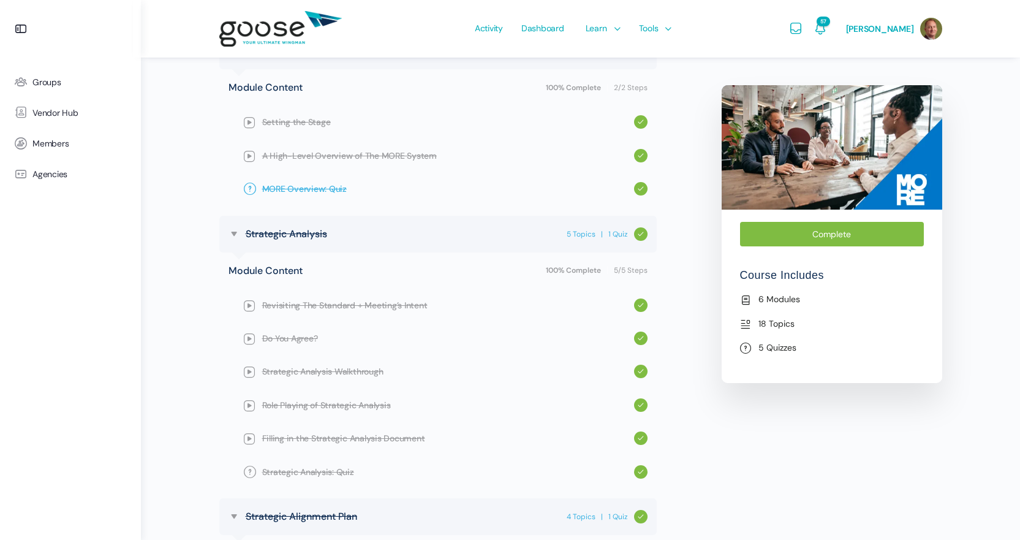
scroll to position [674, 0]
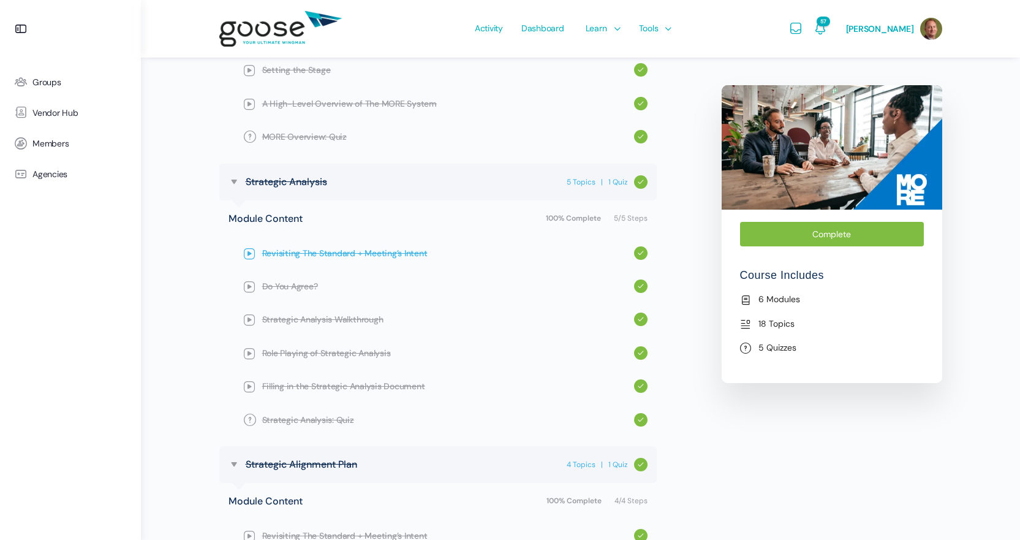
click at [318, 252] on span "Revisiting The Standard + Meeting’s Intent" at bounding box center [448, 252] width 372 height 13
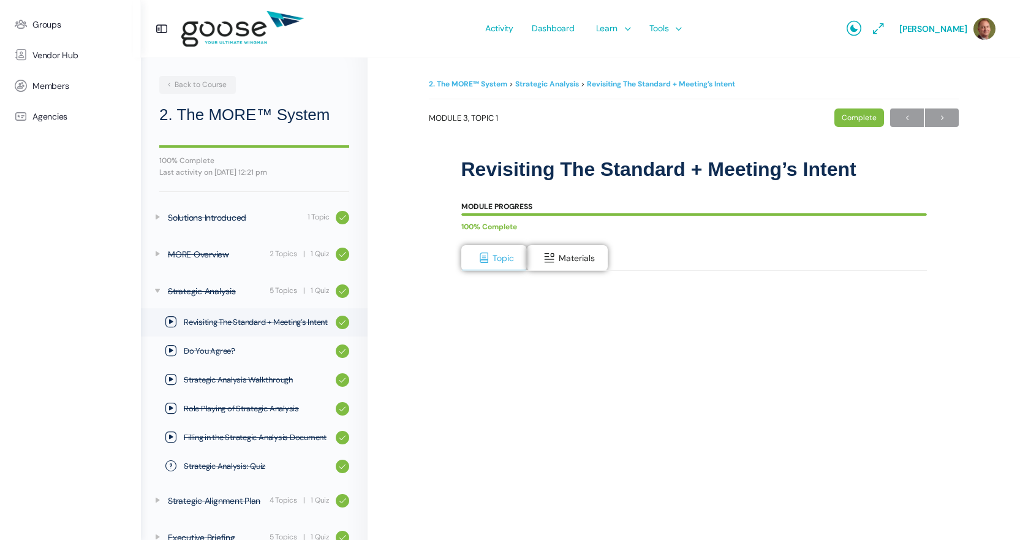
scroll to position [61, 0]
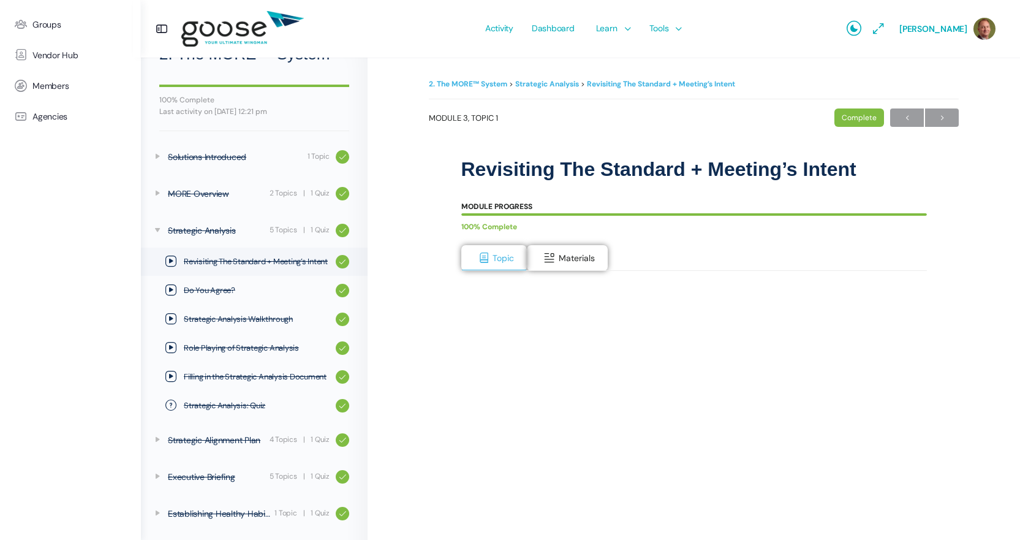
click at [553, 258] on e-page-transition at bounding box center [510, 270] width 1020 height 540
click at [549, 257] on span at bounding box center [549, 258] width 12 height 12
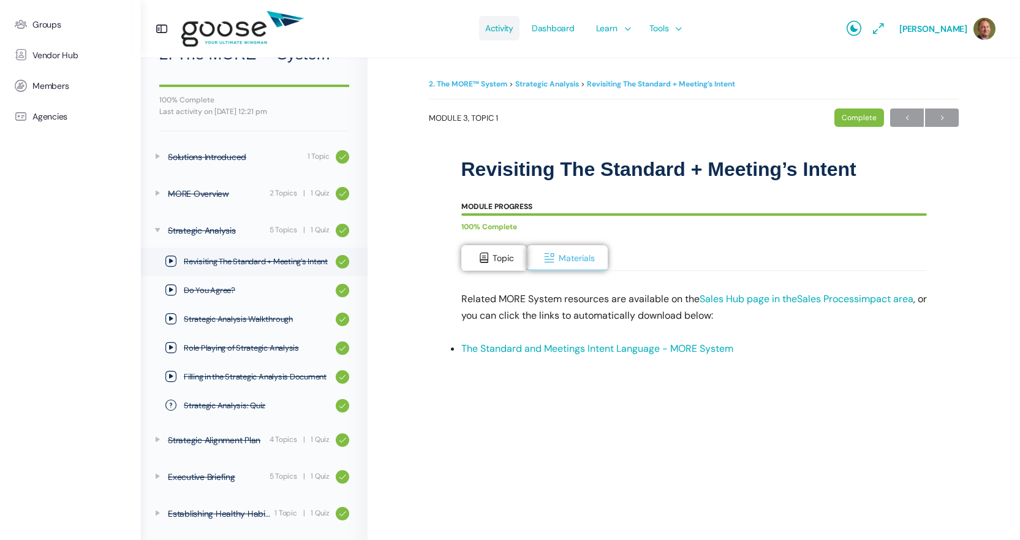
click at [496, 30] on span "Activity" at bounding box center [499, 28] width 28 height 58
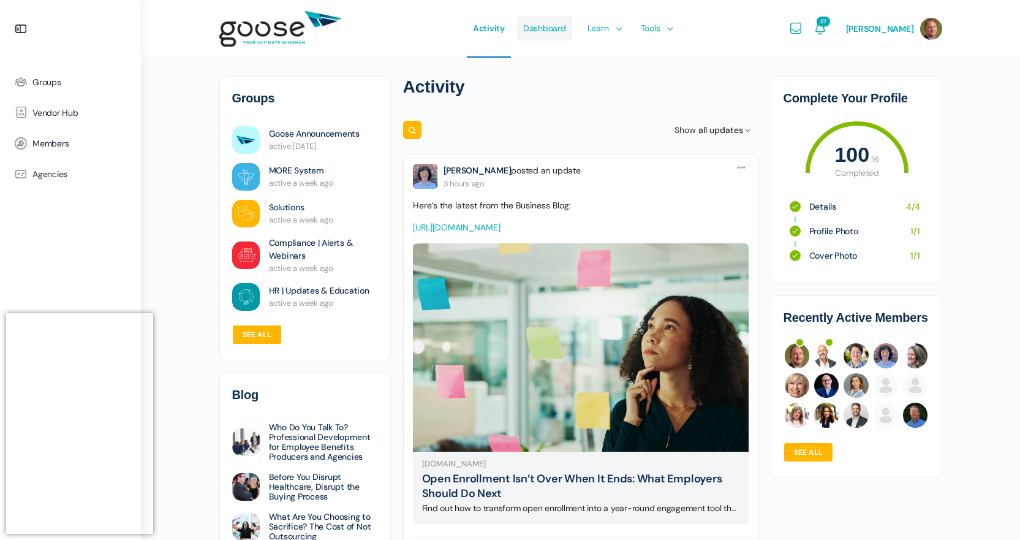
click at [545, 36] on span "Dashboard" at bounding box center [544, 28] width 43 height 58
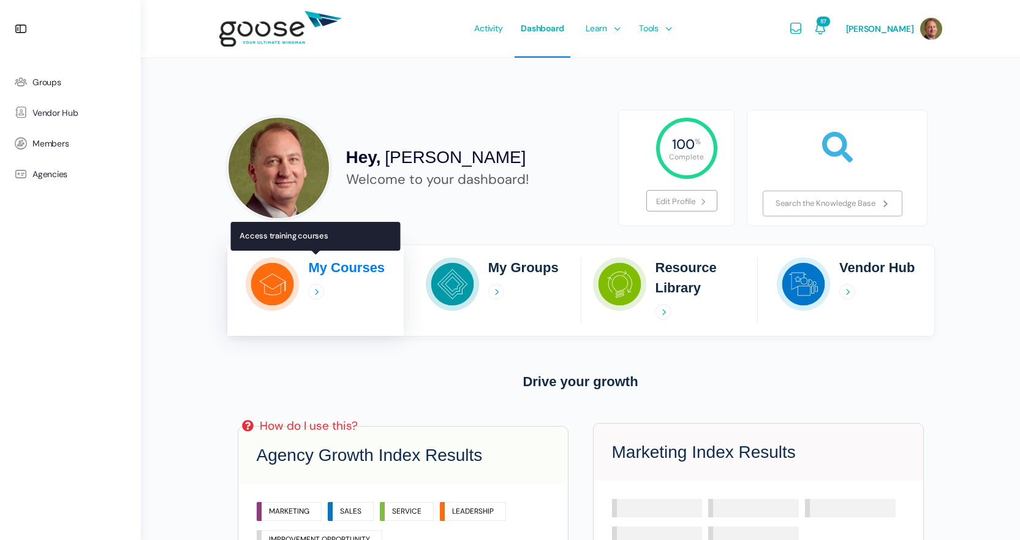
click at [308, 276] on div "My Courses" at bounding box center [316, 290] width 178 height 66
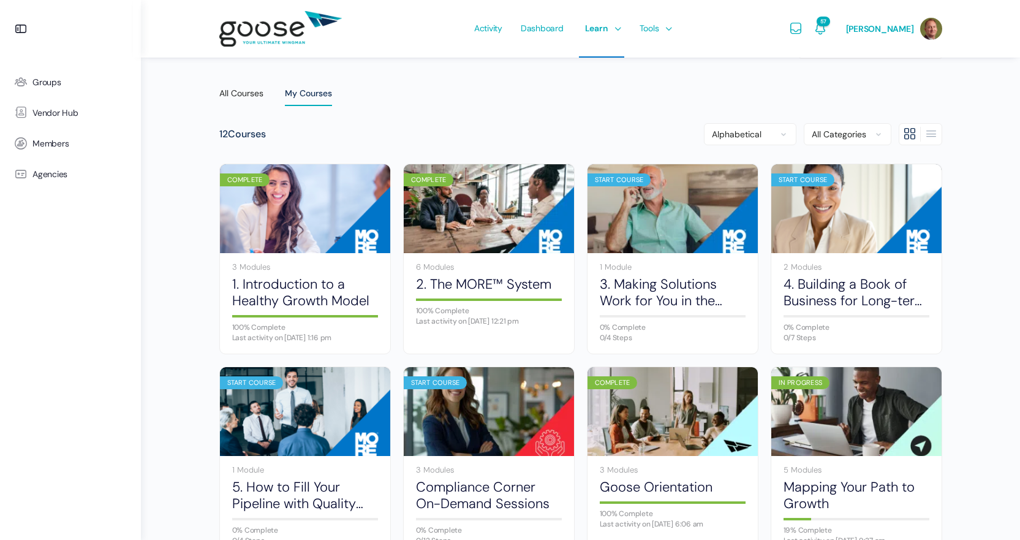
scroll to position [61, 0]
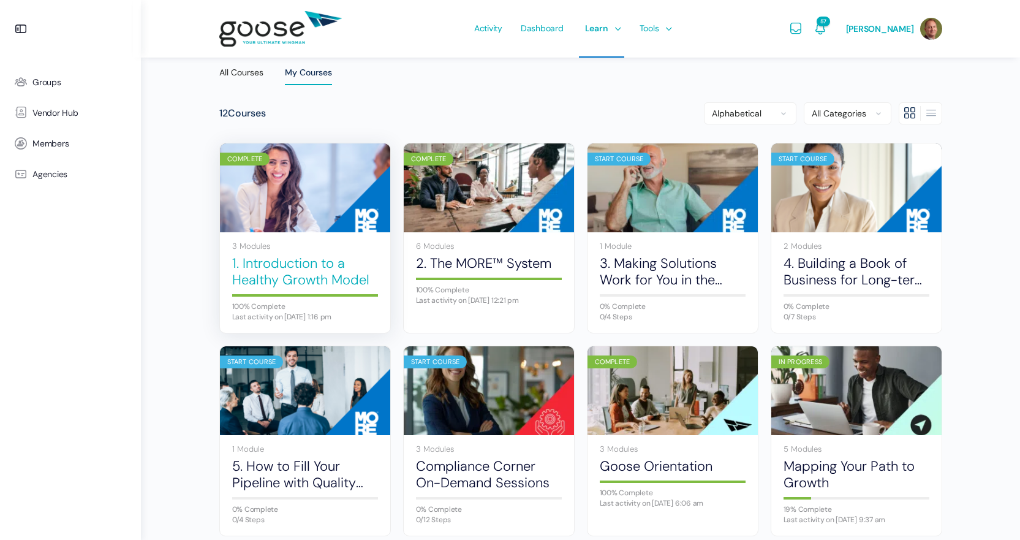
click at [303, 260] on link "1. Introduction to a Healthy Growth Model" at bounding box center [305, 272] width 146 height 34
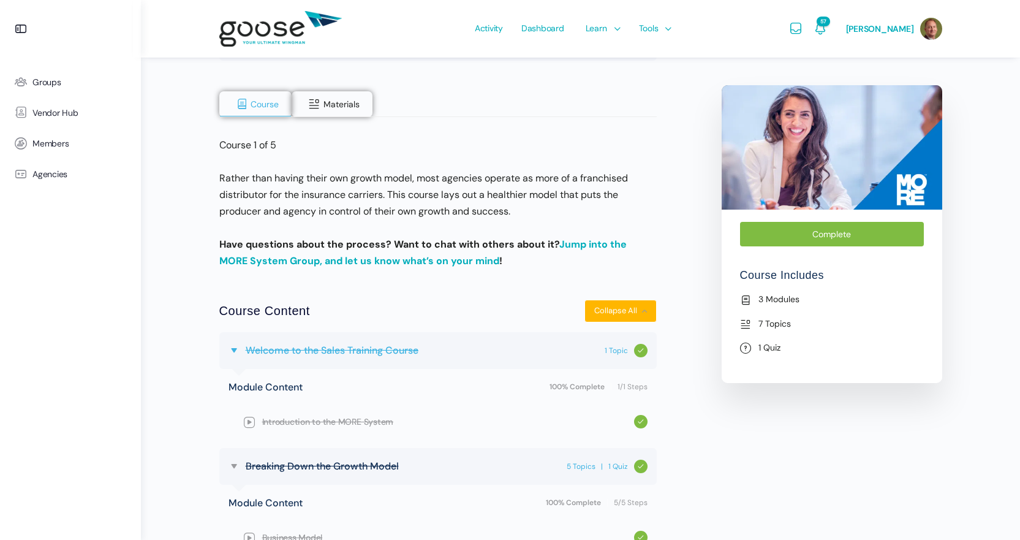
scroll to position [245, 0]
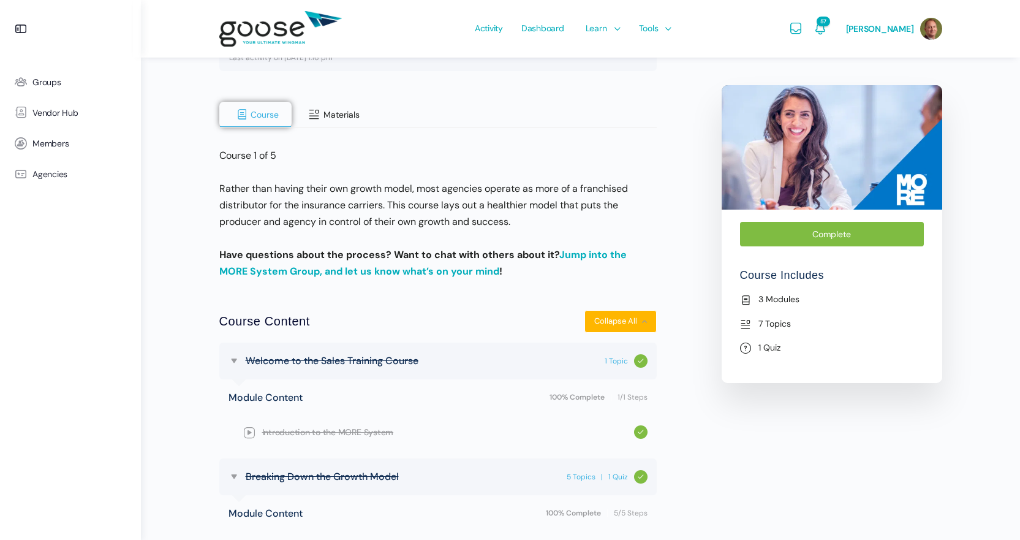
click at [327, 114] on span "Materials" at bounding box center [341, 114] width 36 height 11
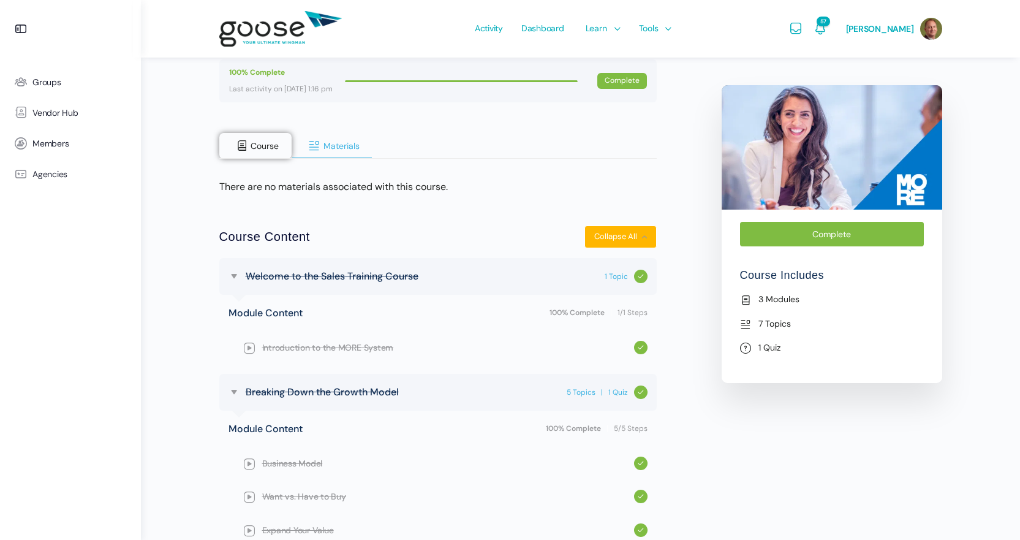
scroll to position [183, 0]
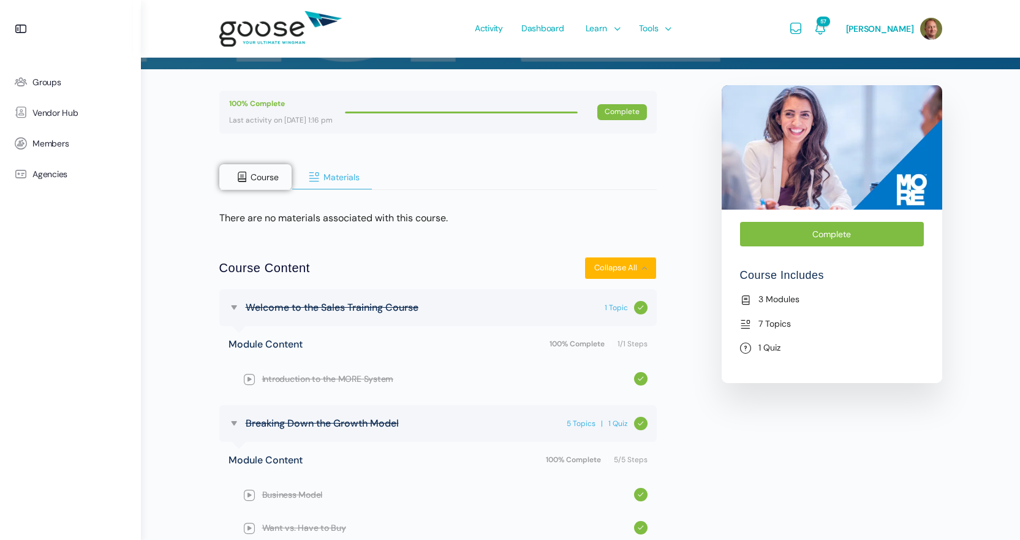
click at [342, 176] on span "Materials" at bounding box center [341, 177] width 36 height 11
click at [306, 373] on span "Introduction to the MORE System" at bounding box center [448, 378] width 372 height 13
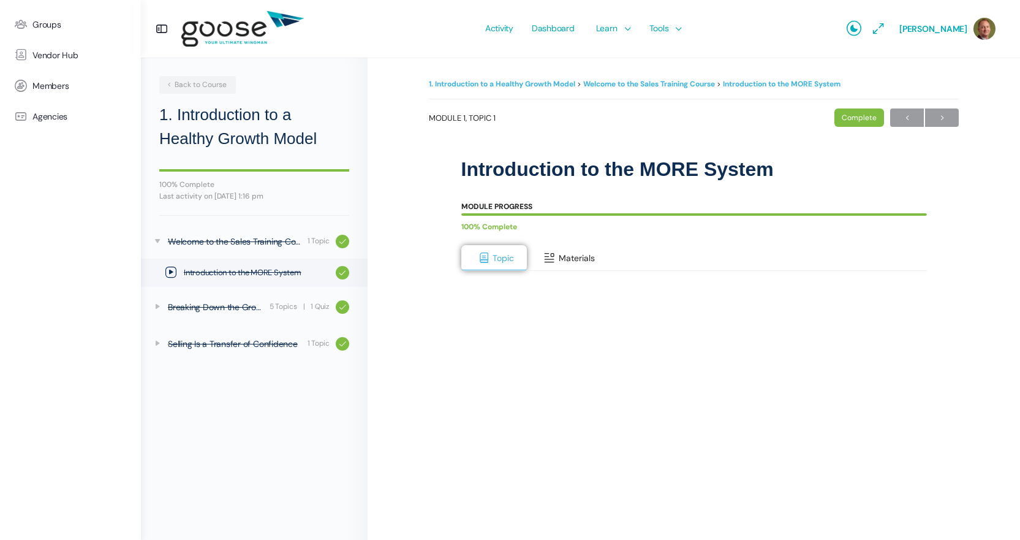
click at [547, 256] on span at bounding box center [549, 258] width 12 height 12
